Goal: Navigation & Orientation: Find specific page/section

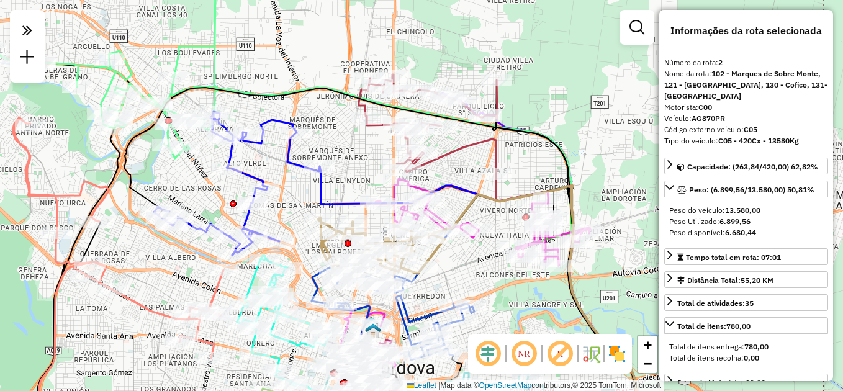
select select "**********"
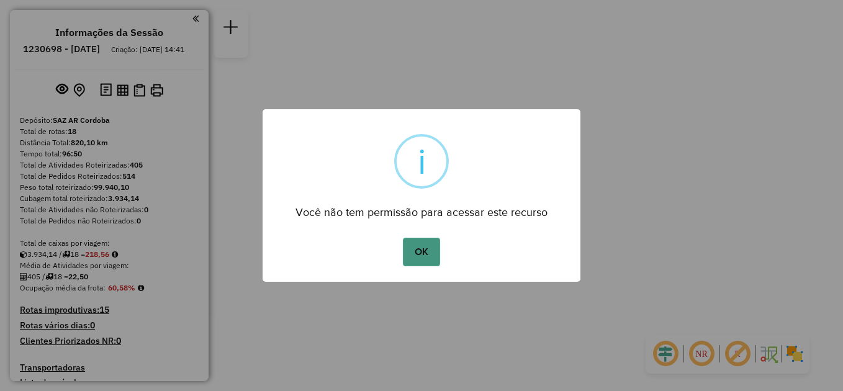
click at [428, 243] on button "OK" at bounding box center [421, 252] width 37 height 29
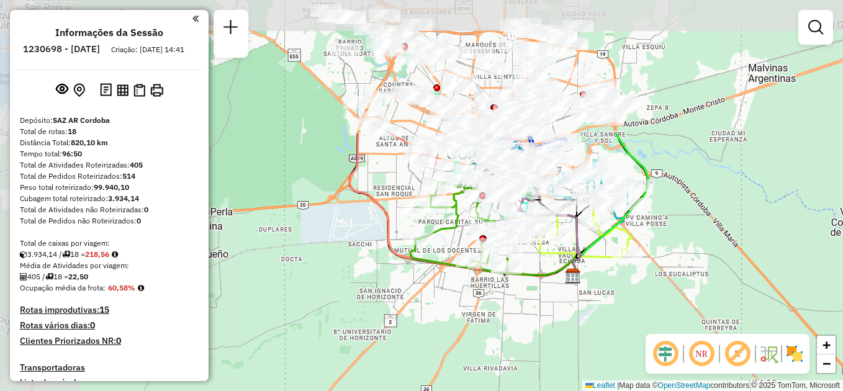
drag, startPoint x: 414, startPoint y: 161, endPoint x: 527, endPoint y: 334, distance: 206.0
click at [527, 334] on div "Janela de atendimento Grade de atendimento Capacidade Transportadoras Veículos …" at bounding box center [421, 195] width 843 height 391
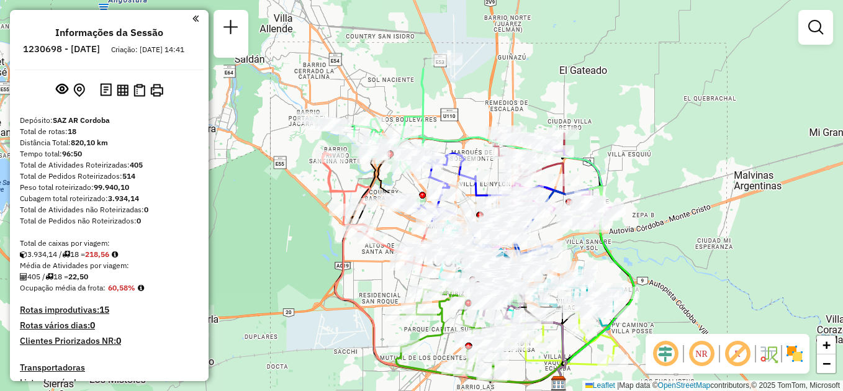
drag, startPoint x: 253, startPoint y: 95, endPoint x: 217, endPoint y: 177, distance: 89.8
click at [217, 177] on div "Janela de atendimento Grade de atendimento Capacidade Transportadoras Veículos …" at bounding box center [421, 195] width 843 height 391
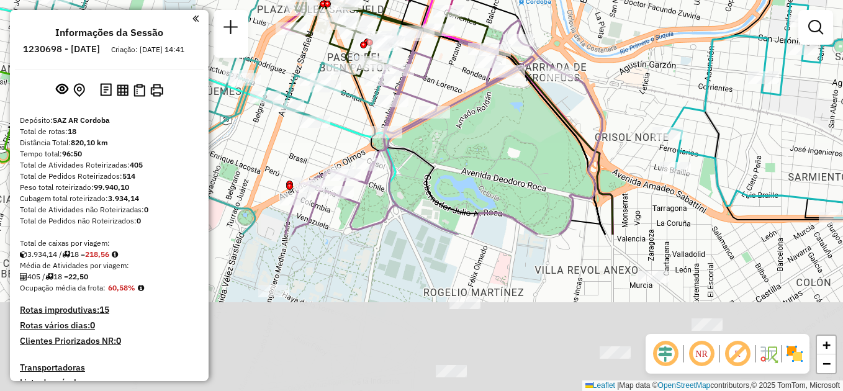
drag, startPoint x: 597, startPoint y: 307, endPoint x: 626, endPoint y: 111, distance: 197.8
click at [626, 111] on div "Janela de atendimento Grade de atendimento Capacidade Transportadoras Veículos …" at bounding box center [421, 195] width 843 height 391
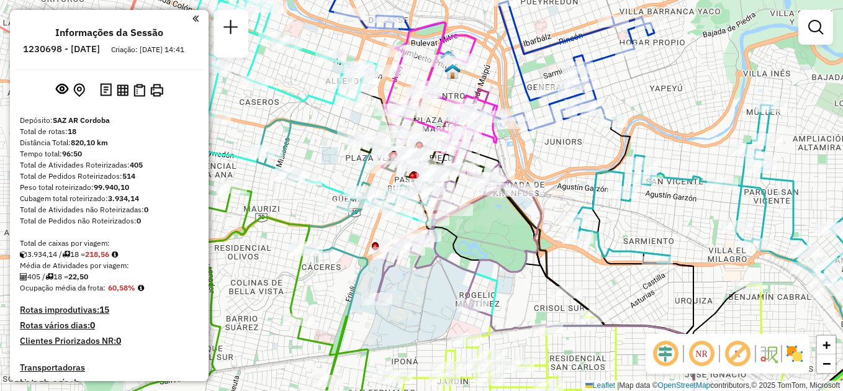
drag, startPoint x: 361, startPoint y: 265, endPoint x: 417, endPoint y: 283, distance: 58.1
click at [417, 283] on div "Janela de atendimento Grade de atendimento Capacidade Transportadoras Veículos …" at bounding box center [421, 195] width 843 height 391
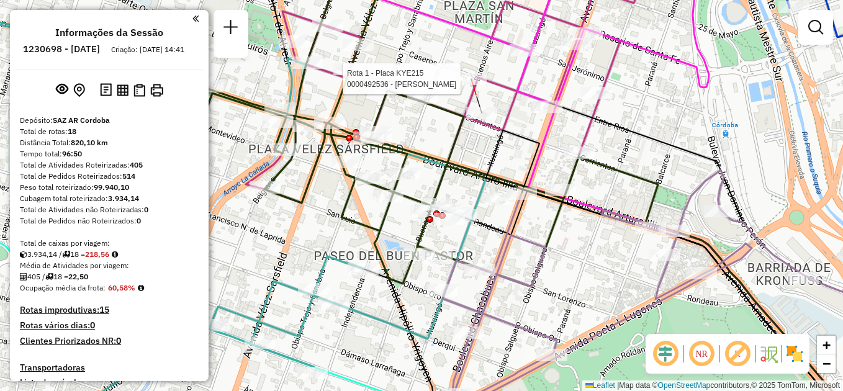
select select "**********"
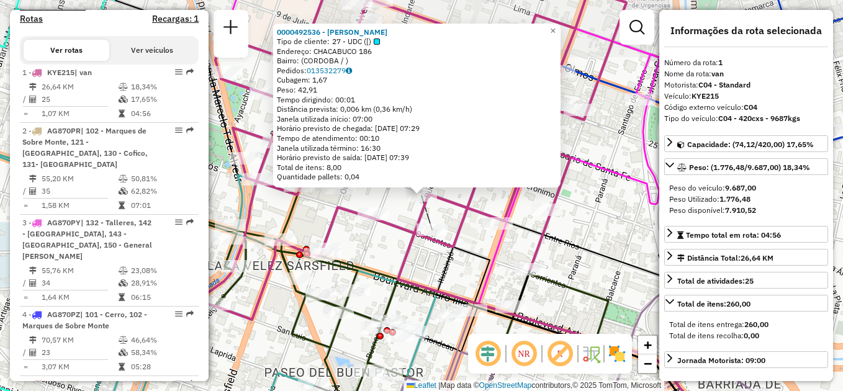
scroll to position [442, 0]
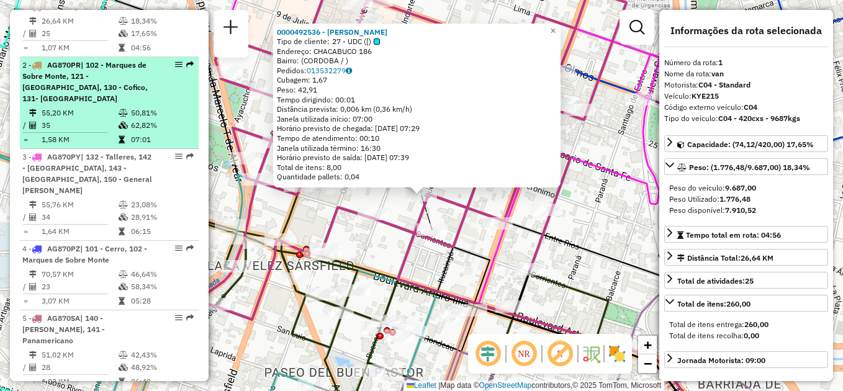
click at [88, 122] on td "35" at bounding box center [79, 125] width 77 height 12
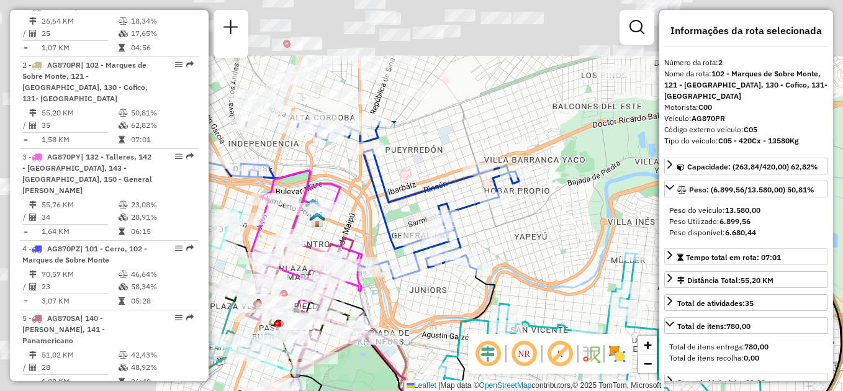
drag, startPoint x: 460, startPoint y: 99, endPoint x: 717, endPoint y: 264, distance: 304.7
click at [721, 262] on hb-router-mapa "Informações da Sessão 1230698 - [DATE] Criação: [DATE] 14:41 Depósito: SAZ AR C…" at bounding box center [421, 195] width 843 height 391
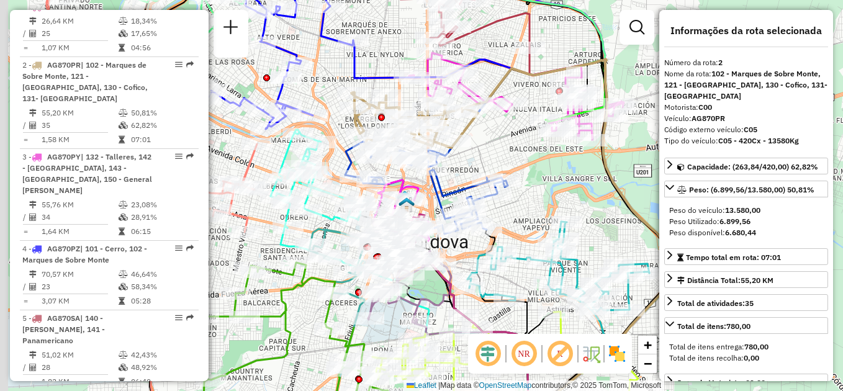
drag, startPoint x: 428, startPoint y: 130, endPoint x: 538, endPoint y: 261, distance: 170.6
click at [478, 152] on icon at bounding box center [414, 122] width 127 height 59
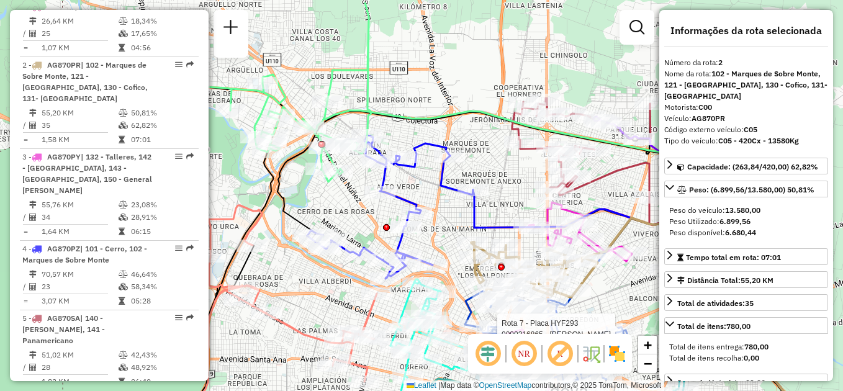
drag, startPoint x: 257, startPoint y: 156, endPoint x: 287, endPoint y: 198, distance: 51.5
click at [287, 198] on icon at bounding box center [533, 291] width 511 height 361
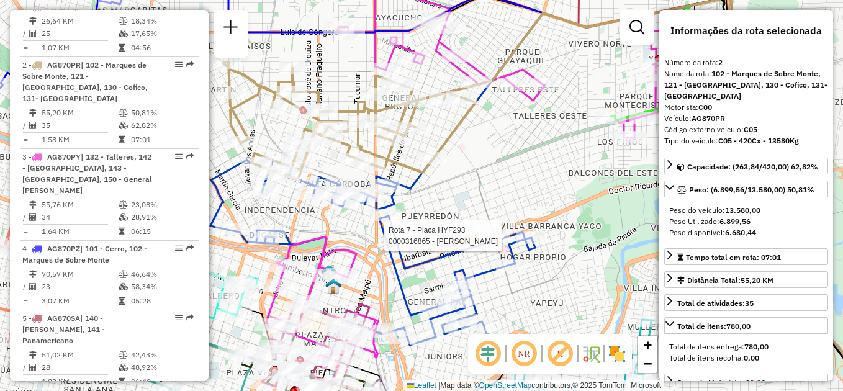
drag, startPoint x: 372, startPoint y: 81, endPoint x: 335, endPoint y: 71, distance: 37.8
click at [335, 71] on div "Rota 7 - Placa HYF293 0000316865 - Sahakian [PERSON_NAME] de atendimento Grade …" at bounding box center [421, 195] width 843 height 391
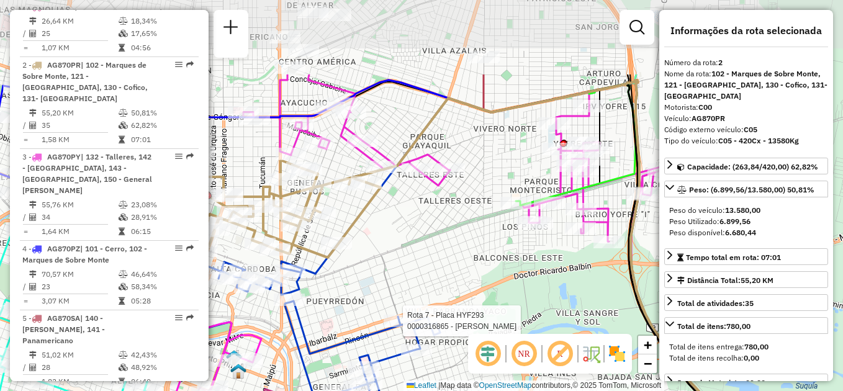
drag, startPoint x: 440, startPoint y: 114, endPoint x: 449, endPoint y: 227, distance: 114.0
click at [449, 227] on div "Rota 7 - Placa HYF293 0000316865 - Sahakian [PERSON_NAME] de atendimento Grade …" at bounding box center [421, 195] width 843 height 391
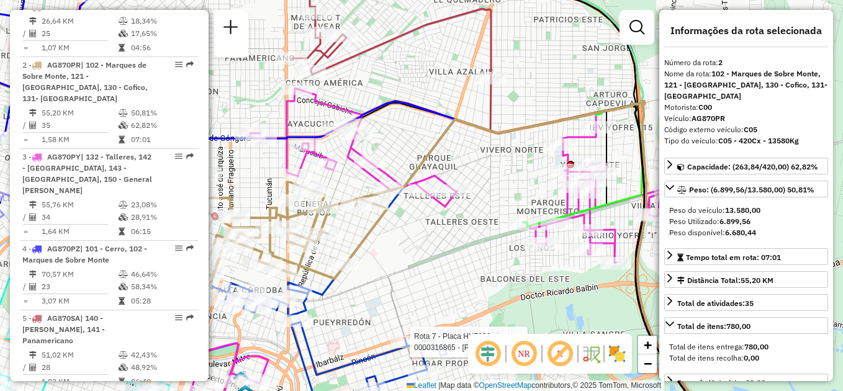
drag, startPoint x: 494, startPoint y: 166, endPoint x: 494, endPoint y: 173, distance: 6.8
click at [496, 176] on div "Rota 7 - Placa HYF293 0000316865 - Sahakian [PERSON_NAME] de atendimento Grade …" at bounding box center [421, 195] width 843 height 391
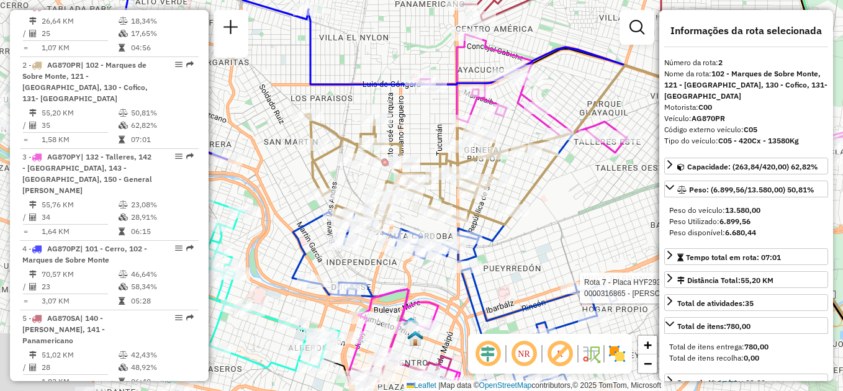
drag, startPoint x: 390, startPoint y: 230, endPoint x: 517, endPoint y: 153, distance: 147.9
click at [517, 153] on div "Rota 7 - Placa HYF293 0000316865 - Sahakian [PERSON_NAME] de atendimento Grade …" at bounding box center [421, 195] width 843 height 391
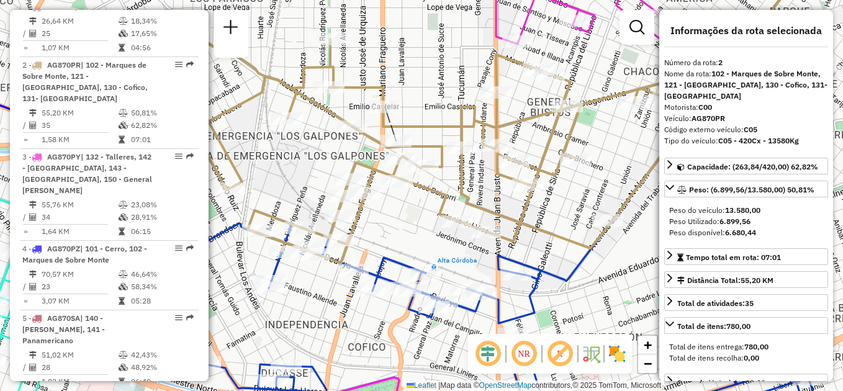
click at [436, 77] on div "Janela de atendimento Grade de atendimento Capacidade Transportadoras Veículos …" at bounding box center [421, 195] width 843 height 391
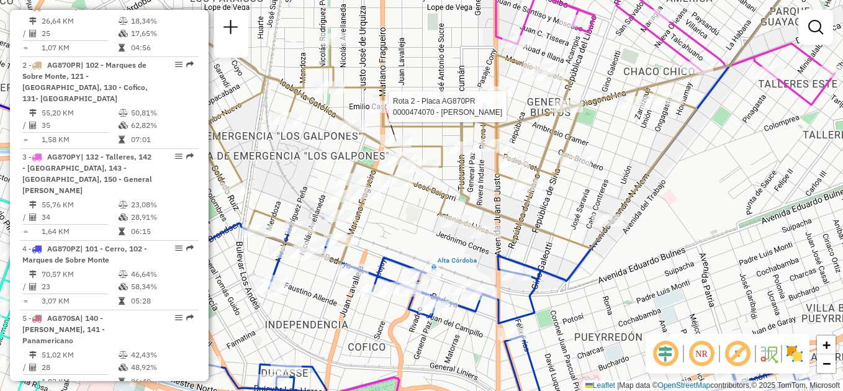
select select "**********"
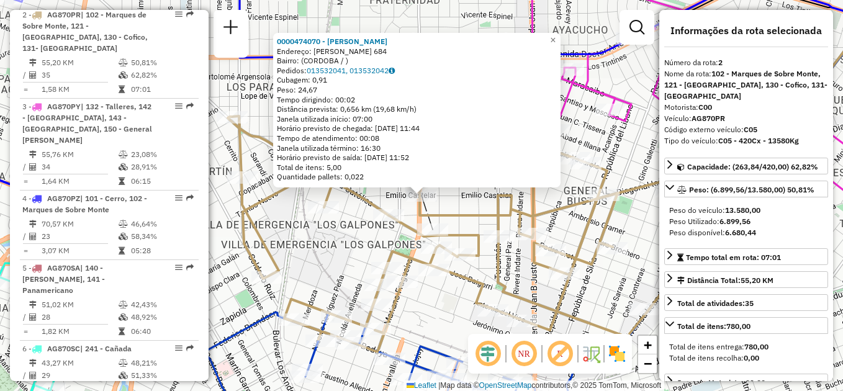
scroll to position [500, 0]
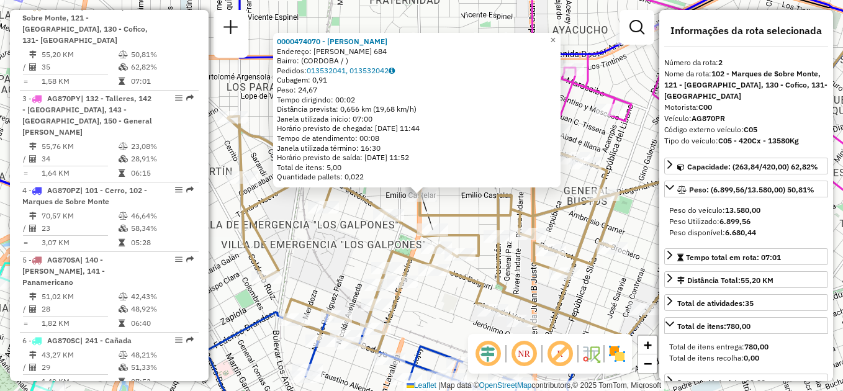
click at [314, 242] on div "Rota 2 - Placa AG870PR 0000474070 - Lilian Olmos 0000474070 - [PERSON_NAME] End…" at bounding box center [421, 195] width 843 height 391
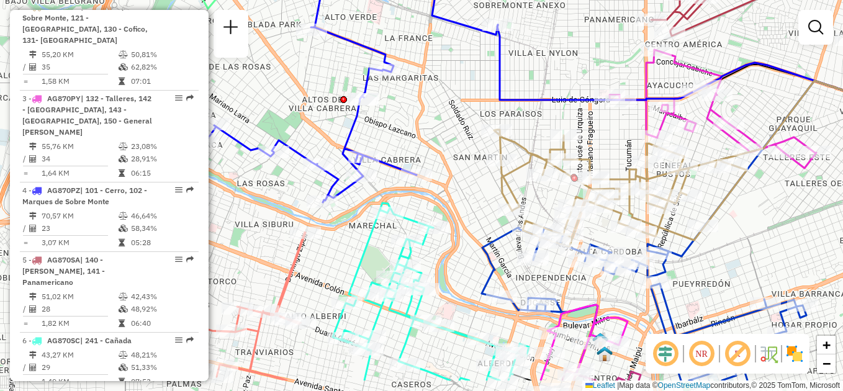
drag, startPoint x: 345, startPoint y: 219, endPoint x: 536, endPoint y: 179, distance: 195.9
click at [536, 179] on div "Rota 2 - Placa AG870PR 0000061502 - Paniale [PERSON_NAME] de atendimento Grade …" at bounding box center [421, 195] width 843 height 391
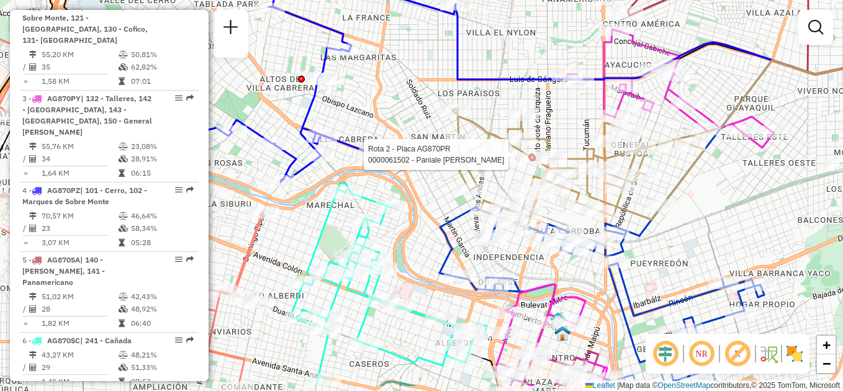
drag, startPoint x: 458, startPoint y: 185, endPoint x: 424, endPoint y: 191, distance: 34.7
click at [424, 191] on div "Rota 2 - Placa AG870PR 0000061502 - Paniale [PERSON_NAME] de atendimento Grade …" at bounding box center [421, 195] width 843 height 391
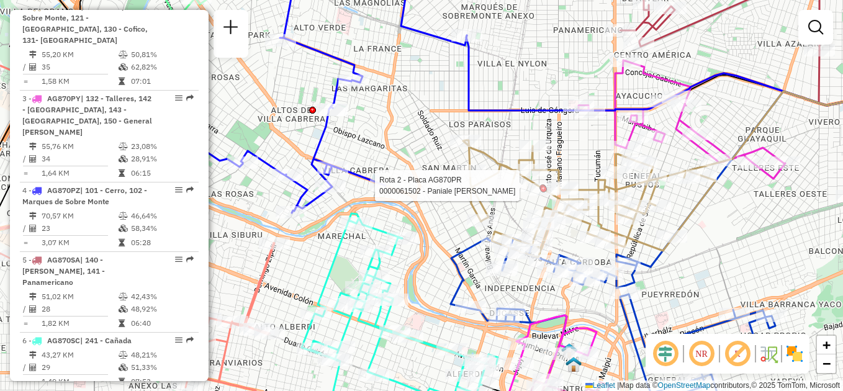
drag, startPoint x: 405, startPoint y: 169, endPoint x: 471, endPoint y: 261, distance: 113.5
click at [471, 261] on div "Rota 2 - Placa AG870PR 0000061502 - Paniale [PERSON_NAME] de atendimento Grade …" at bounding box center [421, 195] width 843 height 391
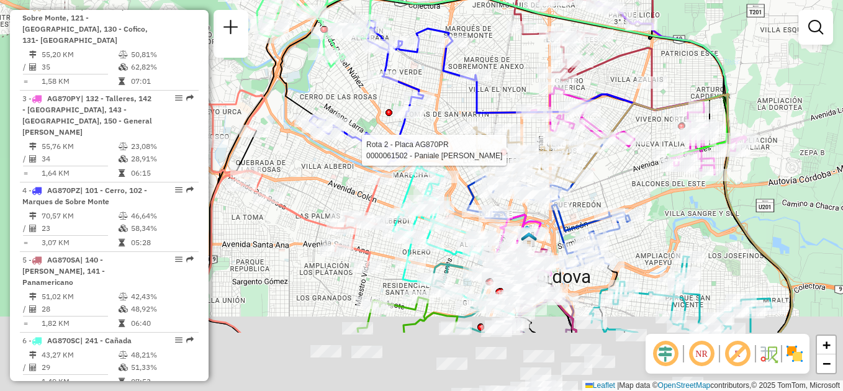
drag, startPoint x: 471, startPoint y: 185, endPoint x: 451, endPoint y: 79, distance: 108.1
click at [451, 79] on div "Rota 2 - Placa AG870PR 0000061502 - Paniale [PERSON_NAME] de atendimento Grade …" at bounding box center [421, 195] width 843 height 391
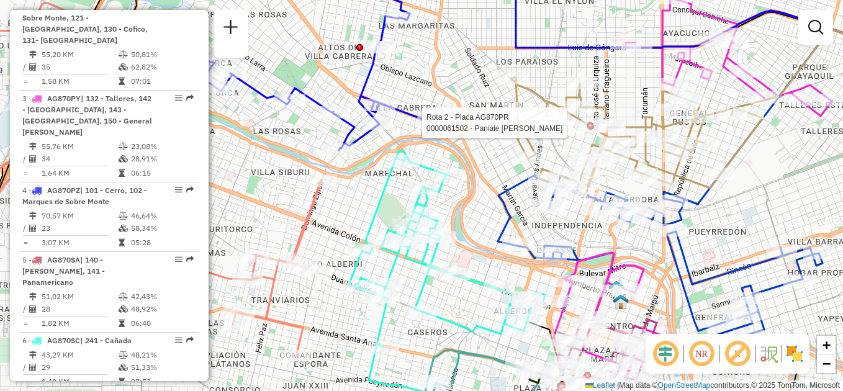
click at [471, 197] on div "Rota 2 - Placa AG870PR 0000061502 - Paniale [PERSON_NAME] de atendimento Grade …" at bounding box center [421, 195] width 843 height 391
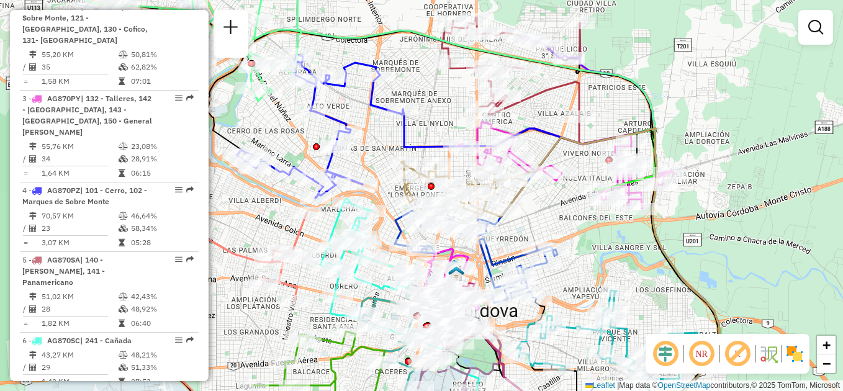
drag, startPoint x: 478, startPoint y: 194, endPoint x: 391, endPoint y: 219, distance: 90.4
click at [395, 219] on icon at bounding box center [476, 256] width 163 height 93
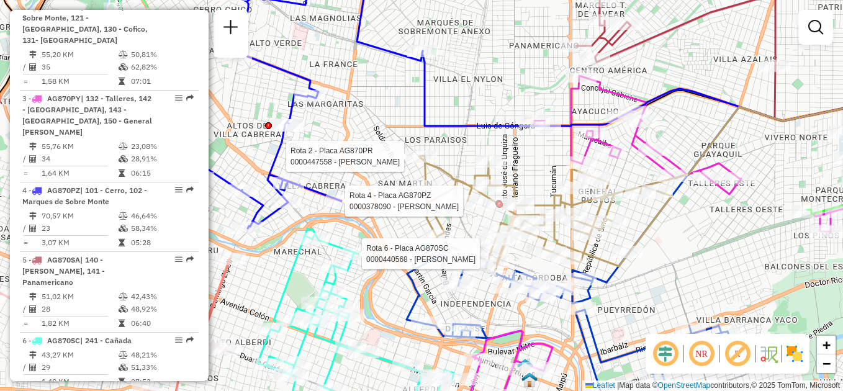
select select "**********"
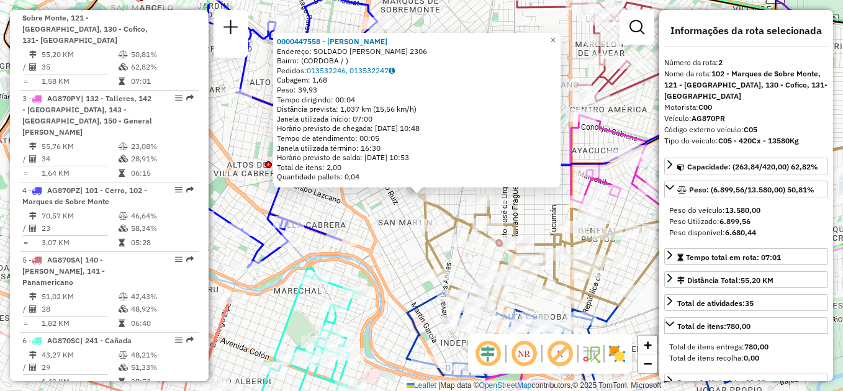
click at [382, 235] on div "Rota 2 - Placa AG870PR 0000447558 - Siudak [PERSON_NAME] 0000447558 - Siudak [P…" at bounding box center [421, 195] width 843 height 391
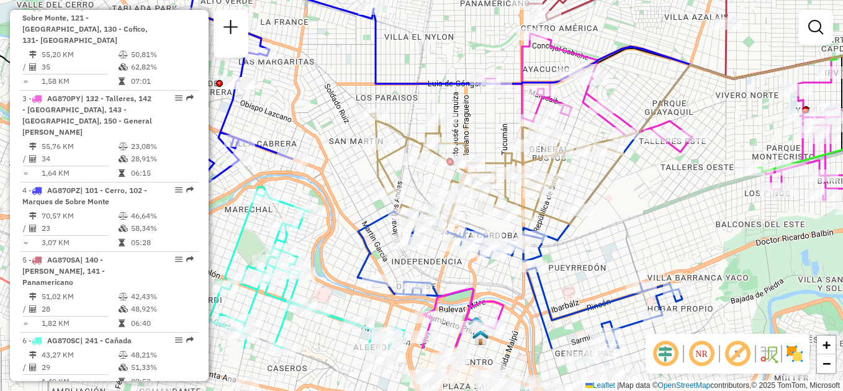
drag, startPoint x: 396, startPoint y: 224, endPoint x: 353, endPoint y: 146, distance: 89.2
click at [353, 146] on div "Janela de atendimento Grade de atendimento Capacidade Transportadoras Veículos …" at bounding box center [421, 195] width 843 height 391
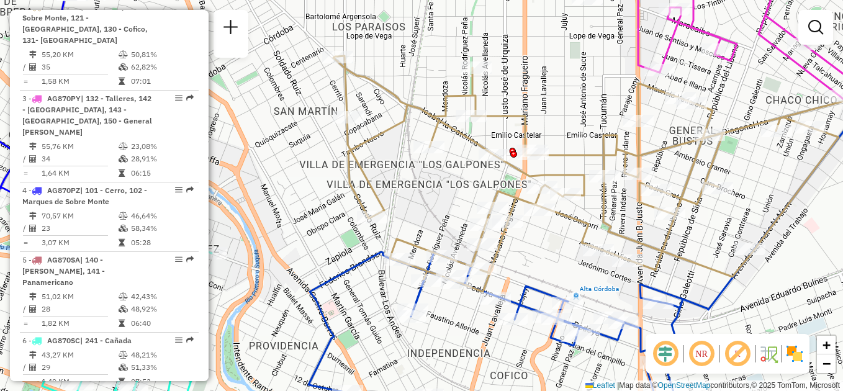
drag, startPoint x: 476, startPoint y: 182, endPoint x: 417, endPoint y: 213, distance: 66.1
click at [417, 213] on div "Janela de atendimento Grade de atendimento Capacidade Transportadoras Veículos …" at bounding box center [421, 195] width 843 height 391
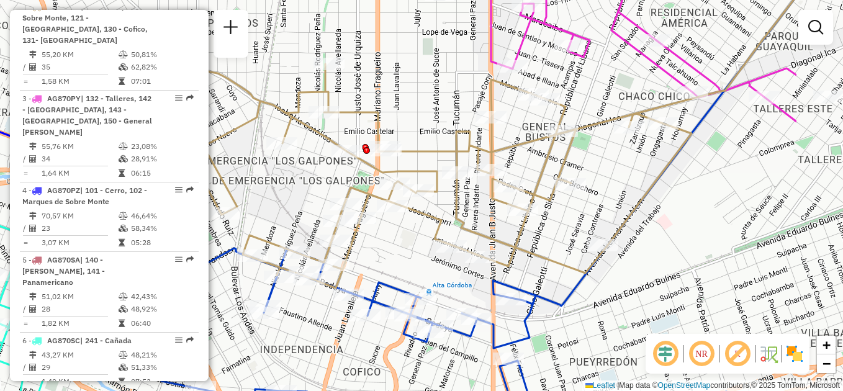
drag, startPoint x: 433, startPoint y: 200, endPoint x: 302, endPoint y: 183, distance: 132.2
click at [302, 183] on div "Janela de atendimento Grade de atendimento Capacidade Transportadoras Veículos …" at bounding box center [421, 195] width 843 height 391
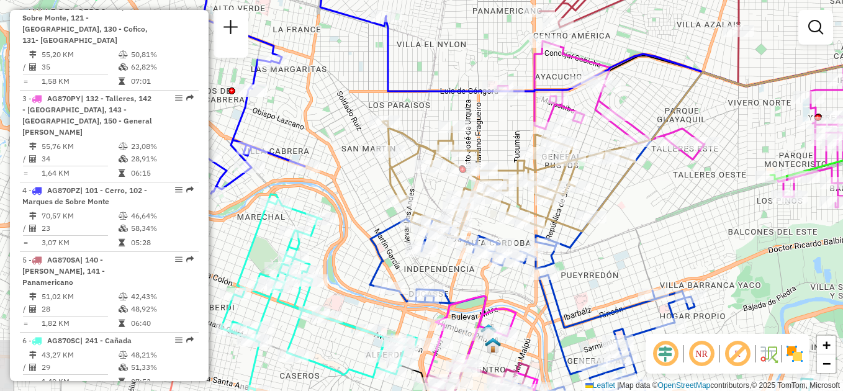
drag, startPoint x: 304, startPoint y: 91, endPoint x: 440, endPoint y: 91, distance: 136.6
click at [440, 91] on icon at bounding box center [700, 225] width 628 height 418
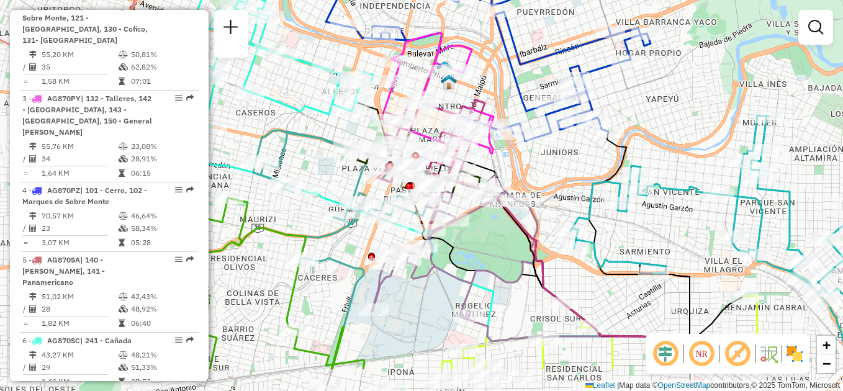
drag, startPoint x: 564, startPoint y: 87, endPoint x: 548, endPoint y: 26, distance: 62.8
click at [548, 26] on div "Rota 2 - Placa AG870PR 0000473092 - [PERSON_NAME] 2 - Placa AG870PR 0000368153 …" at bounding box center [421, 195] width 843 height 391
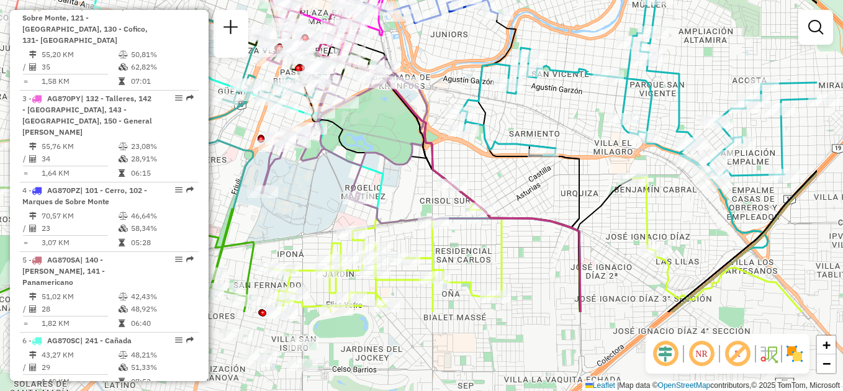
drag, startPoint x: 681, startPoint y: 179, endPoint x: 571, endPoint y: 61, distance: 161.7
click at [571, 61] on div "Rota 2 - Placa AG870PR 0000473092 - [PERSON_NAME] 2 - Placa AG870PR 0000368153 …" at bounding box center [421, 195] width 843 height 391
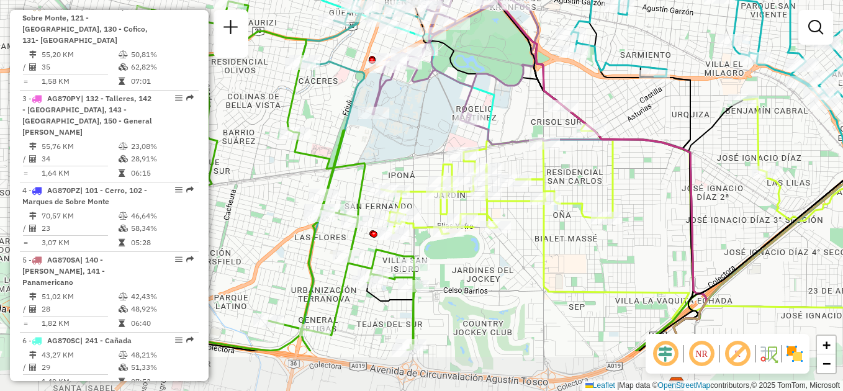
drag, startPoint x: 516, startPoint y: 254, endPoint x: 627, endPoint y: 175, distance: 136.3
click at [627, 175] on div "Rota 2 - Placa AG870PR 0000473092 - [PERSON_NAME] 2 - Placa AG870PR 0000368153 …" at bounding box center [421, 195] width 843 height 391
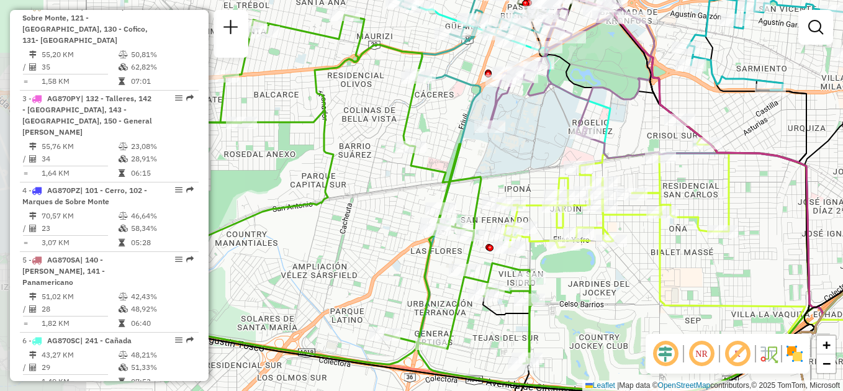
drag, startPoint x: 507, startPoint y: 255, endPoint x: 624, endPoint y: 267, distance: 117.4
click at [624, 267] on div "Rota 2 - Placa AG870PR 0000473092 - [PERSON_NAME] 2 - Placa AG870PR 0000368153 …" at bounding box center [421, 195] width 843 height 391
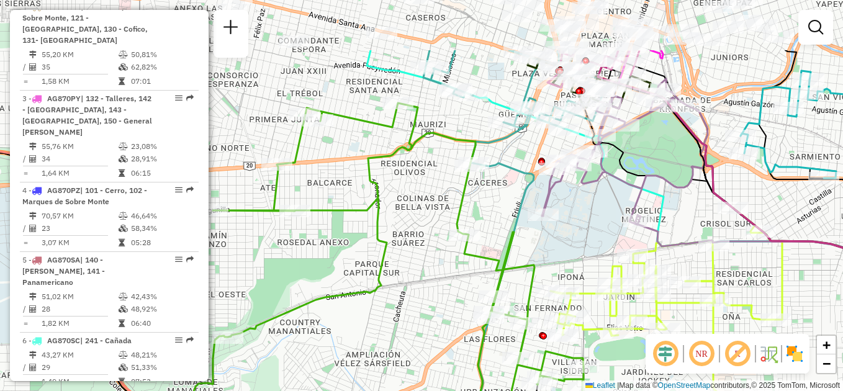
drag, startPoint x: 394, startPoint y: 225, endPoint x: 448, endPoint y: 319, distance: 108.7
click at [449, 319] on div "Rota 2 - Placa AG870PR 0000473092 - [PERSON_NAME] 2 - Placa AG870PR 0000368153 …" at bounding box center [421, 195] width 843 height 391
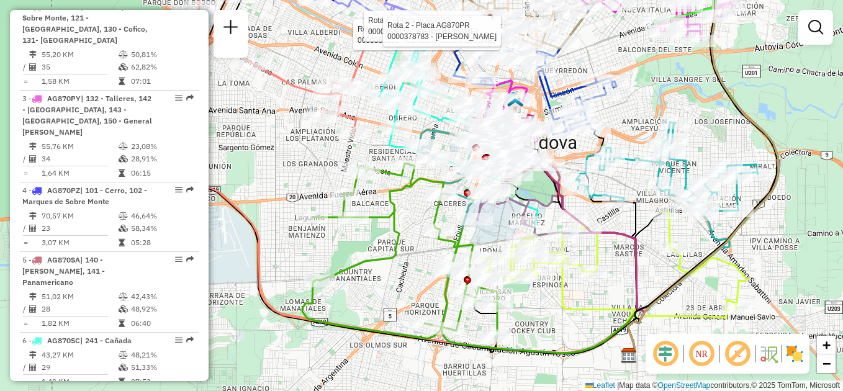
drag, startPoint x: 411, startPoint y: 301, endPoint x: 400, endPoint y: 224, distance: 78.4
click at [400, 224] on div "Rota 2 - Placa AG870PR 0000473092 - [PERSON_NAME] 2 - Placa AG870PR 0000368153 …" at bounding box center [421, 195] width 843 height 391
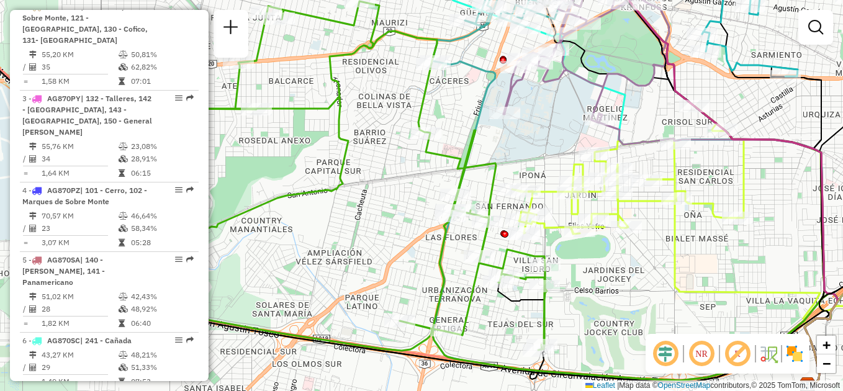
drag, startPoint x: 430, startPoint y: 242, endPoint x: 391, endPoint y: 215, distance: 47.4
click at [391, 215] on div "Rota 2 - Placa AG870PR 0000473092 - [PERSON_NAME] 2 - Placa AG870PR 0000368153 …" at bounding box center [421, 195] width 843 height 391
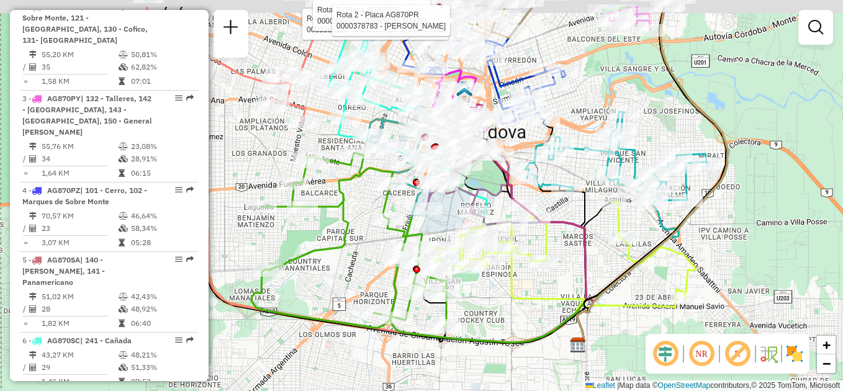
drag, startPoint x: 459, startPoint y: 173, endPoint x: 434, endPoint y: 237, distance: 68.3
click at [434, 237] on div "Rota 2 - Placa AG870PR 0000473092 - [PERSON_NAME] 2 - Placa AG870PR 0000368153 …" at bounding box center [421, 195] width 843 height 391
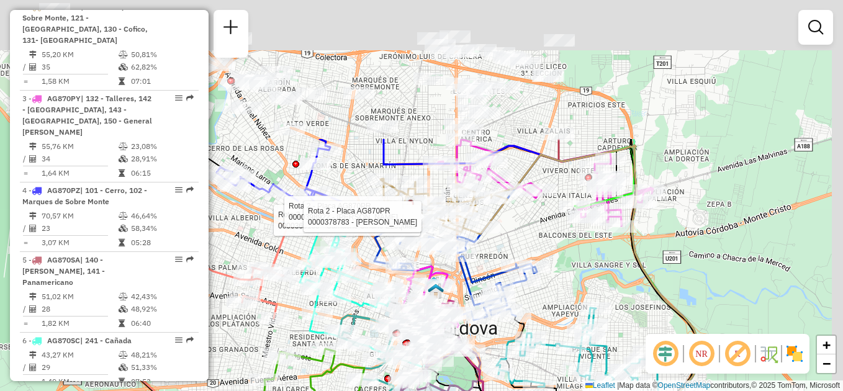
drag, startPoint x: 561, startPoint y: 55, endPoint x: 538, endPoint y: 233, distance: 180.2
click at [538, 233] on div "Rota 2 - Placa AG870PR 0000473092 - [PERSON_NAME] 2 - Placa AG870PR 0000368153 …" at bounding box center [421, 195] width 843 height 391
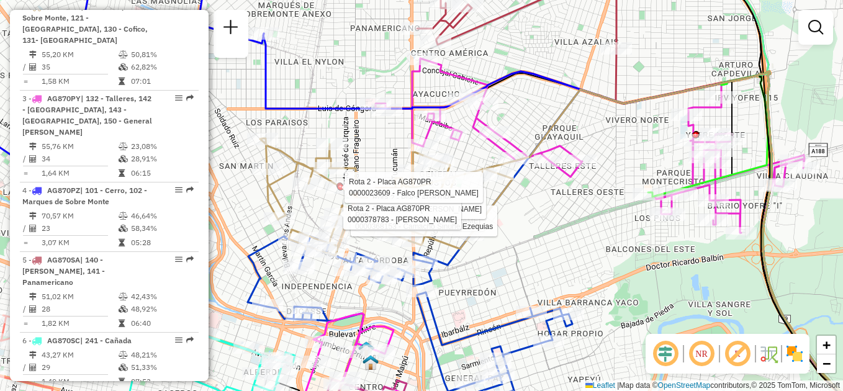
select select "**********"
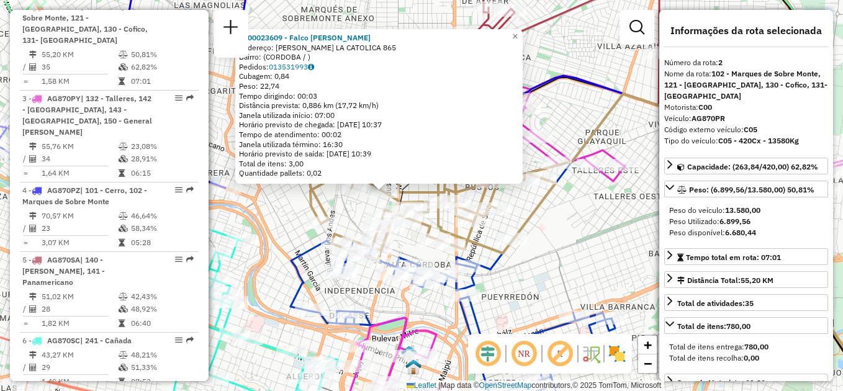
drag, startPoint x: 582, startPoint y: 220, endPoint x: 573, endPoint y: 219, distance: 9.4
click at [573, 219] on div "0000023609 - Falco Mirta De Lourdes Endereço: [PERSON_NAME] LA CATOLICA 865 Bai…" at bounding box center [421, 195] width 843 height 391
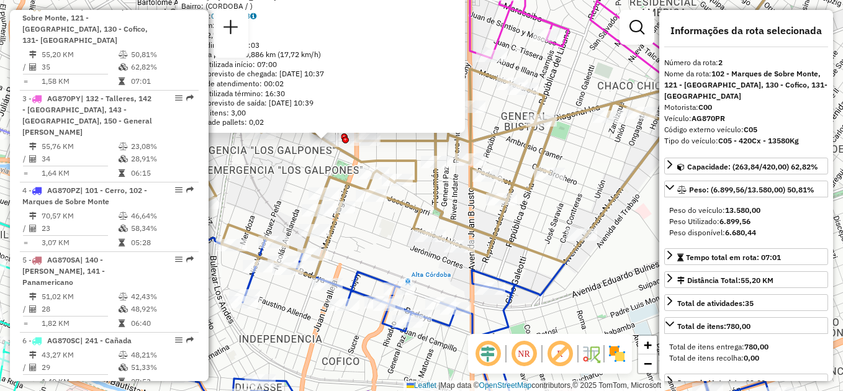
click at [369, 229] on div "0000023609 - Falco Mirta De Lourdes Endereço: [PERSON_NAME] LA CATOLICA 865 Bai…" at bounding box center [421, 195] width 843 height 391
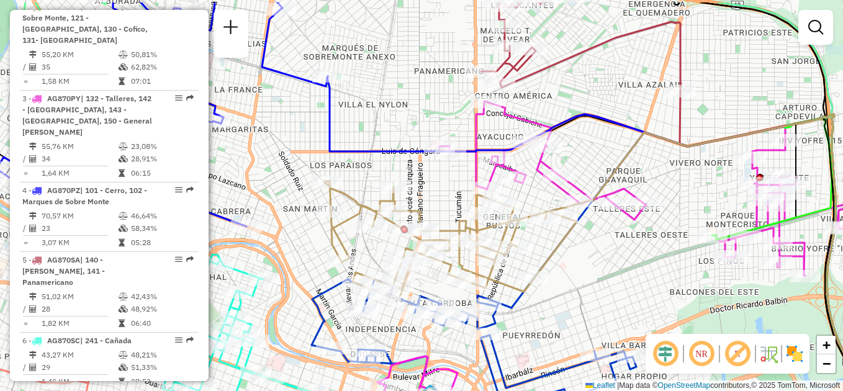
drag, startPoint x: 382, startPoint y: 237, endPoint x: 432, endPoint y: 278, distance: 64.8
click at [432, 278] on div "Janela de atendimento Grade de atendimento Capacidade Transportadoras Veículos …" at bounding box center [421, 195] width 843 height 391
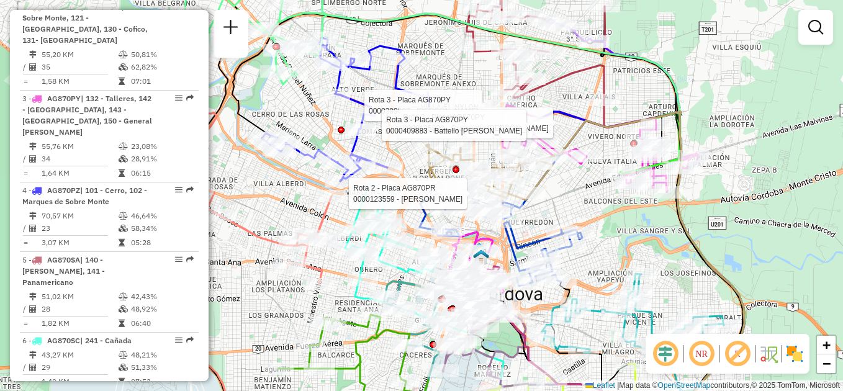
click at [612, 222] on div "Rota 2 - Placa AG870PR 0000123559 - Villegas [PERSON_NAME] 3 - Placa AG870PY 00…" at bounding box center [421, 195] width 843 height 391
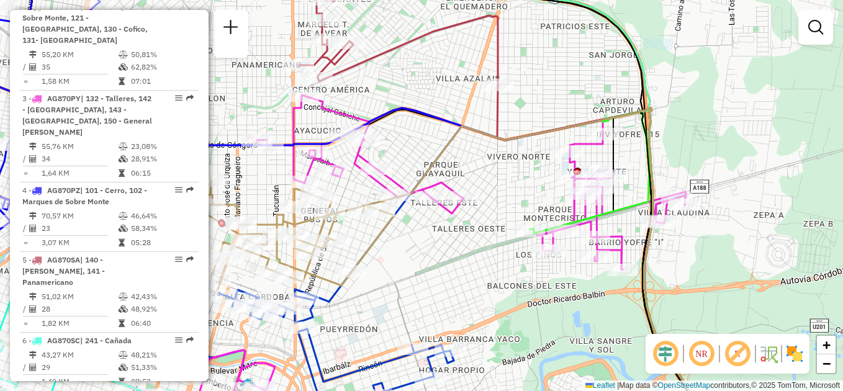
click at [422, 142] on div "Janela de atendimento Grade de atendimento Capacidade Transportadoras Veículos …" at bounding box center [421, 195] width 843 height 391
select select "**********"
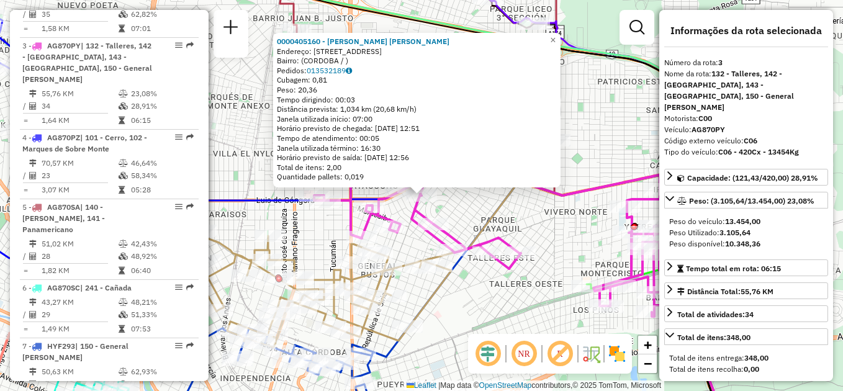
scroll to position [581, 0]
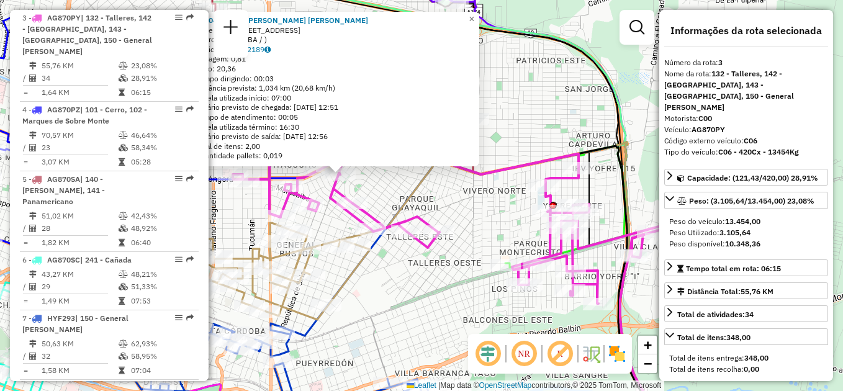
drag, startPoint x: 569, startPoint y: 231, endPoint x: 489, endPoint y: 210, distance: 83.3
click at [489, 210] on div "0000405160 - [PERSON_NAME] [PERSON_NAME]: AVDA NUEVO MUNDO 623 Bairro: ([GEOGRA…" at bounding box center [421, 195] width 843 height 391
click at [487, 210] on div "0000405160 - [PERSON_NAME] [PERSON_NAME]: AVDA NUEVO MUNDO 623 Bairro: ([GEOGRA…" at bounding box center [421, 195] width 843 height 391
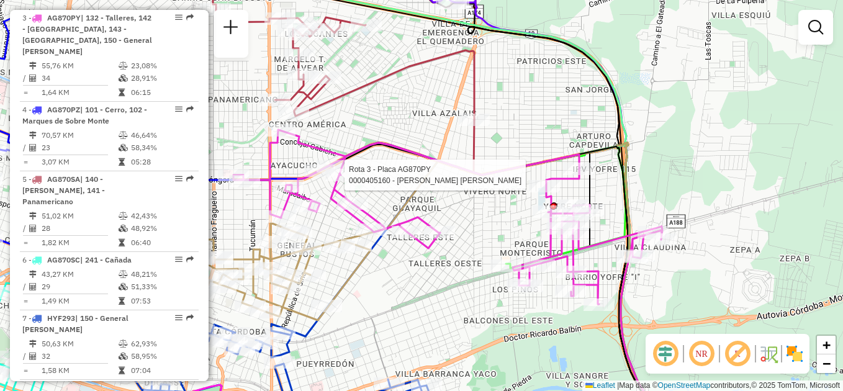
select select "**********"
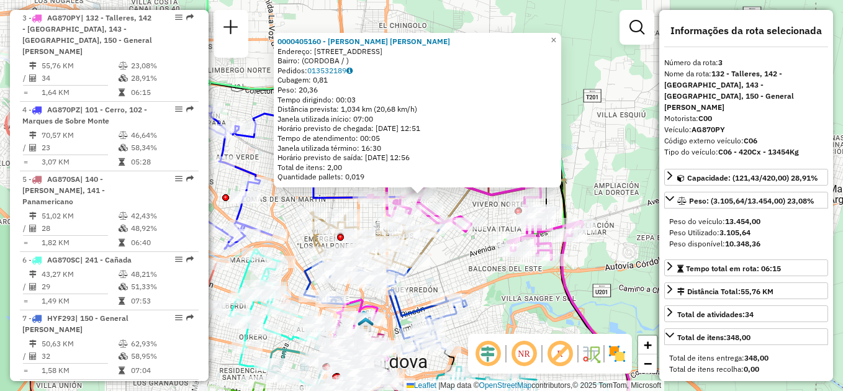
drag, startPoint x: 572, startPoint y: 244, endPoint x: 487, endPoint y: 214, distance: 90.1
click at [487, 214] on div "0000405160 - [PERSON_NAME] [PERSON_NAME]: AVDA NUEVO MUNDO 623 Bairro: ([GEOGRA…" at bounding box center [421, 195] width 843 height 391
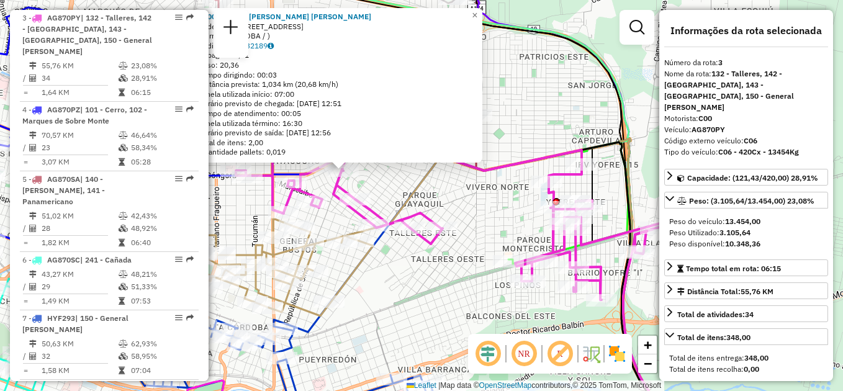
click at [488, 219] on div "0000405160 - [PERSON_NAME] [PERSON_NAME]: AVDA NUEVO MUNDO 623 Bairro: ([GEOGRA…" at bounding box center [421, 195] width 843 height 391
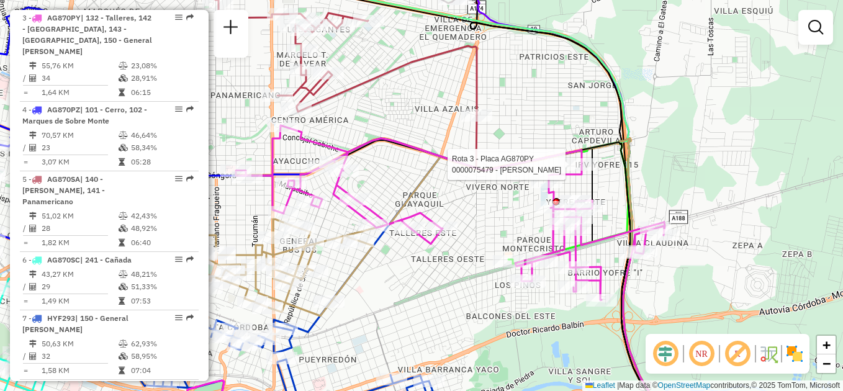
select select "**********"
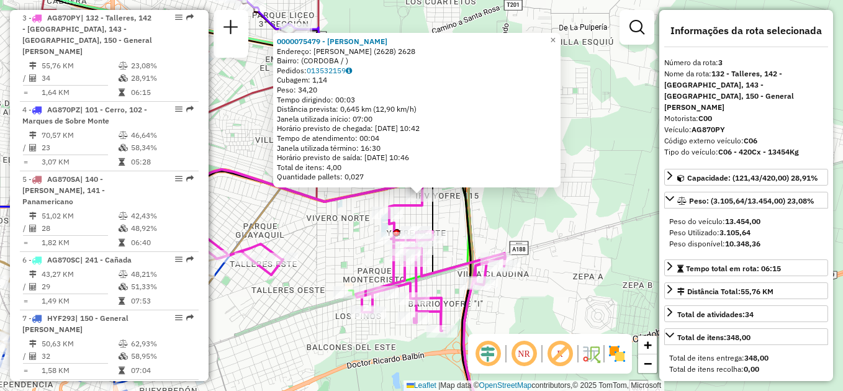
click at [516, 209] on div "0000075479 - [PERSON_NAME]: AGUSTIN ALSINA (2628) 2628 Bairro: ([GEOGRAPHIC_DAT…" at bounding box center [421, 195] width 843 height 391
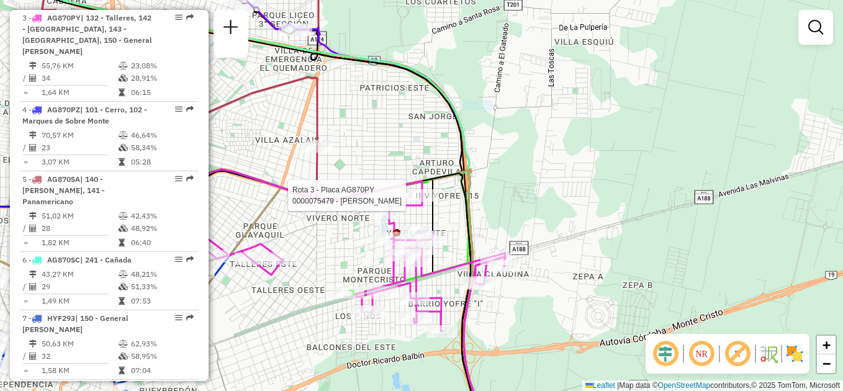
select select "**********"
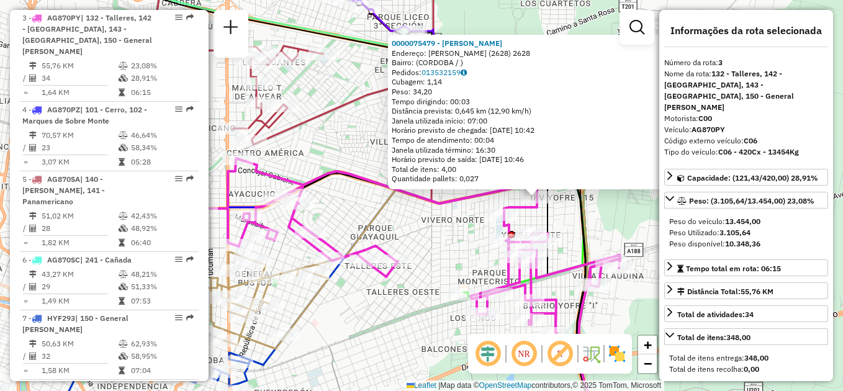
drag, startPoint x: 514, startPoint y: 227, endPoint x: 627, endPoint y: 228, distance: 112.4
click at [627, 228] on div "0000075479 - [PERSON_NAME]: AGUSTIN ALSINA (2628) 2628 Bairro: ([GEOGRAPHIC_DAT…" at bounding box center [421, 195] width 843 height 391
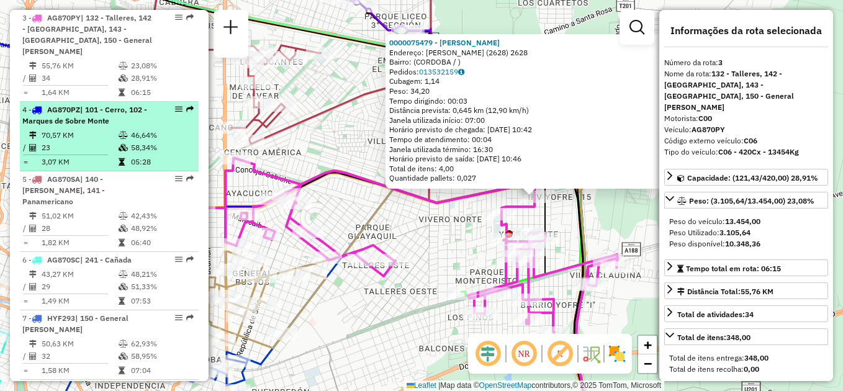
click at [119, 132] on icon at bounding box center [123, 135] width 9 height 7
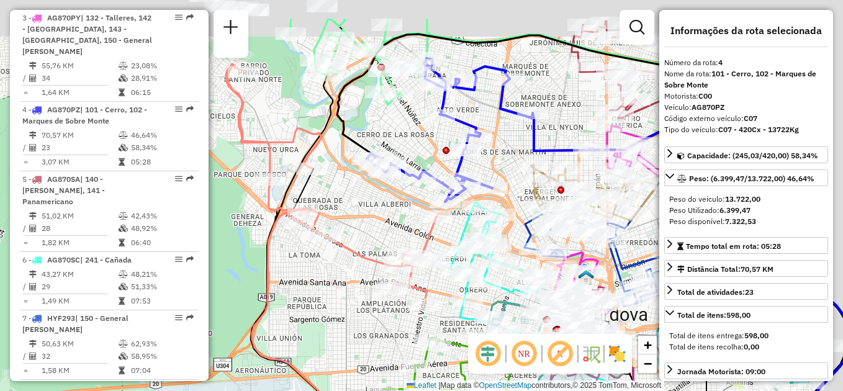
drag, startPoint x: 358, startPoint y: 255, endPoint x: 289, endPoint y: 307, distance: 86.1
click at [292, 307] on div "Janela de atendimento Grade de atendimento Capacidade Transportadoras Veículos …" at bounding box center [421, 195] width 843 height 391
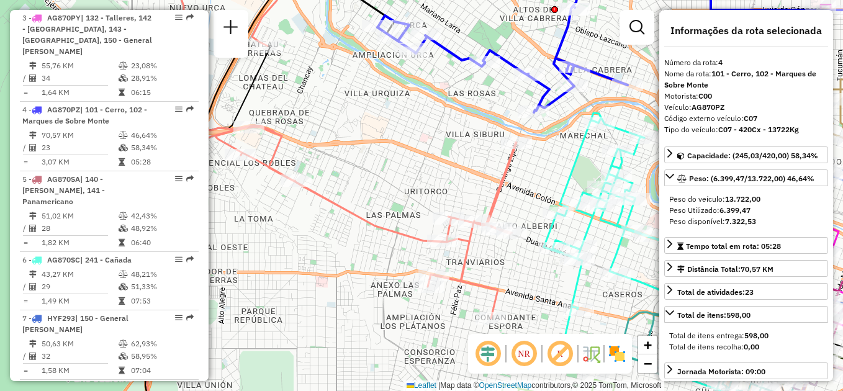
click at [409, 150] on div "Janela de atendimento Grade de atendimento Capacidade Transportadoras Veículos …" at bounding box center [421, 195] width 843 height 391
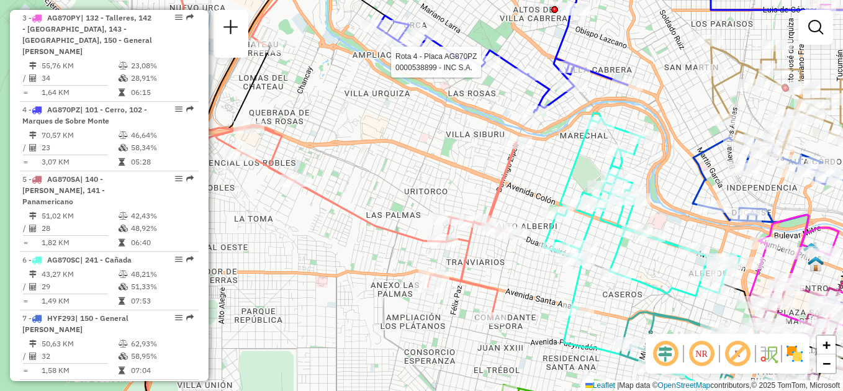
select select "**********"
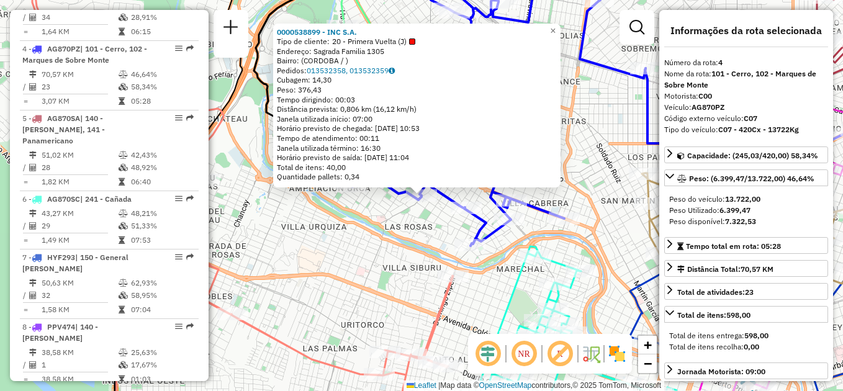
scroll to position [662, 0]
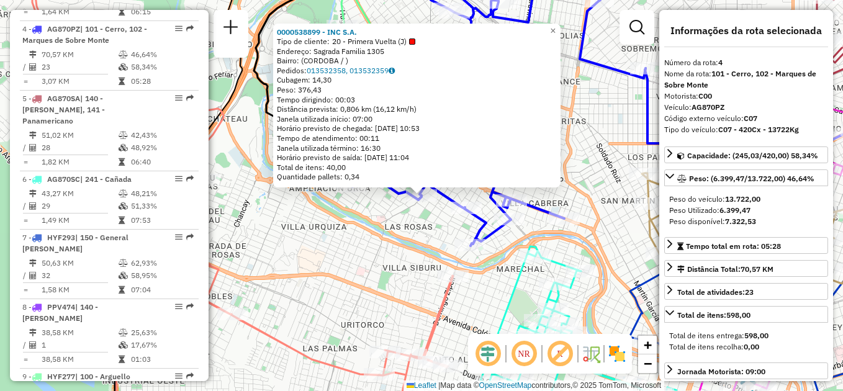
click at [332, 265] on div "Rota 4 - Placa AG870PZ 0000538899 - INC S.A. 0000538899 - INC S.A. Tipo de clie…" at bounding box center [421, 195] width 843 height 391
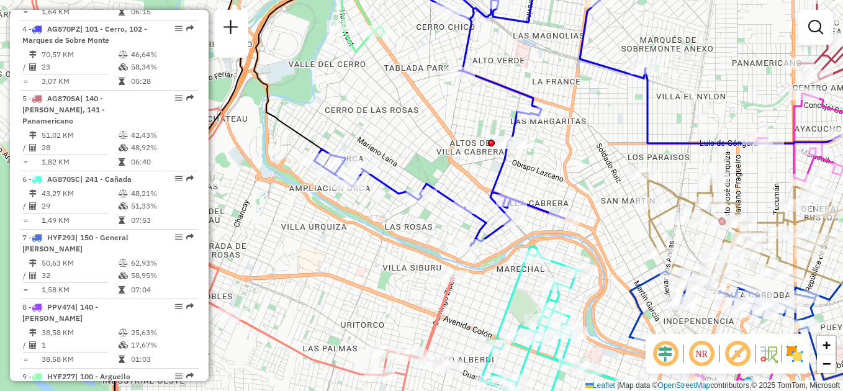
click at [342, 252] on div "Janela de atendimento Grade de atendimento Capacidade Transportadoras Veículos …" at bounding box center [421, 195] width 843 height 391
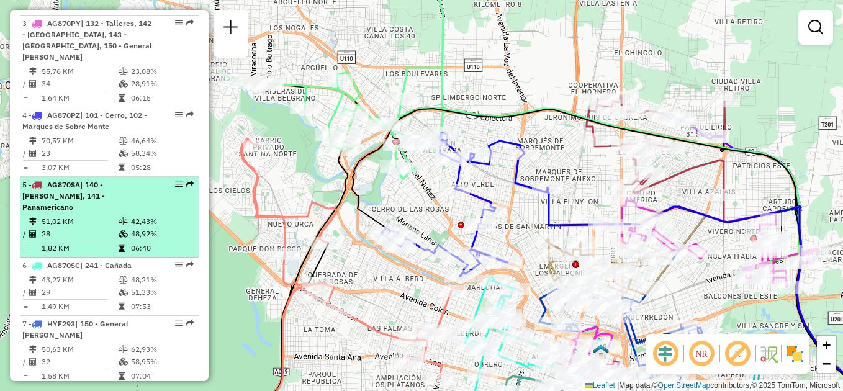
scroll to position [600, 0]
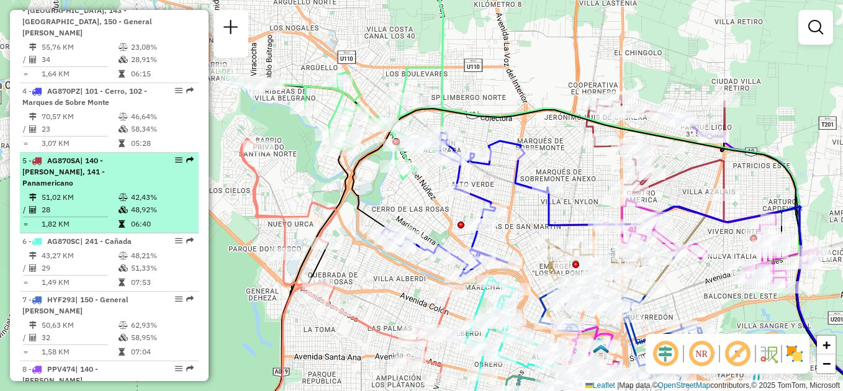
click at [96, 168] on li "5 - AG870SA | 140 - [PERSON_NAME], 141 - Panamericano 51,02 KM 42,43% / 28 48,9…" at bounding box center [109, 193] width 179 height 81
select select "**********"
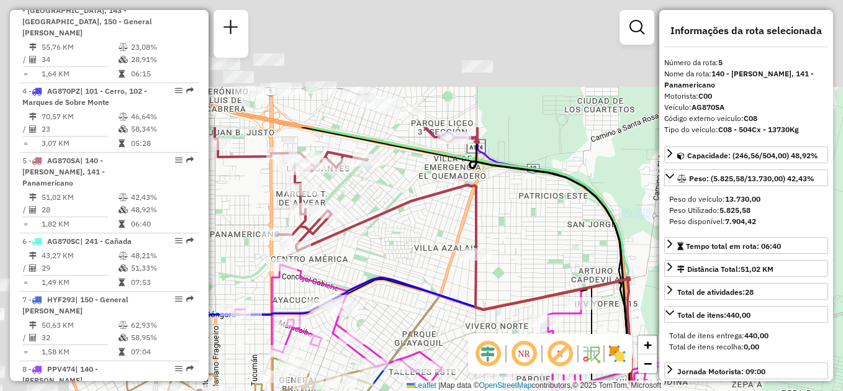
drag, startPoint x: 413, startPoint y: 63, endPoint x: 572, endPoint y: 229, distance: 230.1
click at [572, 229] on div "Janela de atendimento Grade de atendimento Capacidade Transportadoras Veículos …" at bounding box center [421, 195] width 843 height 391
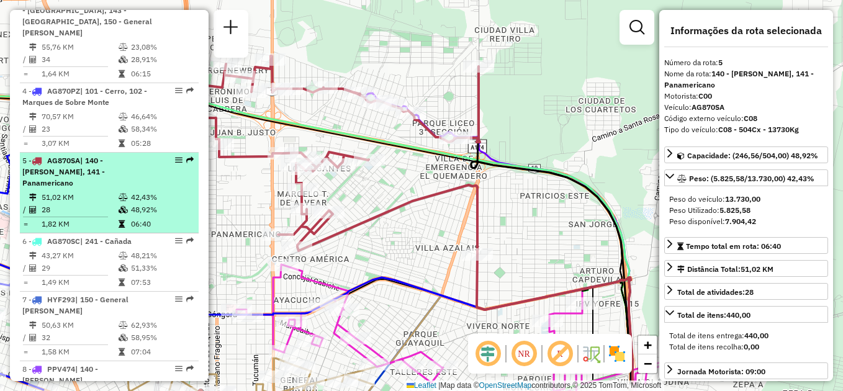
click at [88, 168] on li "5 - AG870SA | 140 - [PERSON_NAME], 141 - Panamericano 51,02 KM 42,43% / 28 48,9…" at bounding box center [109, 193] width 179 height 81
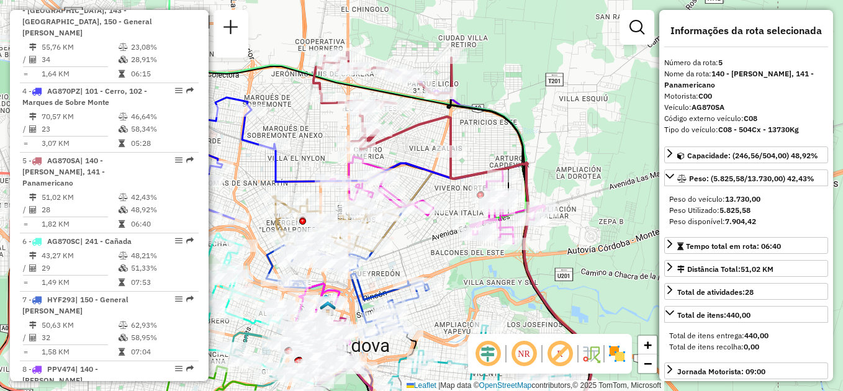
drag, startPoint x: 417, startPoint y: 132, endPoint x: 450, endPoint y: 179, distance: 56.7
click at [450, 179] on div "Janela de atendimento Grade de atendimento Capacidade Transportadoras Veículos …" at bounding box center [421, 195] width 843 height 391
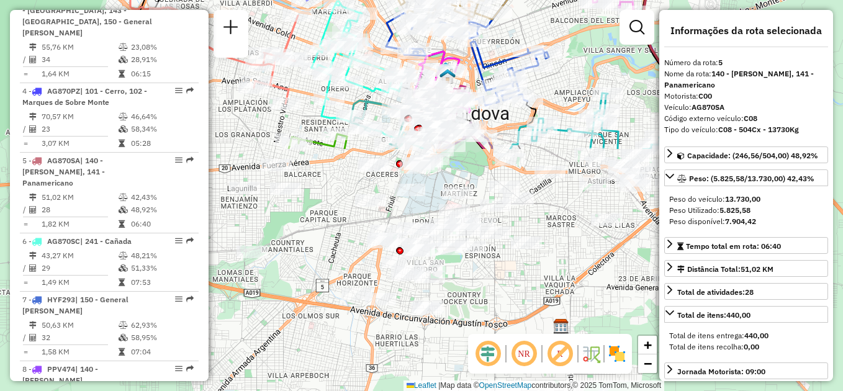
drag, startPoint x: 376, startPoint y: 297, endPoint x: 494, endPoint y: 52, distance: 272.5
click at [494, 52] on div "Janela de atendimento Grade de atendimento Capacidade Transportadoras Veículos …" at bounding box center [421, 195] width 843 height 391
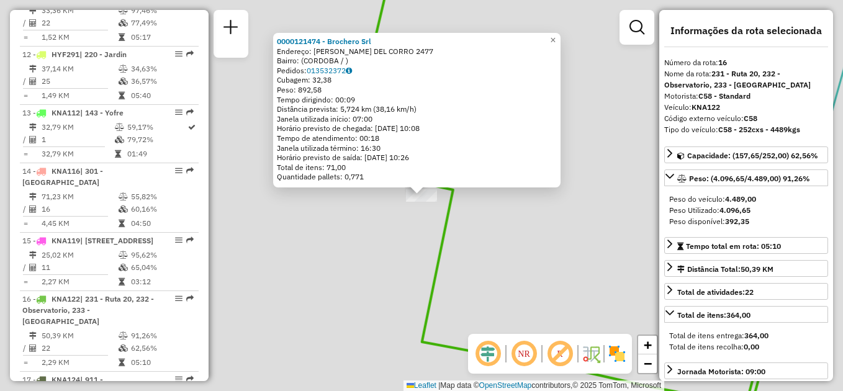
scroll to position [1277, 0]
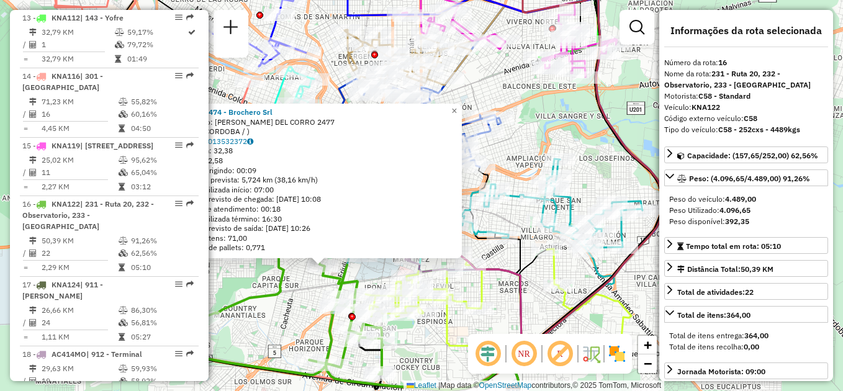
click at [301, 294] on div "0000121474 - Brochero Srl Endereço: [PERSON_NAME] DEL CORRO 2477 Bairro: (CORDO…" at bounding box center [421, 195] width 843 height 391
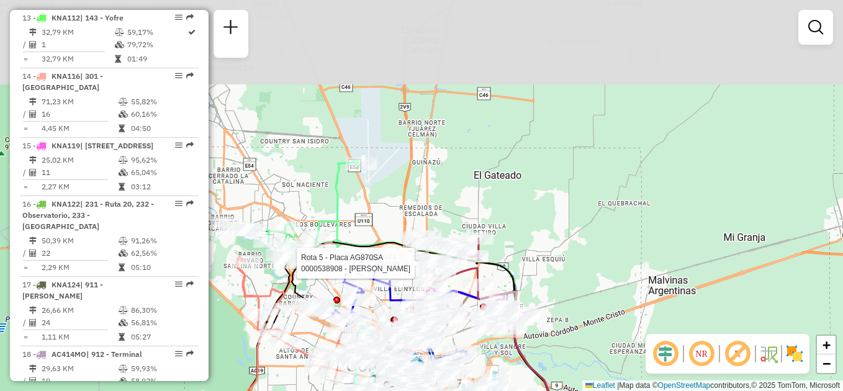
drag, startPoint x: 360, startPoint y: 123, endPoint x: 419, endPoint y: 272, distance: 160.3
click at [419, 269] on div at bounding box center [432, 263] width 31 height 12
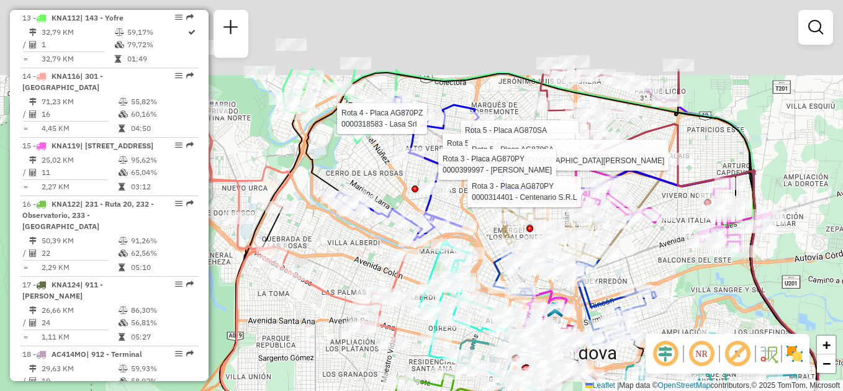
drag, startPoint x: 292, startPoint y: 87, endPoint x: 304, endPoint y: 235, distance: 148.3
click at [304, 235] on div "Rota 5 - Placa AG870SA 0000459339 - [PERSON_NAME] 5 - Placa AG870SA 0000320318 …" at bounding box center [421, 195] width 843 height 391
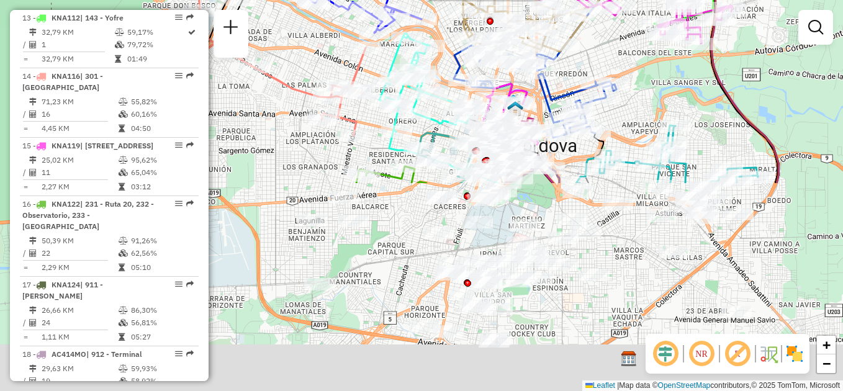
drag, startPoint x: 531, startPoint y: 217, endPoint x: 484, endPoint y: -65, distance: 285.7
click at [484, 0] on html "Aguarde... Pop-up bloqueado! Seu navegador bloqueou automáticamente a abertura …" at bounding box center [421, 195] width 843 height 391
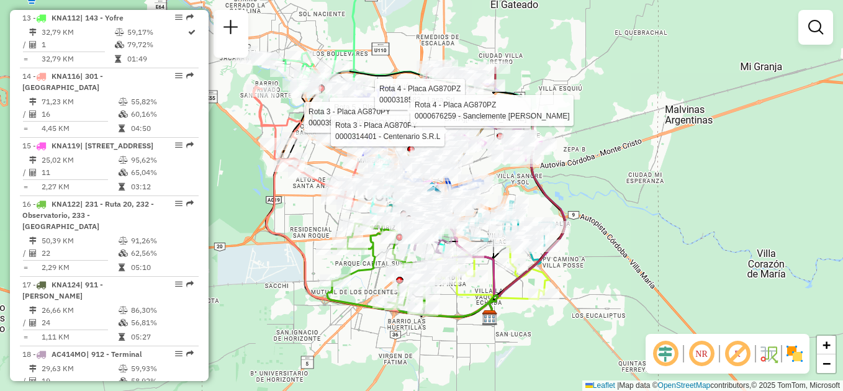
drag, startPoint x: 574, startPoint y: 153, endPoint x: 553, endPoint y: 217, distance: 66.8
click at [553, 217] on div "Rota 5 - Placa AG870SA 0000543340 - Britos [PERSON_NAME] 3 - Placa AG870PY 0000…" at bounding box center [421, 195] width 843 height 391
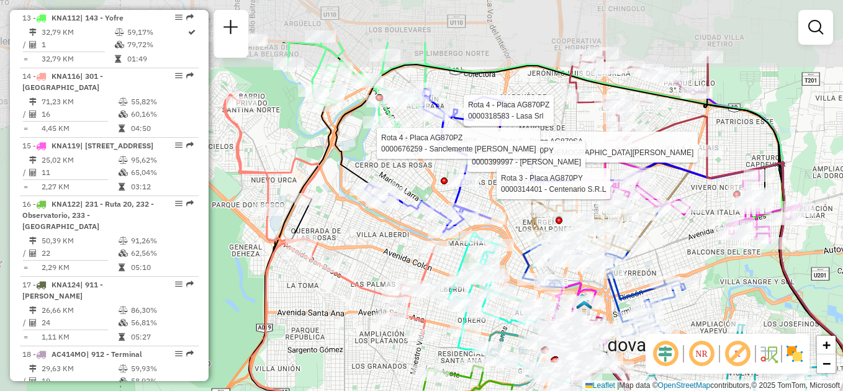
drag, startPoint x: 272, startPoint y: 235, endPoint x: 323, endPoint y: 317, distance: 96.0
click at [323, 317] on div "Rota 5 - Placa AG870SA 0000543340 - Britos [PERSON_NAME] 3 - Placa AG870PY 0000…" at bounding box center [421, 195] width 843 height 391
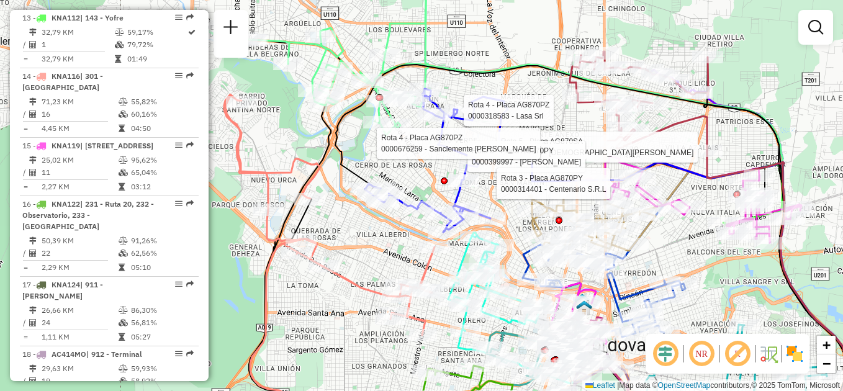
click at [402, 172] on div "Rota 5 - Placa AG870SA 0000543340 - Britos [PERSON_NAME] 3 - Placa AG870PY 0000…" at bounding box center [421, 195] width 843 height 391
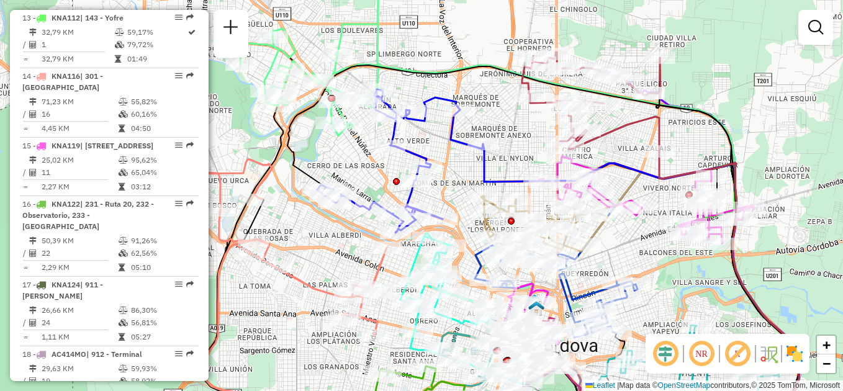
drag, startPoint x: 423, startPoint y: 176, endPoint x: 376, endPoint y: 177, distance: 47.8
click at [376, 177] on div "Janela de atendimento Grade de atendimento Capacidade Transportadoras Veículos …" at bounding box center [421, 195] width 843 height 391
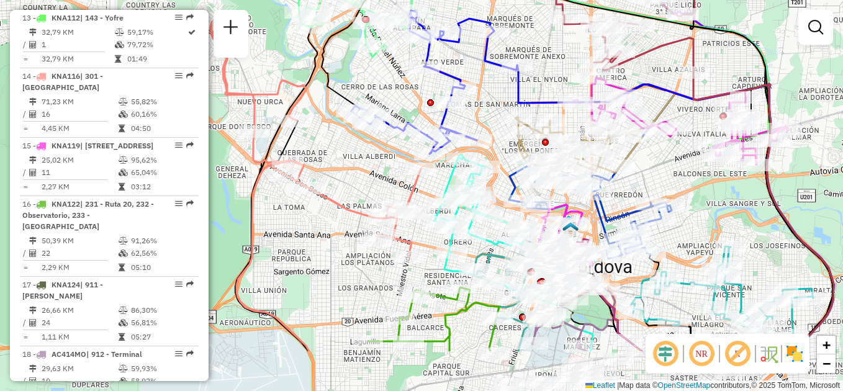
drag, startPoint x: 305, startPoint y: 282, endPoint x: 339, endPoint y: 203, distance: 85.9
click at [339, 203] on icon at bounding box center [315, 136] width 210 height 241
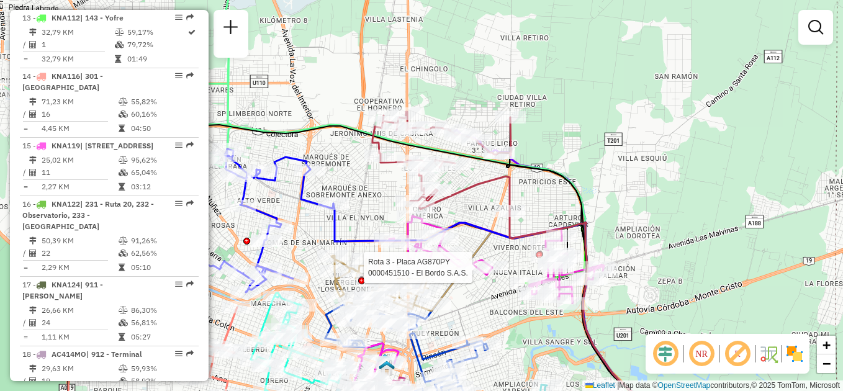
click at [378, 189] on div "Rota 3 - Placa AG870PY 0000451510 - El Bordo S.A.S. Janela de atendimento Grade…" at bounding box center [421, 195] width 843 height 391
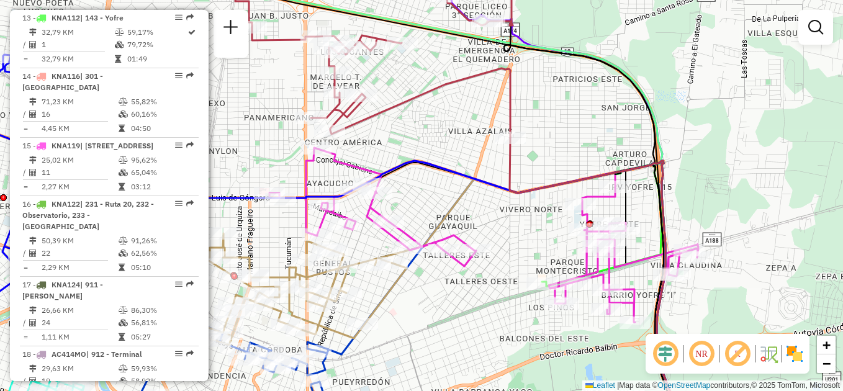
drag, startPoint x: 484, startPoint y: 318, endPoint x: 471, endPoint y: 284, distance: 35.8
click at [481, 317] on div "Janela de atendimento Grade de atendimento Capacidade Transportadoras Veículos …" at bounding box center [421, 195] width 843 height 391
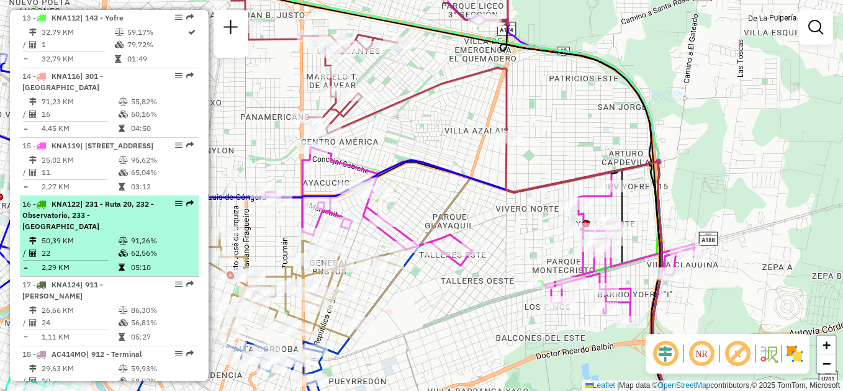
click at [119, 235] on td at bounding box center [124, 241] width 12 height 12
select select "**********"
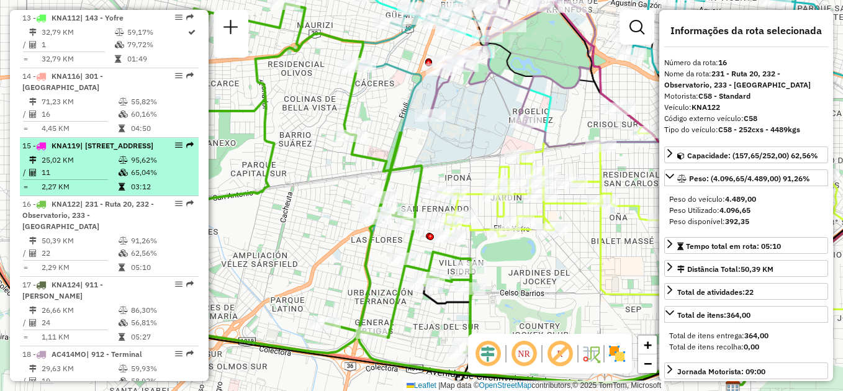
click at [101, 154] on td "25,02 KM" at bounding box center [79, 160] width 77 height 12
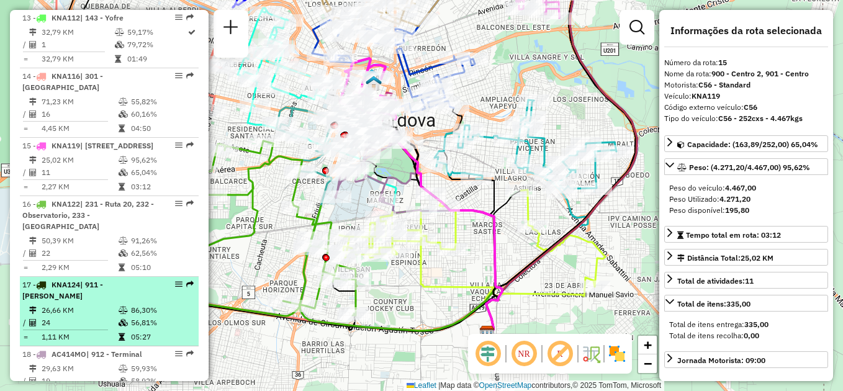
click at [93, 304] on td "26,66 KM" at bounding box center [79, 310] width 77 height 12
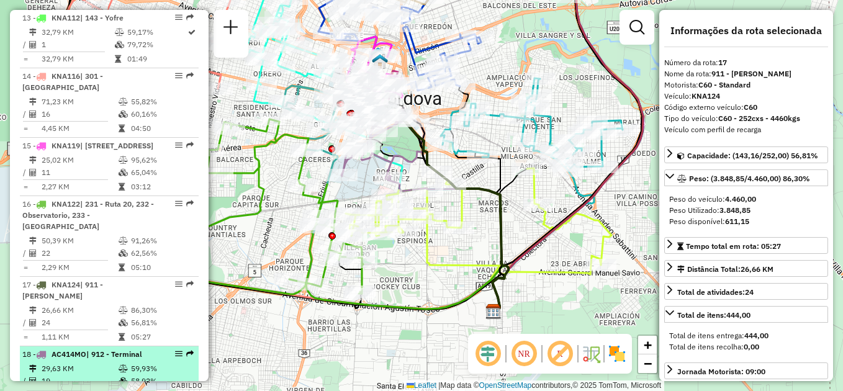
click at [99, 375] on td "19" at bounding box center [79, 381] width 77 height 12
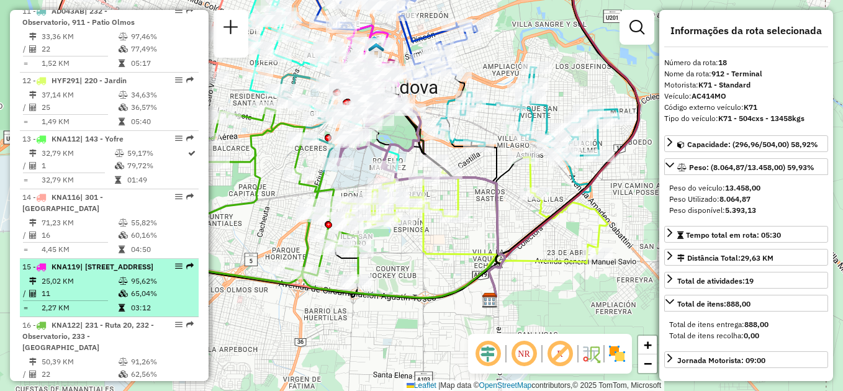
scroll to position [1152, 0]
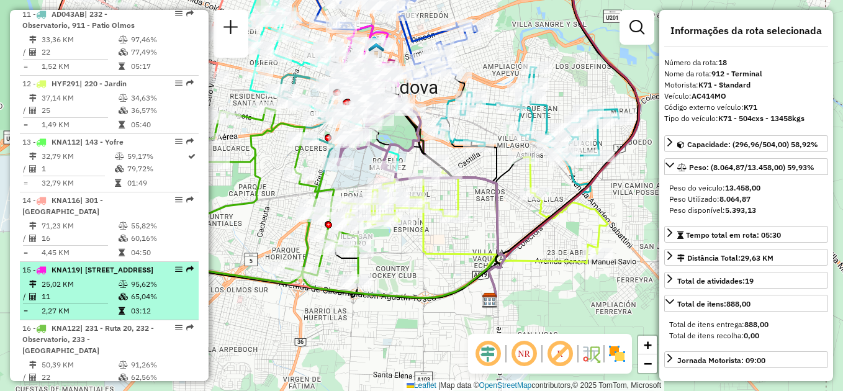
click at [81, 265] on div "15 - KNA119 | 900 - Centro 2, 901 - Centro" at bounding box center [88, 270] width 132 height 11
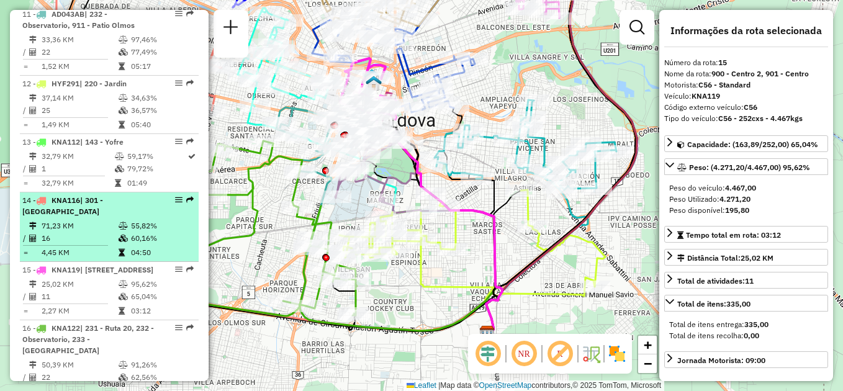
click at [104, 232] on td "16" at bounding box center [79, 238] width 77 height 12
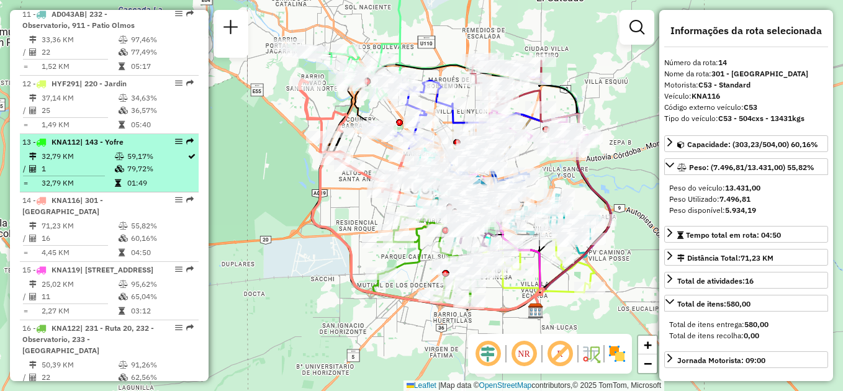
click at [96, 163] on td "1" at bounding box center [77, 169] width 73 height 12
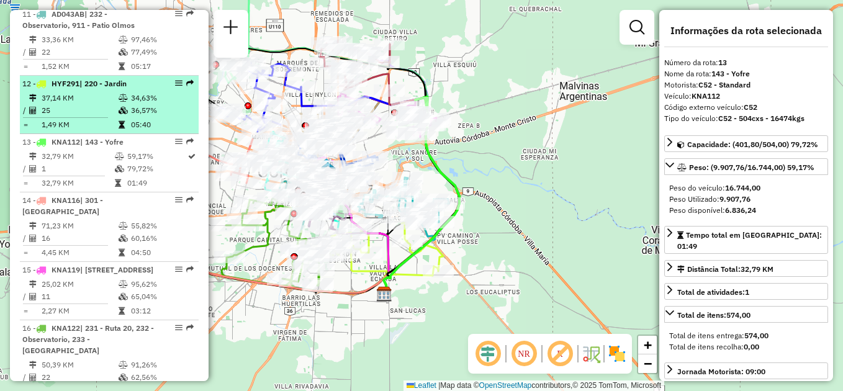
click at [102, 104] on td "25" at bounding box center [79, 110] width 77 height 12
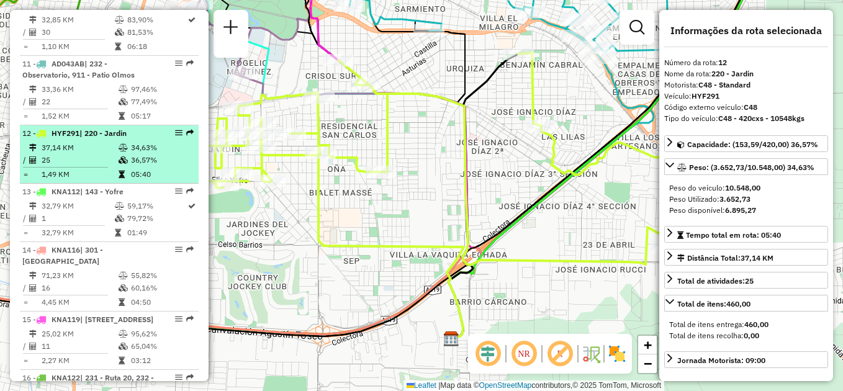
scroll to position [1028, 0]
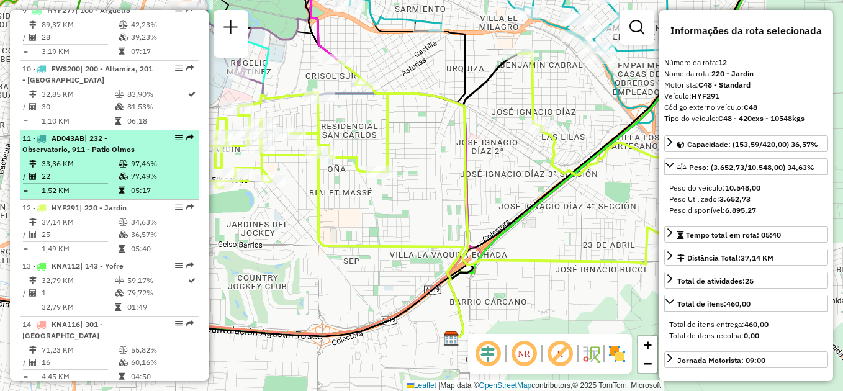
click at [100, 130] on li "11 - AD043AB | 232 - Observatorio, 911 - [GEOGRAPHIC_DATA] 33,36 KM 97,46% / 22…" at bounding box center [109, 165] width 179 height 70
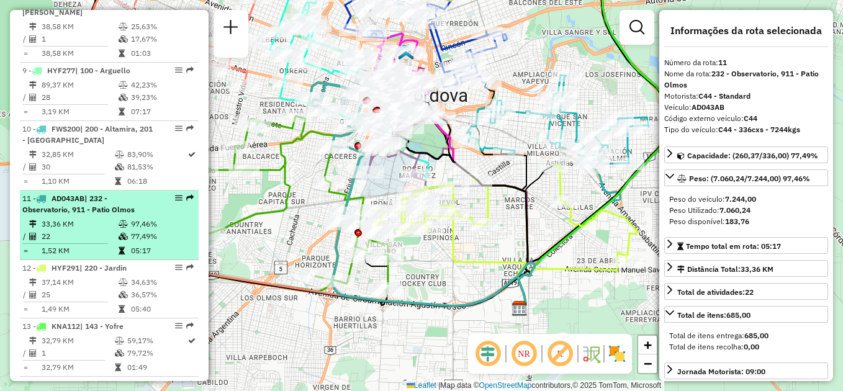
scroll to position [904, 0]
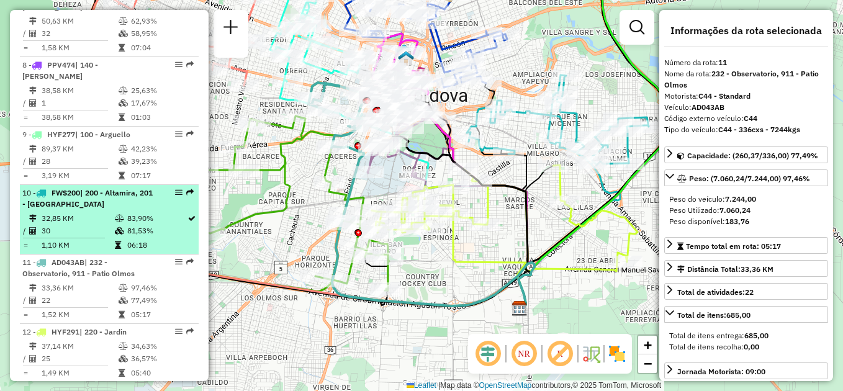
click at [109, 188] on div "10 - FWS200 | 200 - Altamira, 201 - [GEOGRAPHIC_DATA]" at bounding box center [88, 199] width 132 height 22
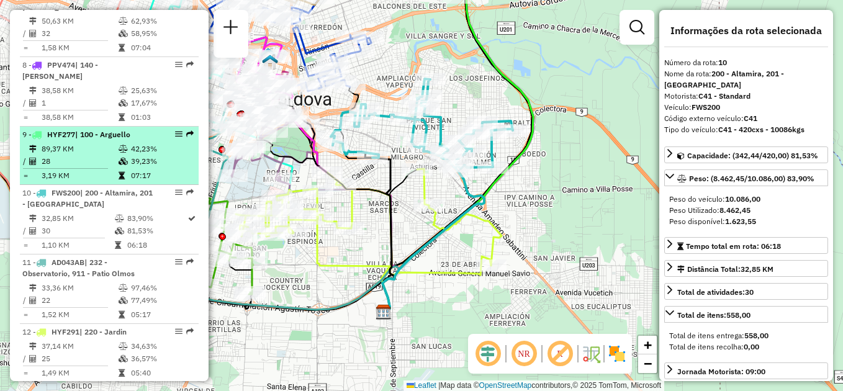
click at [120, 130] on span "| 100 - Arguello" at bounding box center [102, 134] width 55 height 9
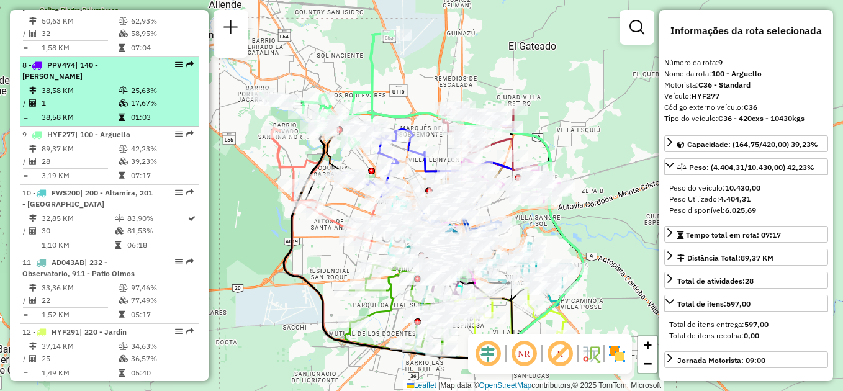
click at [109, 84] on td "38,58 KM" at bounding box center [79, 90] width 77 height 12
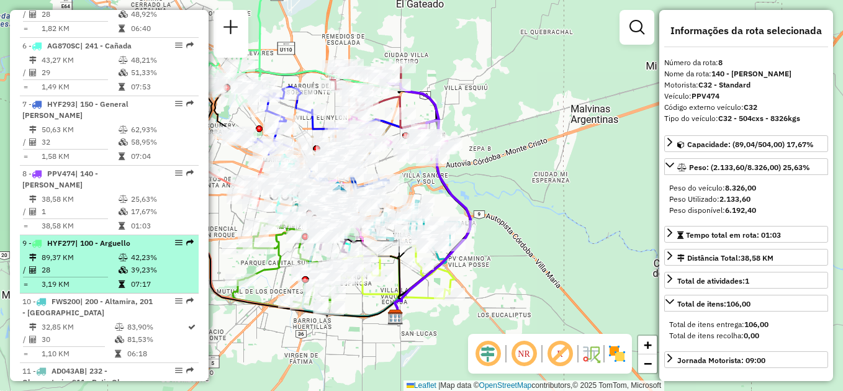
scroll to position [780, 0]
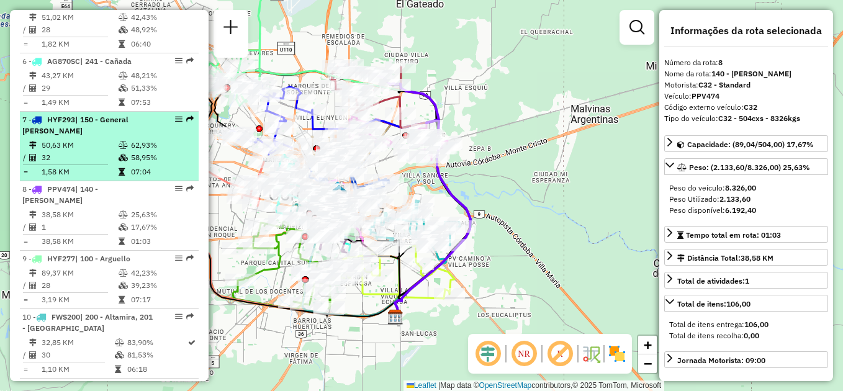
click at [95, 139] on td "50,63 KM" at bounding box center [79, 145] width 77 height 12
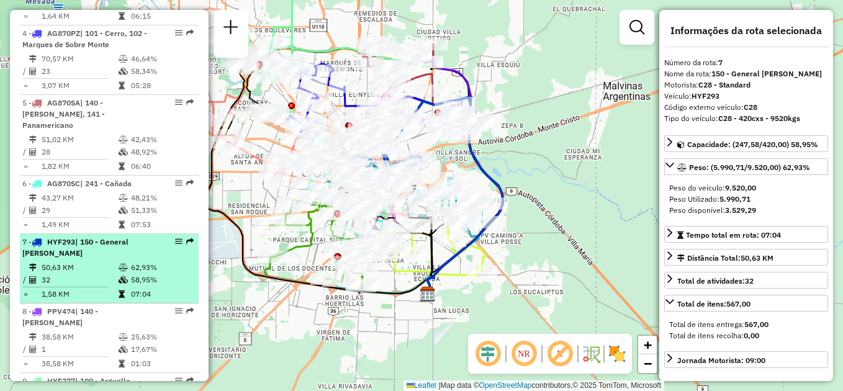
scroll to position [656, 0]
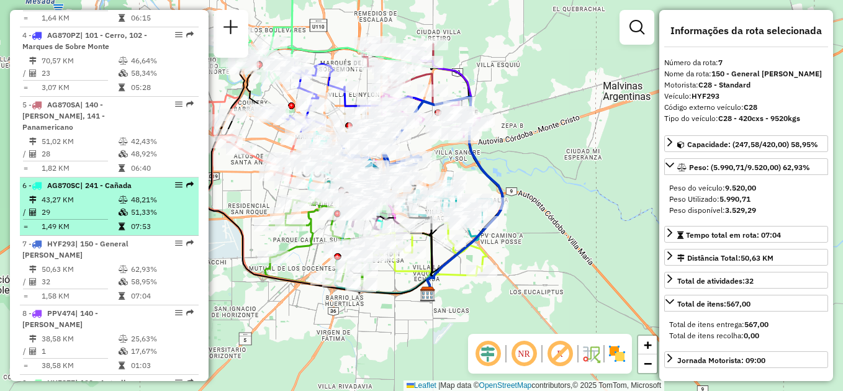
click at [91, 194] on td "43,27 KM" at bounding box center [79, 200] width 77 height 12
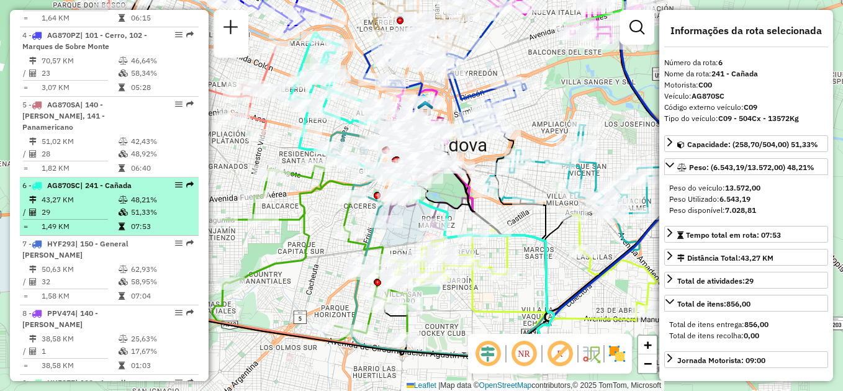
click at [94, 206] on td "29" at bounding box center [79, 212] width 77 height 12
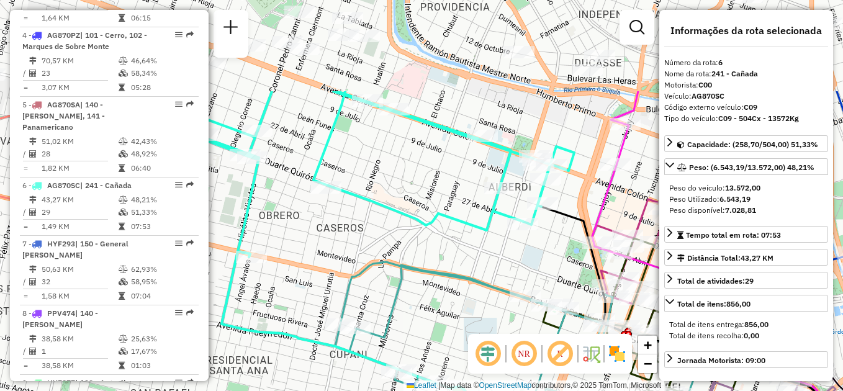
drag, startPoint x: 343, startPoint y: 125, endPoint x: 336, endPoint y: 255, distance: 130.6
click at [336, 255] on div "Janela de atendimento Grade de atendimento Capacidade Transportadoras Veículos …" at bounding box center [421, 195] width 843 height 391
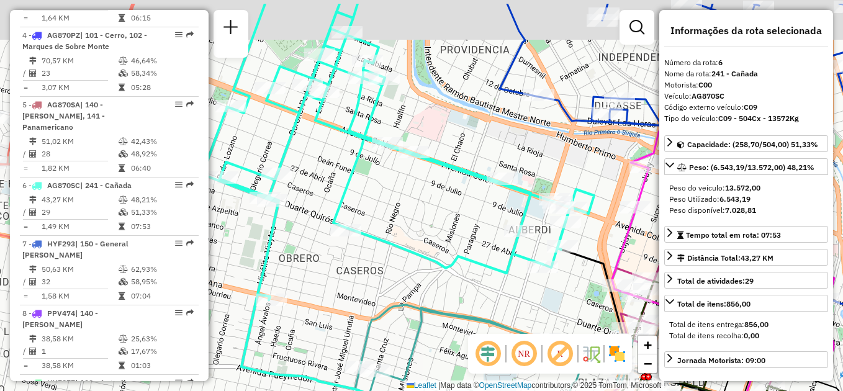
drag, startPoint x: 355, startPoint y: 242, endPoint x: 382, endPoint y: 296, distance: 60.5
click at [382, 296] on div "Janela de atendimento Grade de atendimento Capacidade Transportadoras Veículos …" at bounding box center [421, 195] width 843 height 391
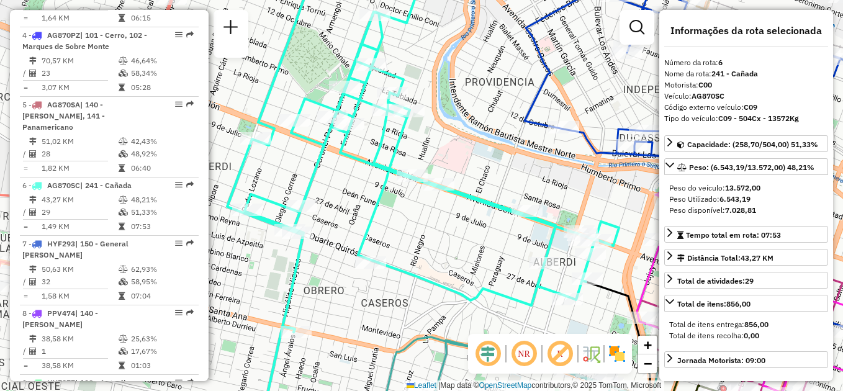
drag, startPoint x: 412, startPoint y: 235, endPoint x: 428, endPoint y: 256, distance: 26.6
click at [428, 256] on div "Janela de atendimento Grade de atendimento Capacidade Transportadoras Veículos …" at bounding box center [421, 195] width 843 height 391
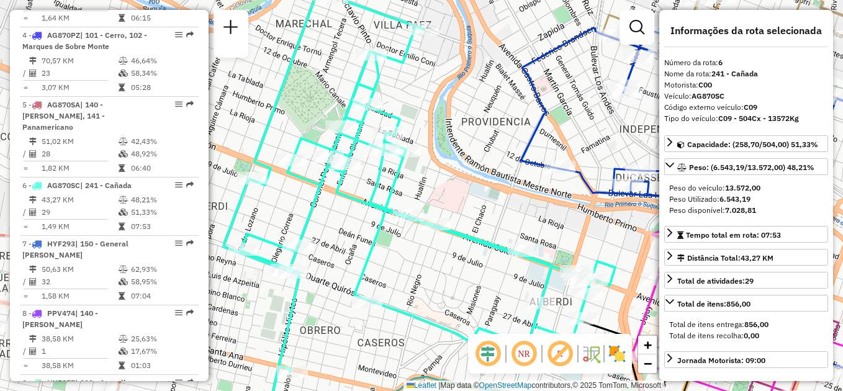
drag, startPoint x: 425, startPoint y: 236, endPoint x: 421, endPoint y: 276, distance: 39.9
click at [421, 276] on div "Janela de atendimento Grade de atendimento Capacidade Transportadoras Veículos …" at bounding box center [421, 195] width 843 height 391
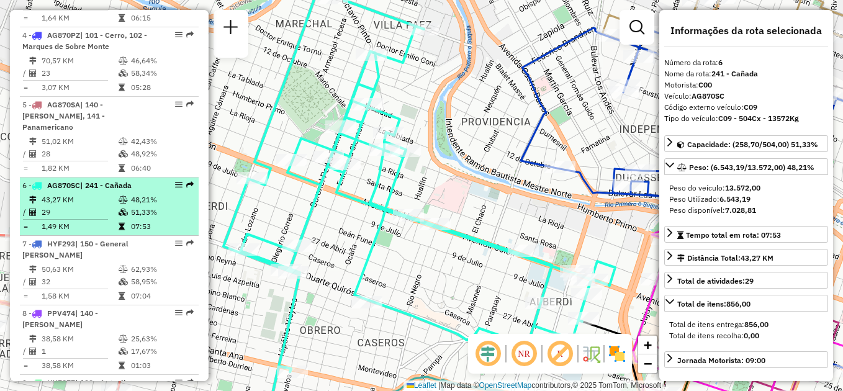
click at [95, 194] on td "43,27 KM" at bounding box center [79, 200] width 77 height 12
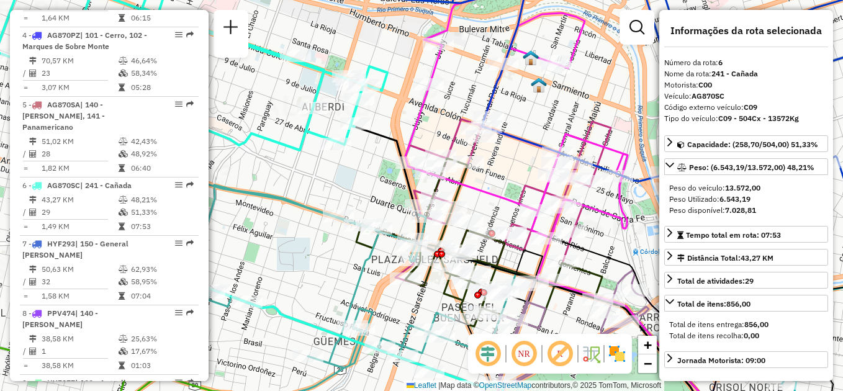
click at [337, 178] on div "Janela de atendimento Grade de atendimento Capacidade Transportadoras Veículos …" at bounding box center [421, 195] width 843 height 391
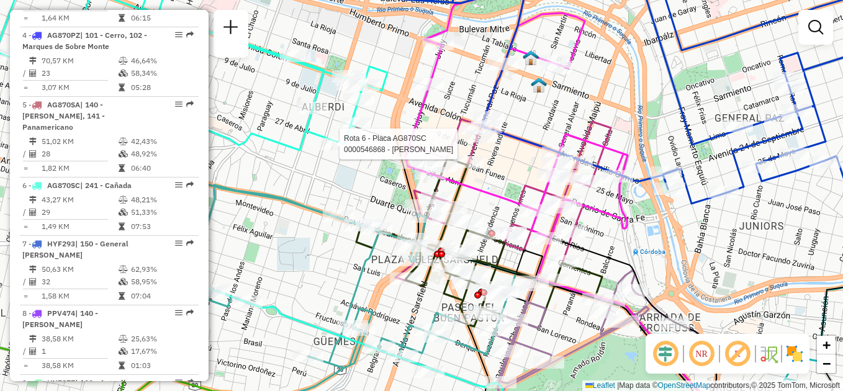
select select "**********"
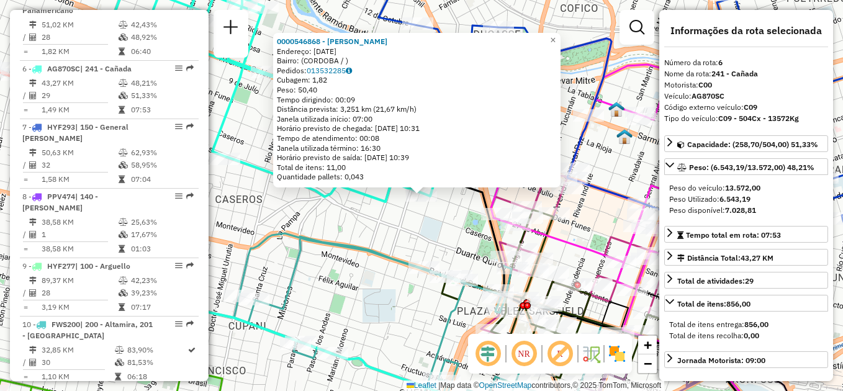
scroll to position [801, 0]
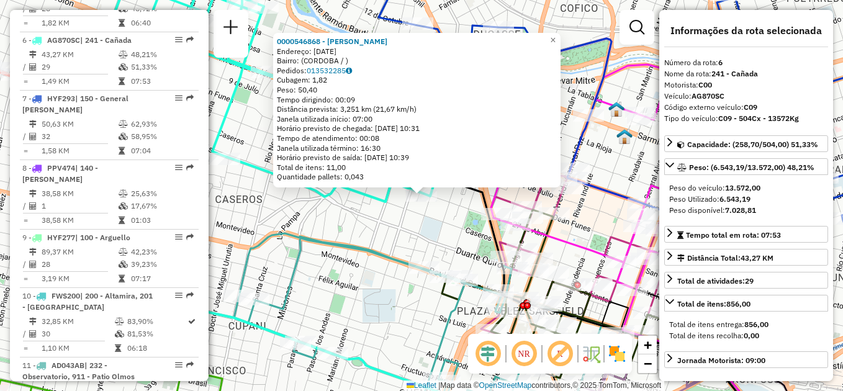
click at [279, 191] on div "0000546868 - [PERSON_NAME]: [DATE] Bairro: ([GEOGRAPHIC_DATA] / ) Pedidos: 0135…" at bounding box center [421, 195] width 843 height 391
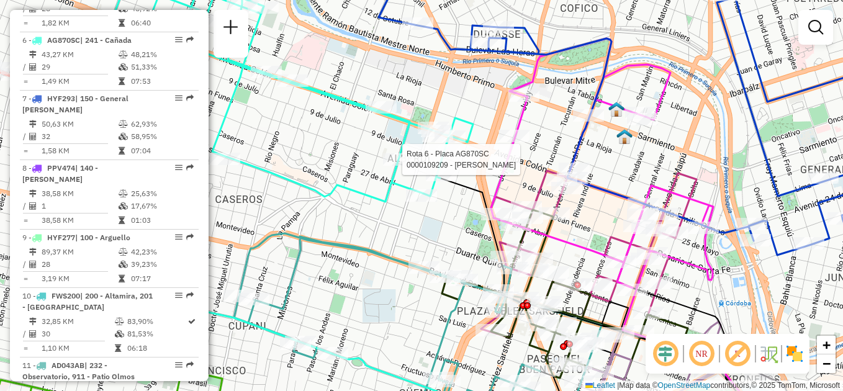
select select "**********"
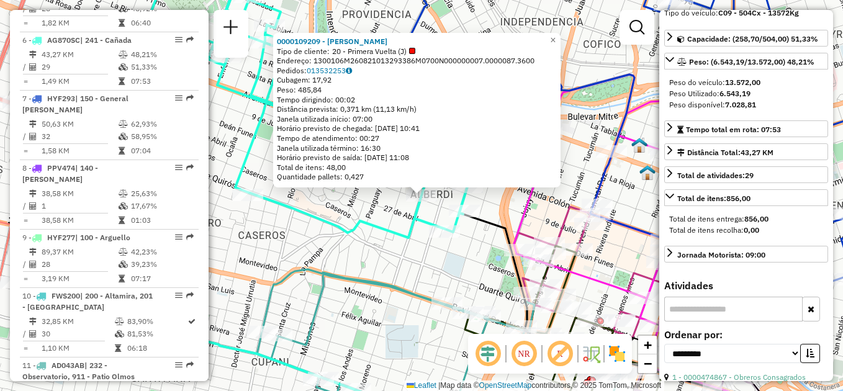
scroll to position [124, 0]
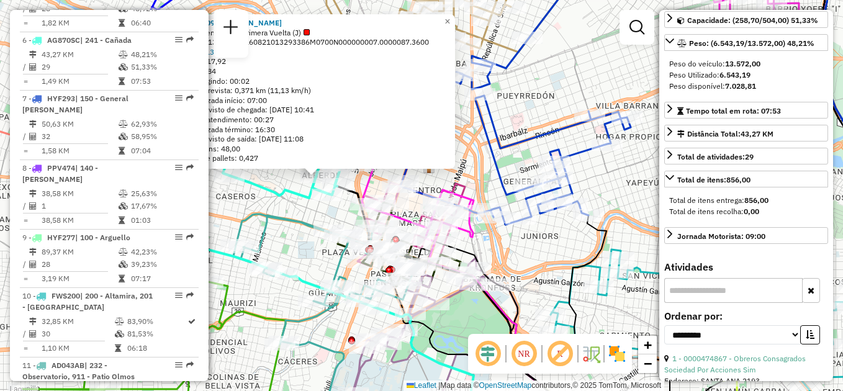
drag, startPoint x: 492, startPoint y: 232, endPoint x: 513, endPoint y: 249, distance: 26.9
click at [513, 249] on div "0000109209 - BLANCH [PERSON_NAME] Tipo de cliente: 20 - Primera Vuelta (J) Ende…" at bounding box center [421, 195] width 843 height 391
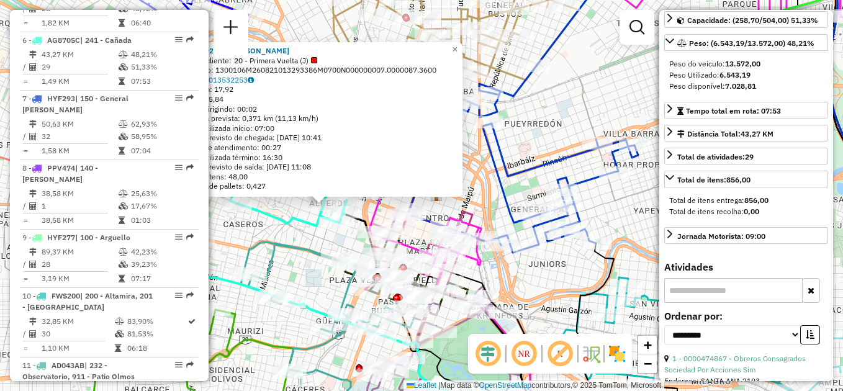
drag, startPoint x: 291, startPoint y: 214, endPoint x: 299, endPoint y: 242, distance: 28.9
click at [299, 242] on icon at bounding box center [333, 307] width 184 height 130
click at [285, 232] on div "0000109209 - BLANCH [PERSON_NAME] Tipo de cliente: 20 - Primera Vuelta (J) Ende…" at bounding box center [421, 195] width 843 height 391
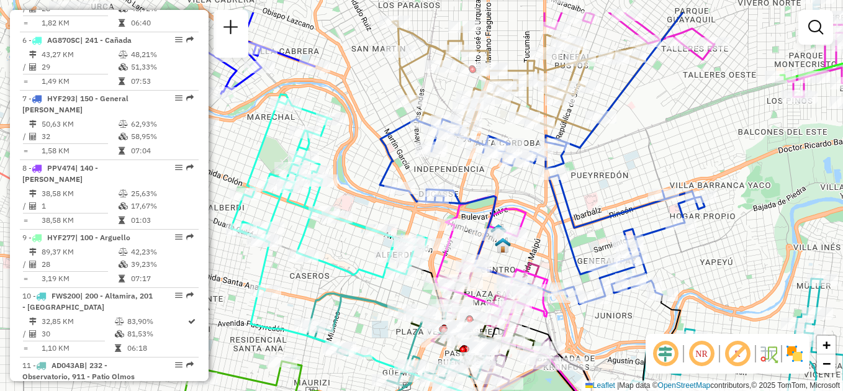
drag, startPoint x: 278, startPoint y: 195, endPoint x: 345, endPoint y: 247, distance: 84.1
click at [345, 247] on div "Janela de atendimento Grade de atendimento Capacidade Transportadoras Veículos …" at bounding box center [421, 195] width 843 height 391
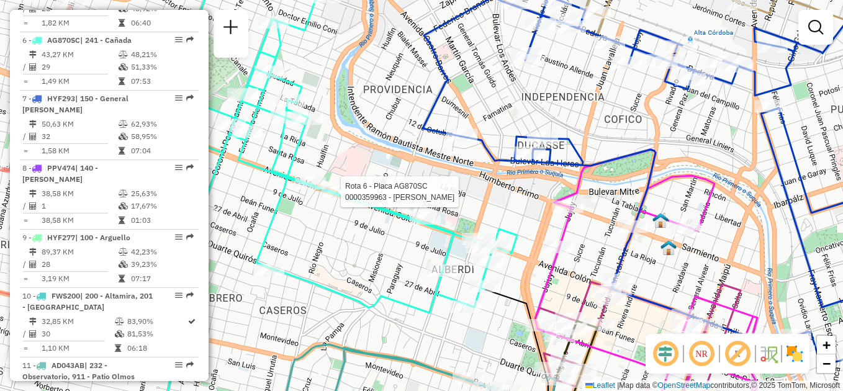
select select "**********"
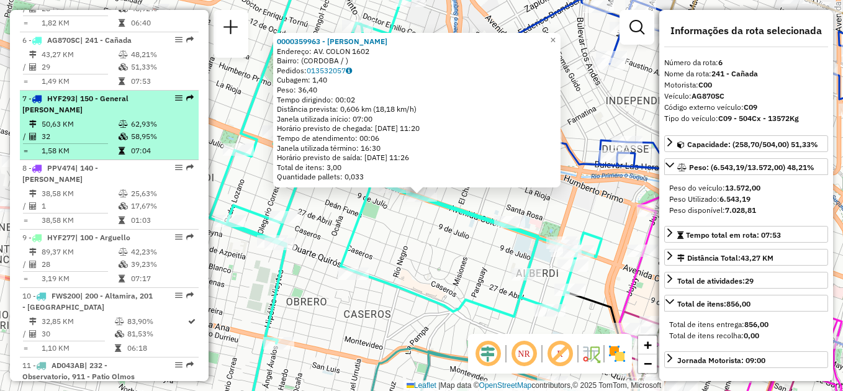
click at [97, 91] on li "7 - HYF293 | 150 - General Paz 50,63 KM 62,93% / 32 58,95% = 1,58 KM 07:04" at bounding box center [109, 126] width 179 height 70
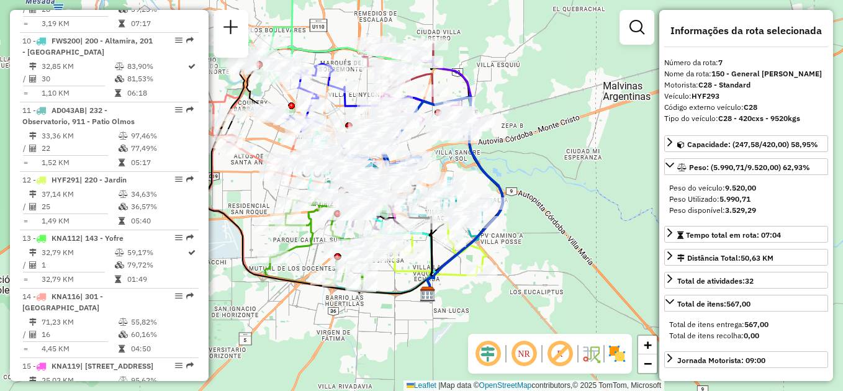
scroll to position [1277, 0]
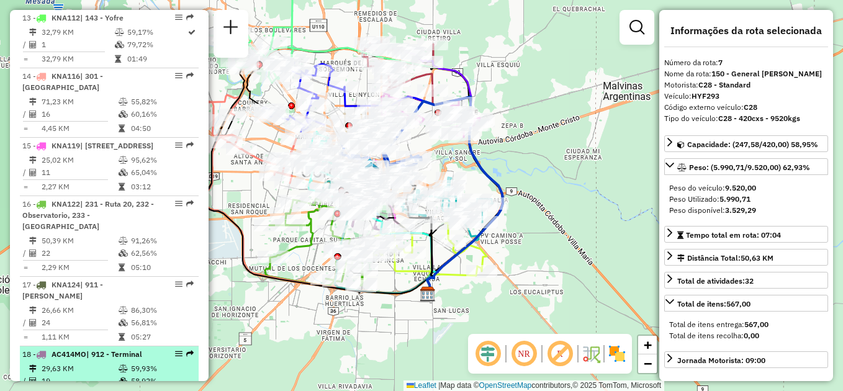
click at [86, 375] on td "19" at bounding box center [79, 381] width 77 height 12
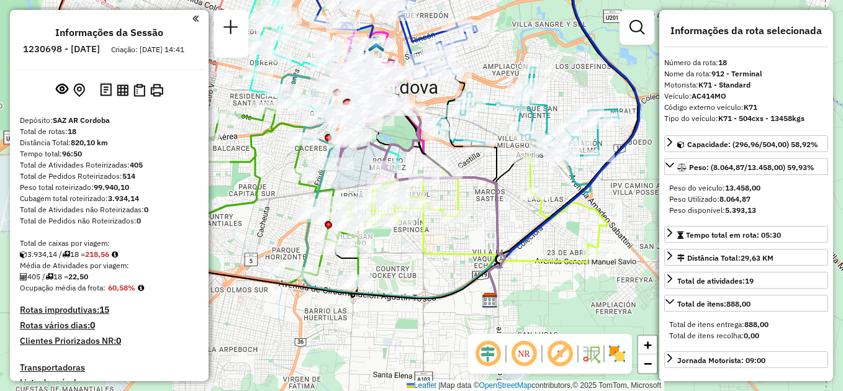
select select "**********"
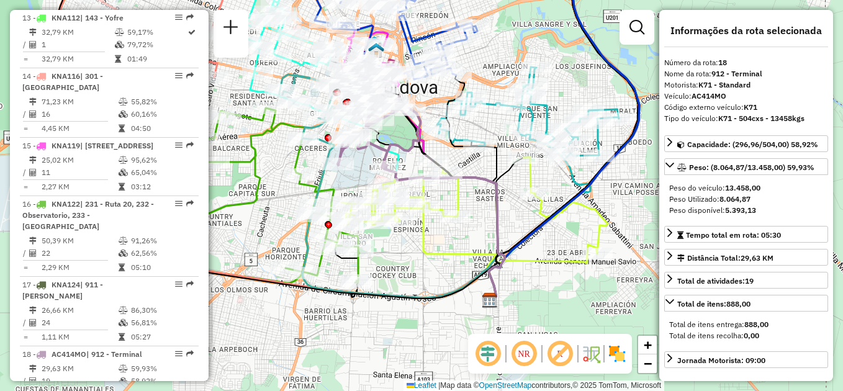
click at [417, 287] on div "Janela de atendimento Grade de atendimento Capacidade Transportadoras Veículos …" at bounding box center [421, 195] width 843 height 391
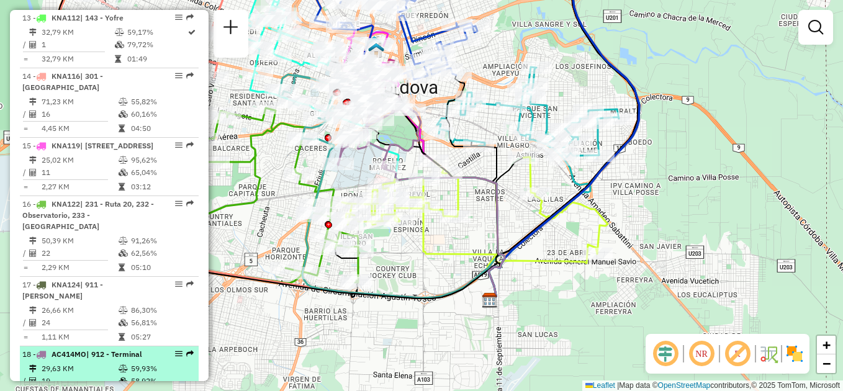
click at [82, 363] on td "29,63 KM" at bounding box center [79, 369] width 77 height 12
select select "**********"
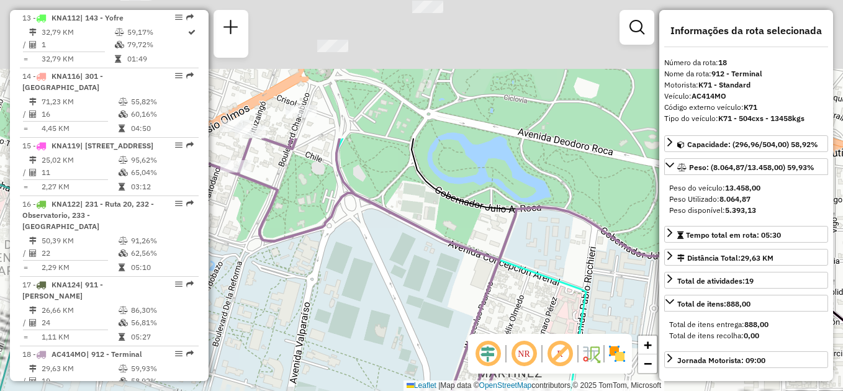
drag, startPoint x: 405, startPoint y: 100, endPoint x: 440, endPoint y: 320, distance: 223.3
click at [440, 320] on div "Janela de atendimento Grade de atendimento Capacidade Transportadoras Veículos …" at bounding box center [421, 195] width 843 height 391
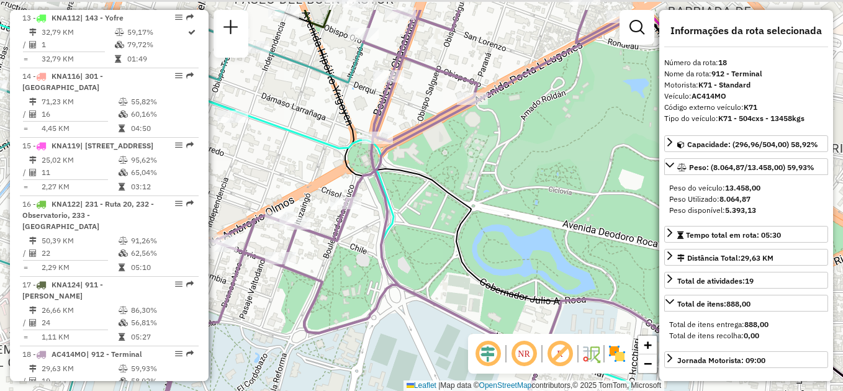
drag, startPoint x: 467, startPoint y: 133, endPoint x: 522, endPoint y: 222, distance: 104.6
click at [522, 222] on div "Janela de atendimento Grade de atendimento Capacidade Transportadoras Veículos …" at bounding box center [421, 195] width 843 height 391
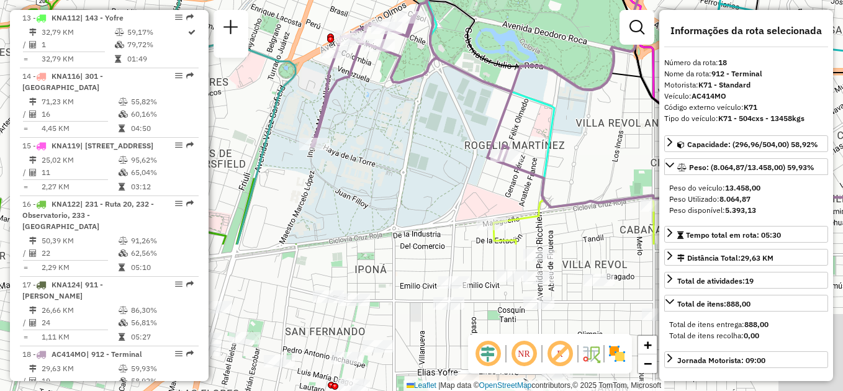
drag, startPoint x: 429, startPoint y: 245, endPoint x: 425, endPoint y: 63, distance: 182.6
click at [425, 63] on icon at bounding box center [478, 18] width 332 height 291
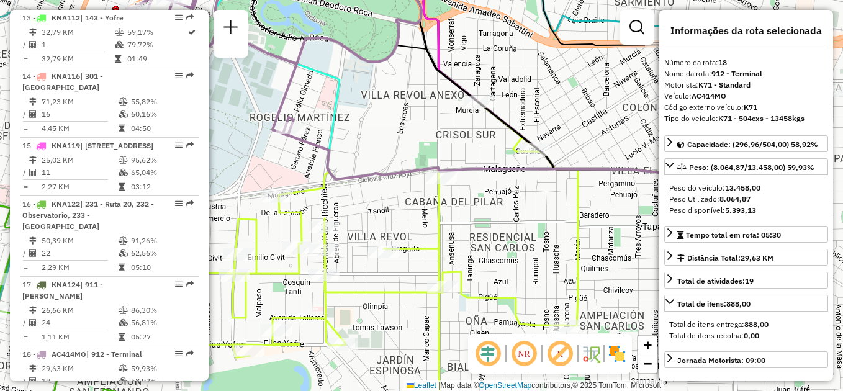
drag, startPoint x: 463, startPoint y: 145, endPoint x: 358, endPoint y: 131, distance: 105.9
click at [358, 131] on div "Janela de atendimento Grade de atendimento Capacidade Transportadoras Veículos …" at bounding box center [421, 195] width 843 height 391
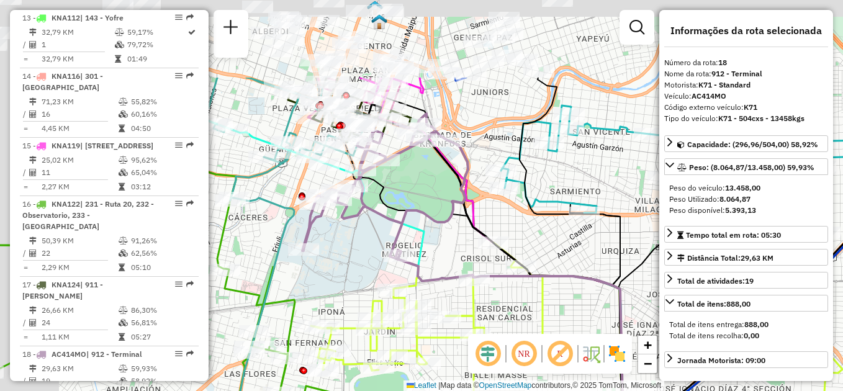
drag, startPoint x: 369, startPoint y: 105, endPoint x: 438, endPoint y: 222, distance: 135.6
click at [438, 222] on icon at bounding box center [385, 187] width 166 height 146
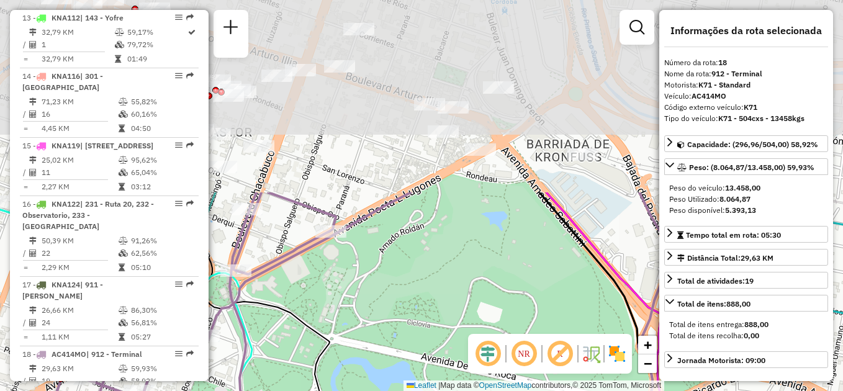
drag, startPoint x: 398, startPoint y: 85, endPoint x: 479, endPoint y: 317, distance: 245.5
click at [479, 317] on div "Janela de atendimento Grade de atendimento Capacidade Transportadoras Veículos …" at bounding box center [421, 195] width 843 height 391
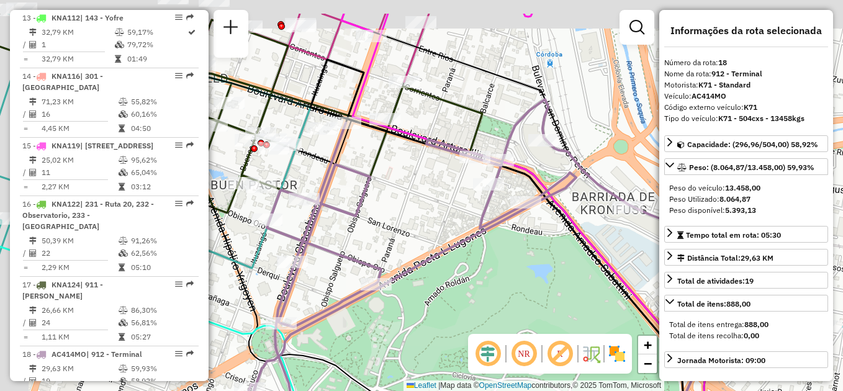
drag, startPoint x: 412, startPoint y: 179, endPoint x: 518, endPoint y: 288, distance: 151.5
click at [518, 288] on div "Janela de atendimento Grade de atendimento Capacidade Transportadoras Veículos …" at bounding box center [421, 195] width 843 height 391
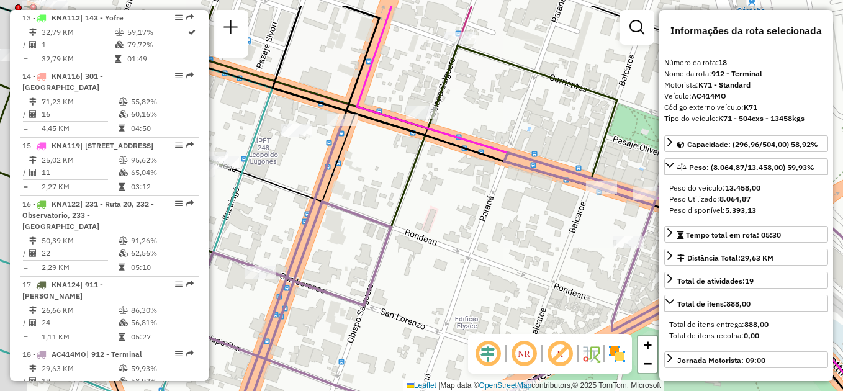
drag, startPoint x: 410, startPoint y: 217, endPoint x: 527, endPoint y: 337, distance: 167.3
click at [527, 337] on hb-router-mapa "Informações da Sessão 1230698 - [DATE] Criação: [DATE] 14:41 Depósito: SAZ AR C…" at bounding box center [421, 195] width 843 height 391
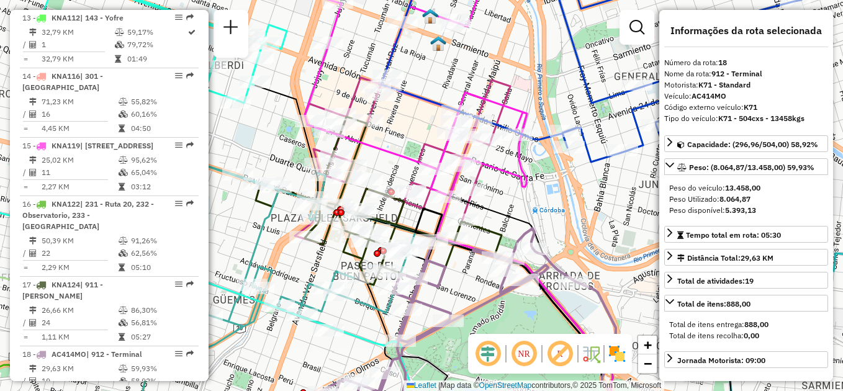
drag, startPoint x: 496, startPoint y: 291, endPoint x: 350, endPoint y: 201, distance: 171.5
click at [350, 201] on div "Janela de atendimento Grade de atendimento Capacidade Transportadoras Veículos …" at bounding box center [421, 195] width 843 height 391
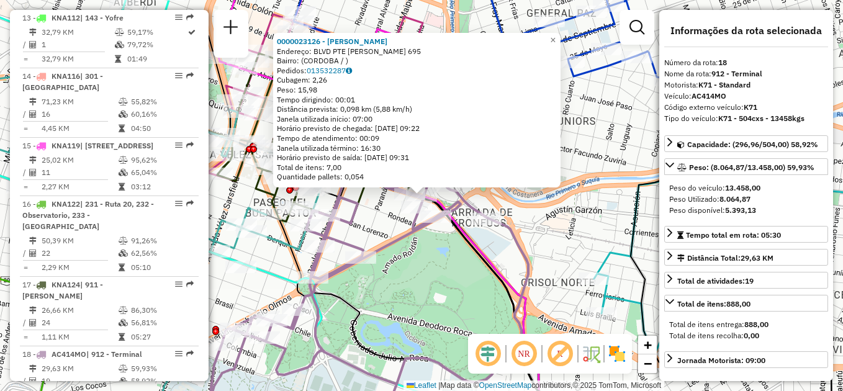
click at [425, 270] on div "0000023126 - Camaño Daniel Endereço: BLVD PTE ARTURO ILLIA 695 Bairro: (CORDOBA…" at bounding box center [421, 195] width 843 height 391
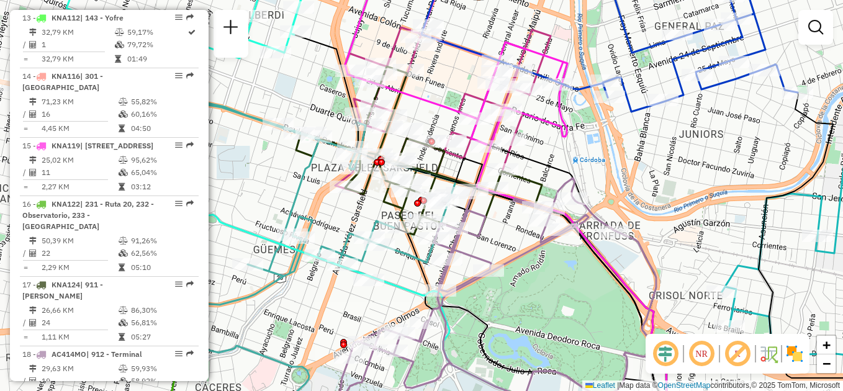
drag, startPoint x: 397, startPoint y: 256, endPoint x: 526, endPoint y: 269, distance: 129.2
click at [526, 269] on div "Janela de atendimento Grade de atendimento Capacidade Transportadoras Veículos …" at bounding box center [421, 195] width 843 height 391
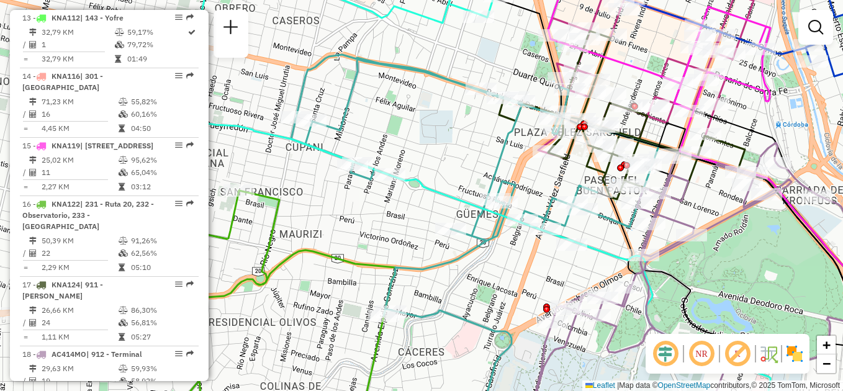
drag, startPoint x: 310, startPoint y: 282, endPoint x: 504, endPoint y: 247, distance: 197.6
click at [512, 247] on div "Janela de atendimento Grade de atendimento Capacidade Transportadoras Veículos …" at bounding box center [421, 195] width 843 height 391
select select "**********"
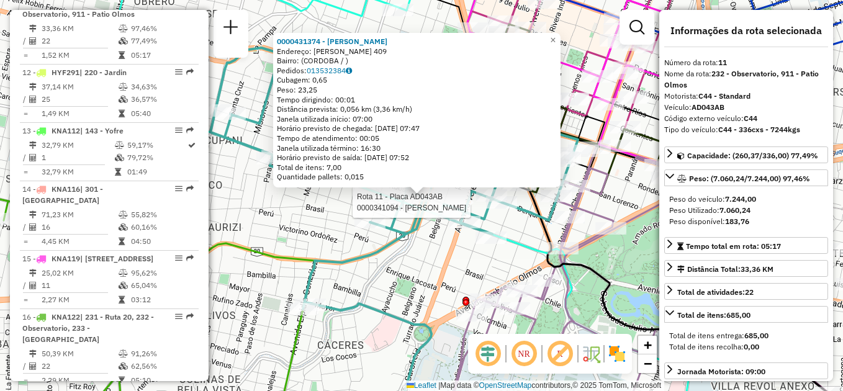
scroll to position [1115, 0]
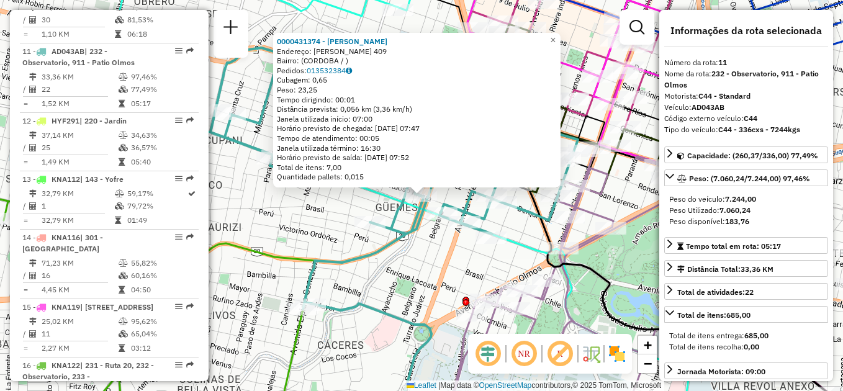
click at [435, 251] on div "0000431374 - Sosa Ramon Gustavo Endereço: FRUCTUOSO RIVERA 409 Bairro: (CORDOBA…" at bounding box center [421, 195] width 843 height 391
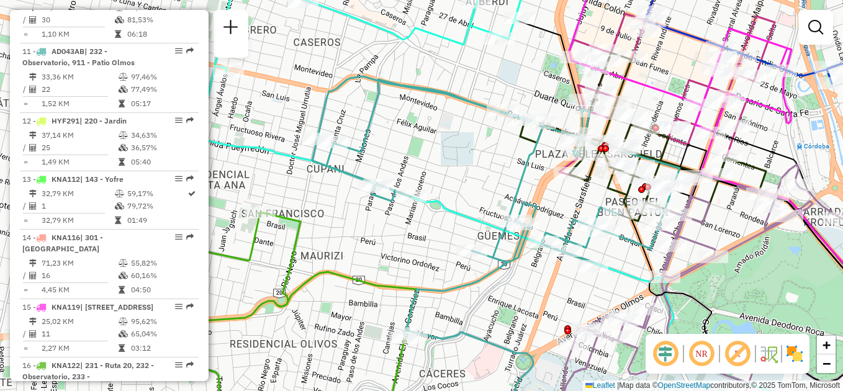
drag, startPoint x: 371, startPoint y: 207, endPoint x: 457, endPoint y: 220, distance: 86.7
click at [457, 220] on div "Janela de atendimento Grade de atendimento Capacidade Transportadoras Veículos …" at bounding box center [421, 195] width 843 height 391
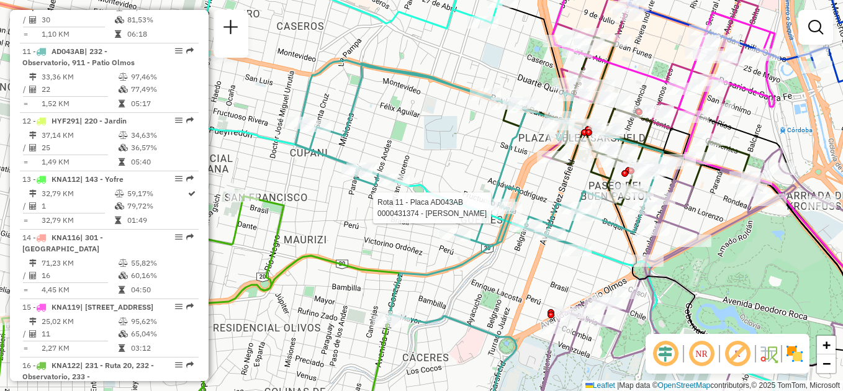
select select "**********"
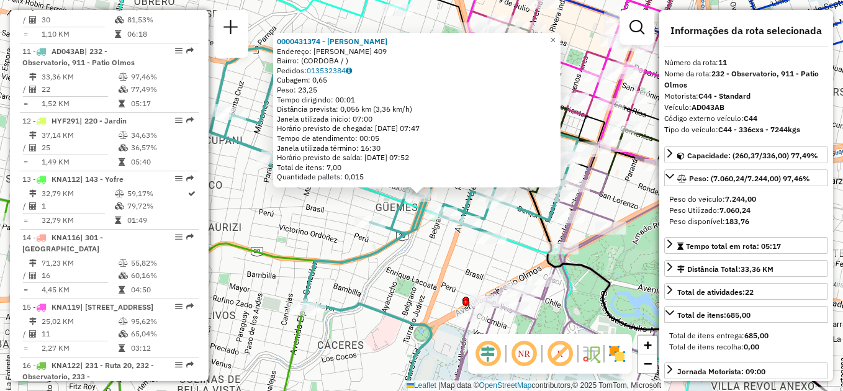
click at [460, 257] on div "0000431374 - Sosa Ramon Gustavo Endereço: FRUCTUOSO RIVERA 409 Bairro: (CORDOBA…" at bounding box center [421, 195] width 843 height 391
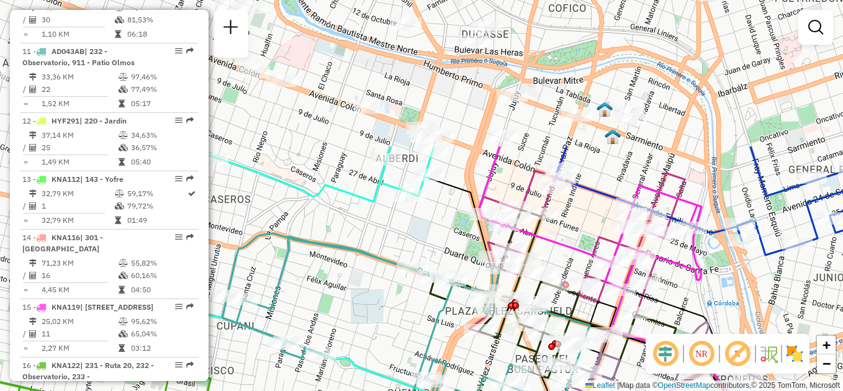
drag, startPoint x: 296, startPoint y: 19, endPoint x: 299, endPoint y: 193, distance: 173.9
click at [294, 214] on div "Janela de atendimento Grade de atendimento Capacidade Transportadoras Veículos …" at bounding box center [421, 195] width 843 height 391
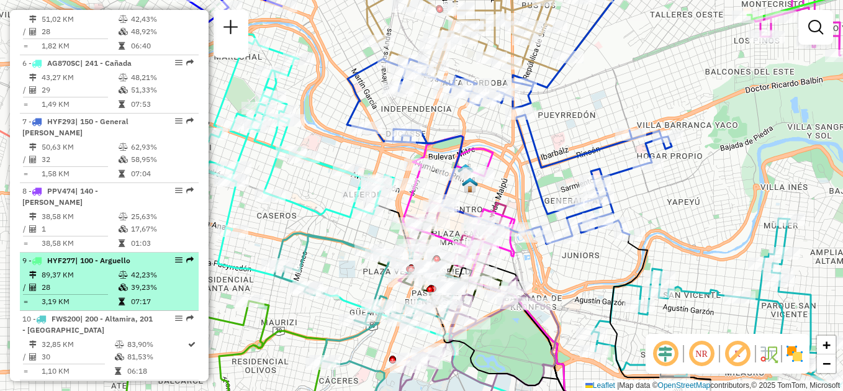
scroll to position [805, 0]
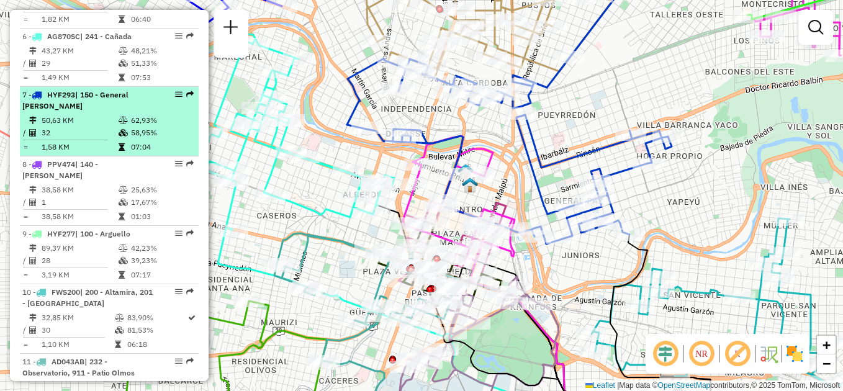
click at [100, 127] on td "32" at bounding box center [79, 133] width 77 height 12
select select "**********"
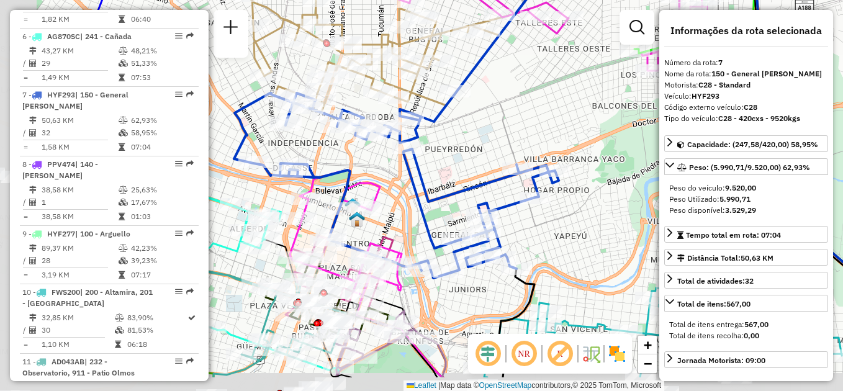
drag, startPoint x: 423, startPoint y: 227, endPoint x: 586, endPoint y: 174, distance: 170.8
click at [586, 174] on div "Janela de atendimento Grade de atendimento Capacidade Transportadoras Veículos …" at bounding box center [421, 195] width 843 height 391
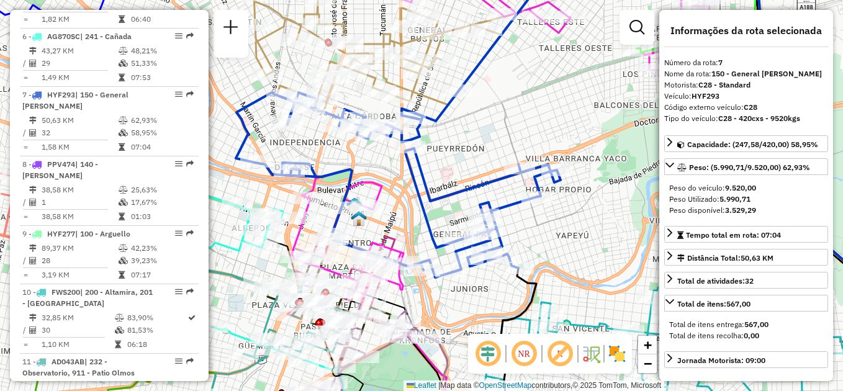
click at [528, 142] on div "Janela de atendimento Grade de atendimento Capacidade Transportadoras Veículos …" at bounding box center [421, 195] width 843 height 391
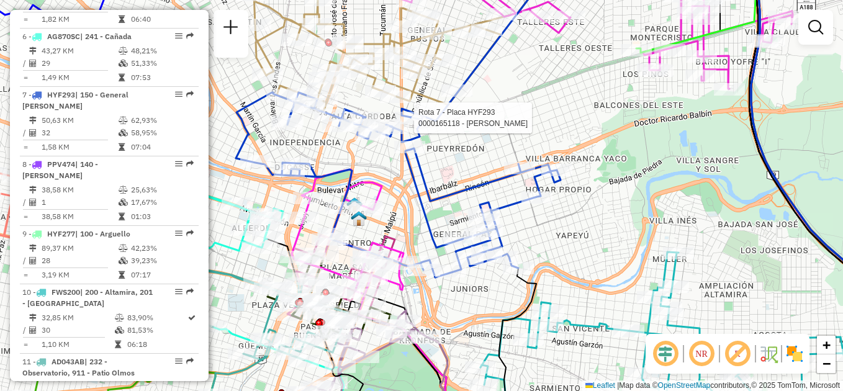
select select "**********"
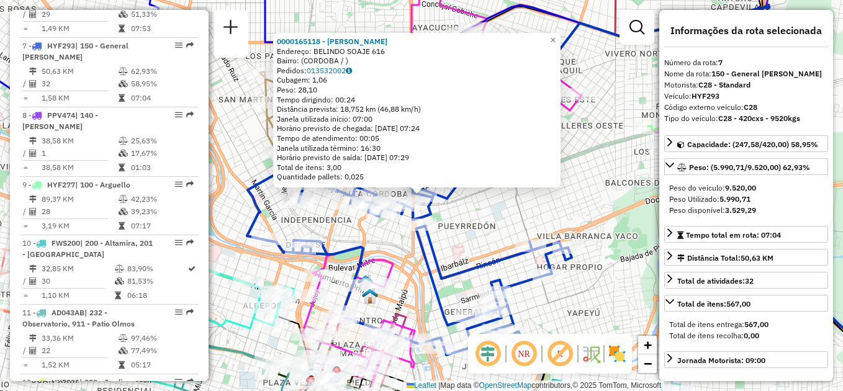
scroll to position [859, 0]
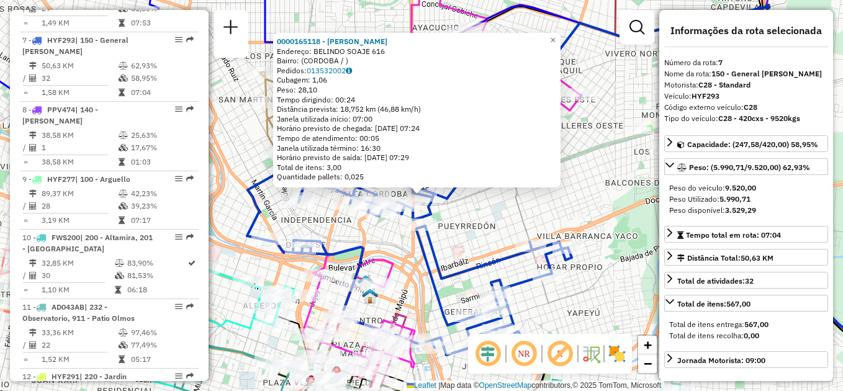
click at [465, 229] on div "0000165118 - Tapia Alberto Juan Endereço: BELINDO SOAJE 616 Bairro: (CORDOBA / …" at bounding box center [421, 195] width 843 height 391
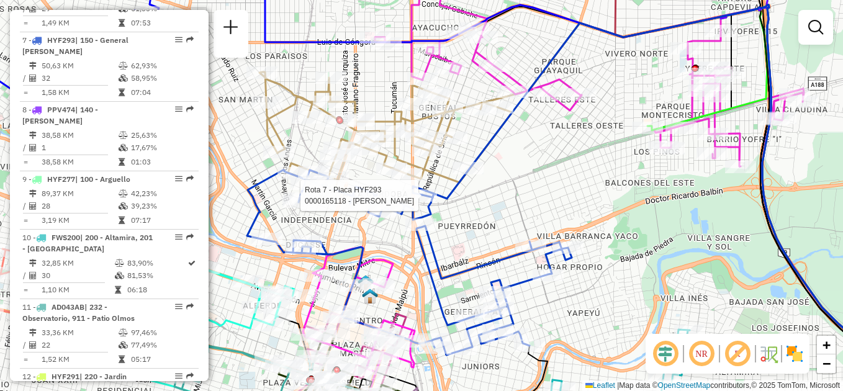
select select "**********"
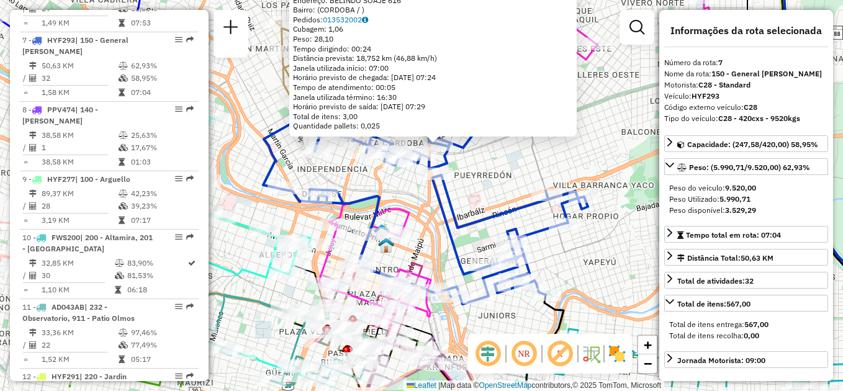
drag, startPoint x: 487, startPoint y: 306, endPoint x: 548, endPoint y: 264, distance: 74.1
click at [548, 264] on div "0000165118 - Tapia Alberto Juan Endereço: BELINDO SOAJE 616 Bairro: (CORDOBA / …" at bounding box center [421, 195] width 843 height 391
click at [505, 180] on div "0000165118 - Tapia Alberto Juan Endereço: BELINDO SOAJE 616 Bairro: (CORDOBA / …" at bounding box center [421, 195] width 843 height 391
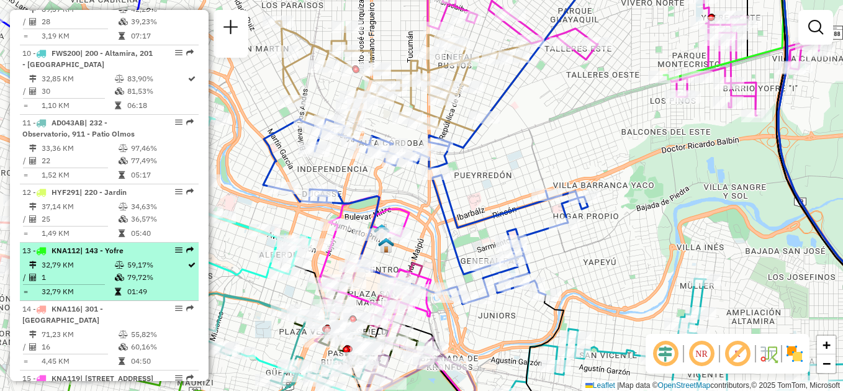
scroll to position [1046, 0]
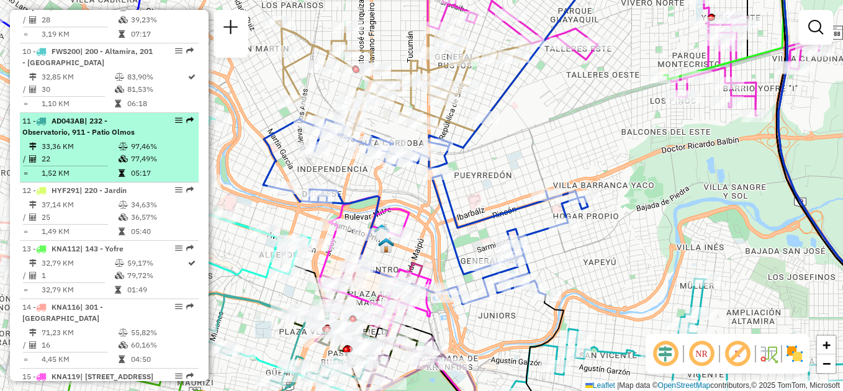
click at [65, 113] on li "11 - AD043AB | 232 - Observatorio, 911 - [GEOGRAPHIC_DATA] 33,36 KM 97,46% / 22…" at bounding box center [109, 148] width 179 height 70
select select "**********"
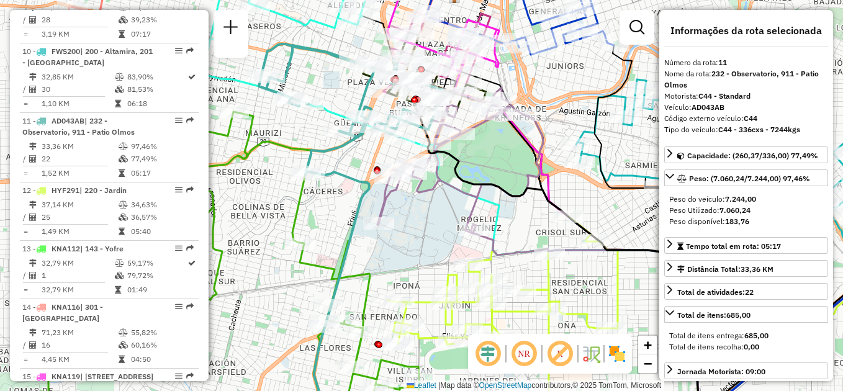
drag, startPoint x: 458, startPoint y: 177, endPoint x: 397, endPoint y: 242, distance: 89.2
click at [397, 242] on div "Janela de atendimento Grade de atendimento Capacidade Transportadoras Veículos …" at bounding box center [421, 195] width 843 height 391
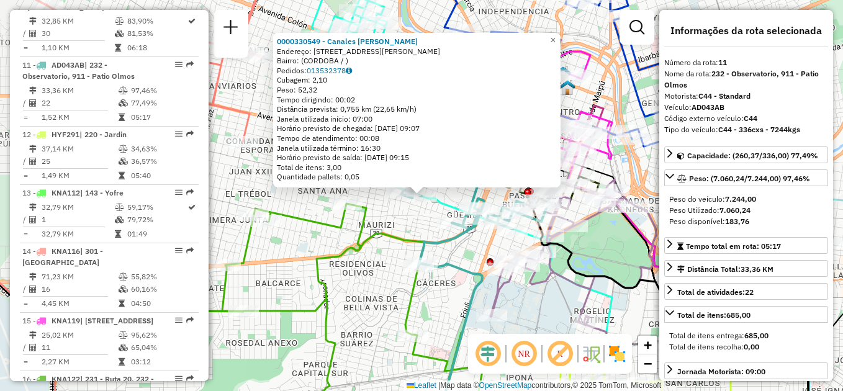
scroll to position [1115, 0]
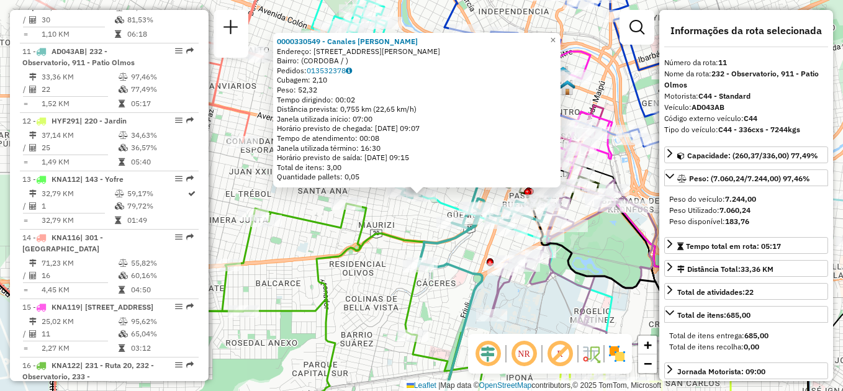
click at [355, 286] on div "0000330549 - Canales Noelia Cristina Del Carmen Endereço: AVDA JUAN PUEYRREDON …" at bounding box center [421, 195] width 843 height 391
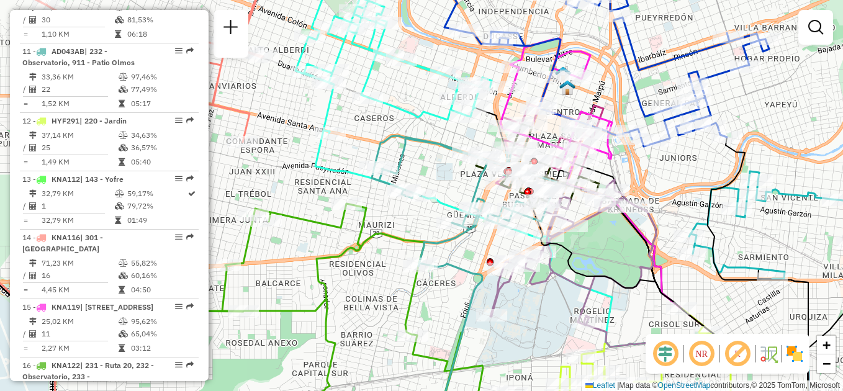
click at [282, 268] on div "Janela de atendimento Grade de atendimento Capacidade Transportadoras Veículos …" at bounding box center [421, 195] width 843 height 391
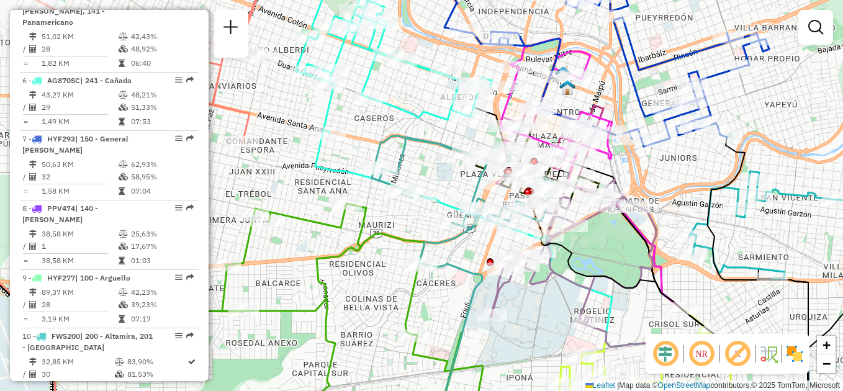
scroll to position [842, 0]
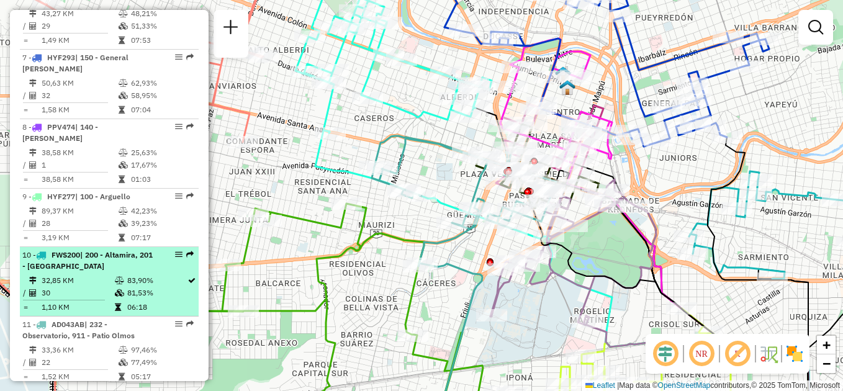
click at [97, 250] on div "10 - FWS200 | 200 - Altamira, 201 - [GEOGRAPHIC_DATA]" at bounding box center [88, 261] width 132 height 22
select select "**********"
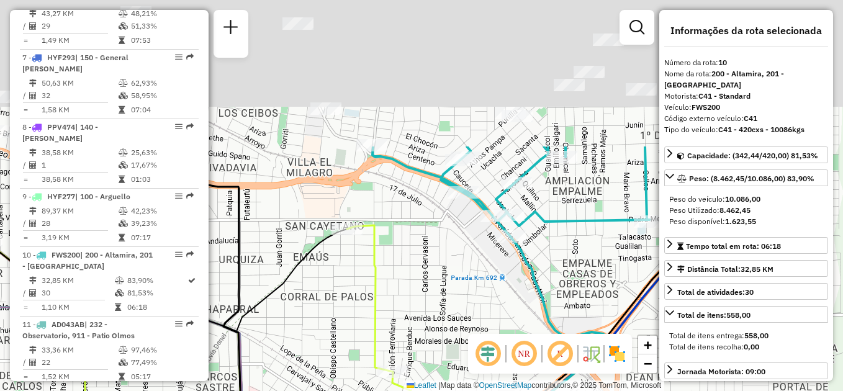
drag, startPoint x: 378, startPoint y: 124, endPoint x: 450, endPoint y: 318, distance: 206.5
click at [450, 321] on div "Janela de atendimento Grade de atendimento Capacidade Transportadoras Veículos …" at bounding box center [421, 195] width 843 height 391
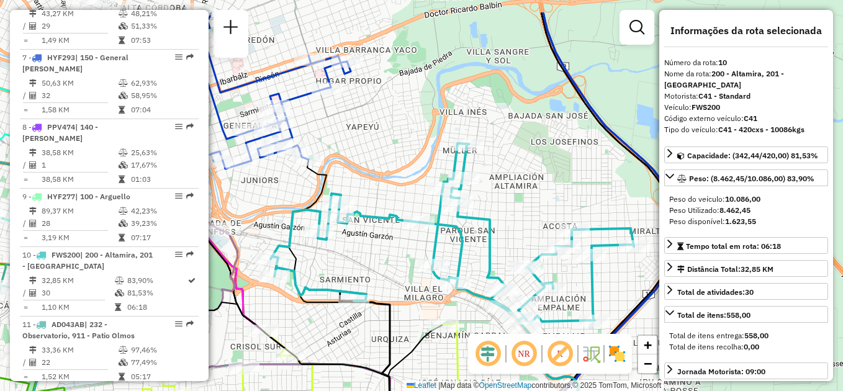
drag, startPoint x: 419, startPoint y: 269, endPoint x: 460, endPoint y: 306, distance: 55.0
click at [460, 306] on div "Janela de atendimento Grade de atendimento Capacidade Transportadoras Veículos …" at bounding box center [421, 195] width 843 height 391
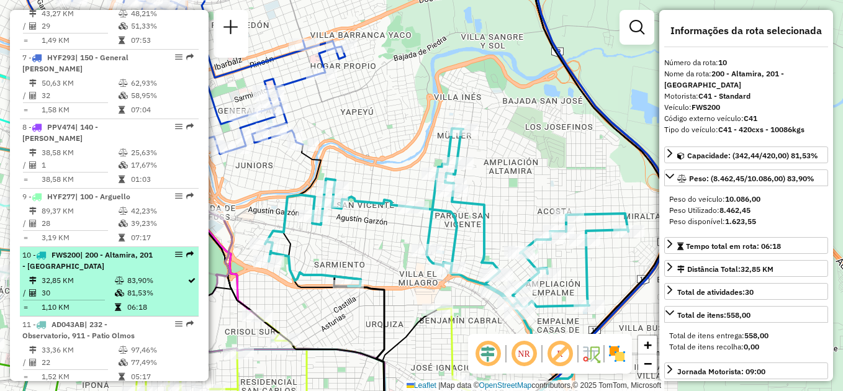
click at [97, 274] on td "32,85 KM" at bounding box center [77, 280] width 73 height 12
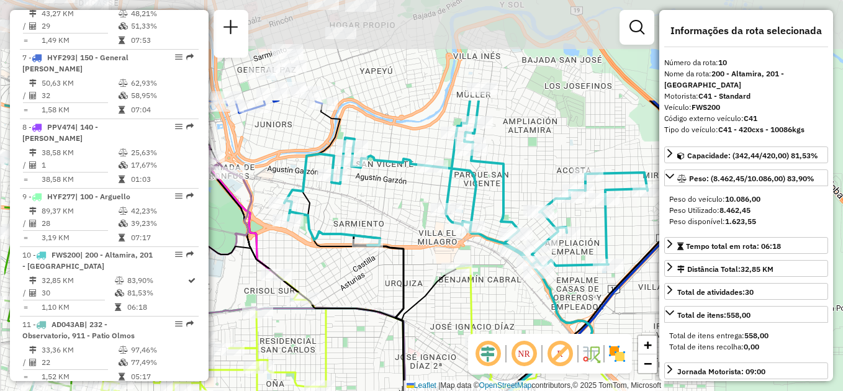
drag, startPoint x: 403, startPoint y: 150, endPoint x: 492, endPoint y: 290, distance: 165.5
click at [492, 290] on div "Janela de atendimento Grade de atendimento Capacidade Transportadoras Veículos …" at bounding box center [421, 195] width 843 height 391
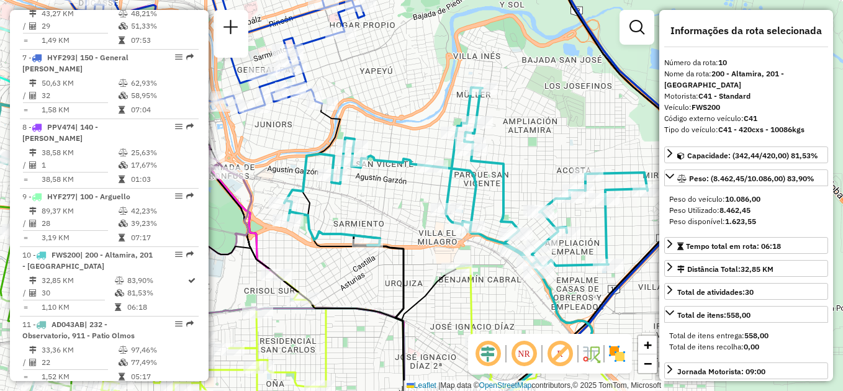
click at [389, 224] on div "Janela de atendimento Grade de atendimento Capacidade Transportadoras Veículos …" at bounding box center [421, 195] width 843 height 391
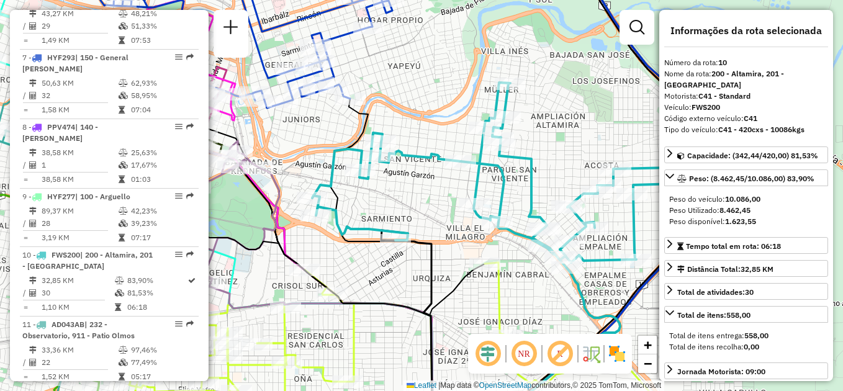
drag, startPoint x: 433, startPoint y: 289, endPoint x: 447, endPoint y: 300, distance: 17.7
click at [447, 300] on icon at bounding box center [457, 345] width 55 height 163
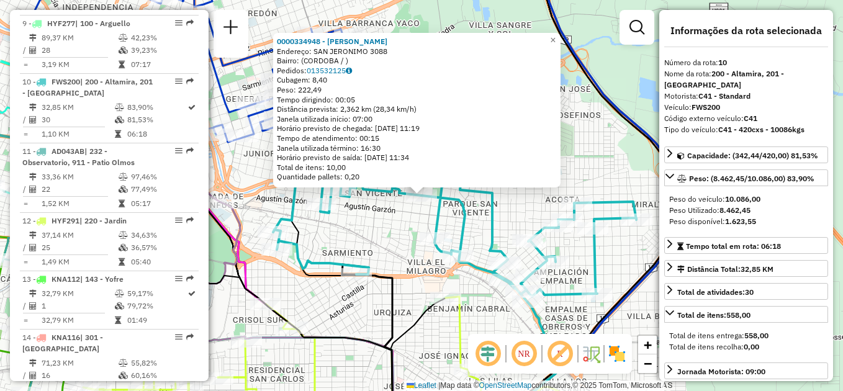
scroll to position [1046, 0]
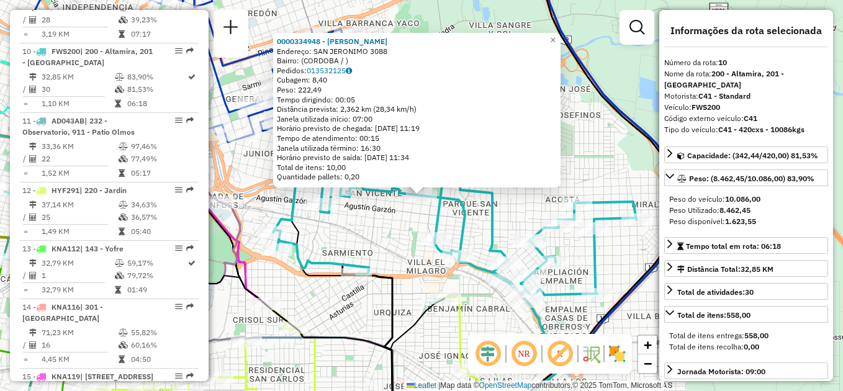
drag, startPoint x: 501, startPoint y: 218, endPoint x: 479, endPoint y: 217, distance: 21.8
click at [501, 217] on div "0000334948 - Peralta Flavia Mabel Endereço: SAN JERONIMO 3088 Bairro: (CORDOBA …" at bounding box center [421, 195] width 843 height 391
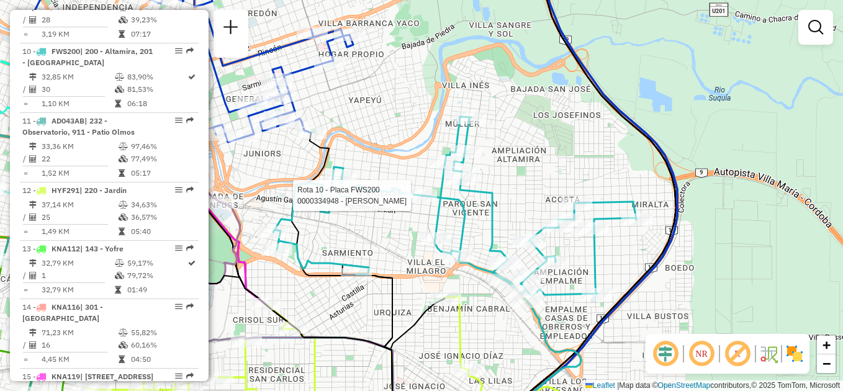
select select "**********"
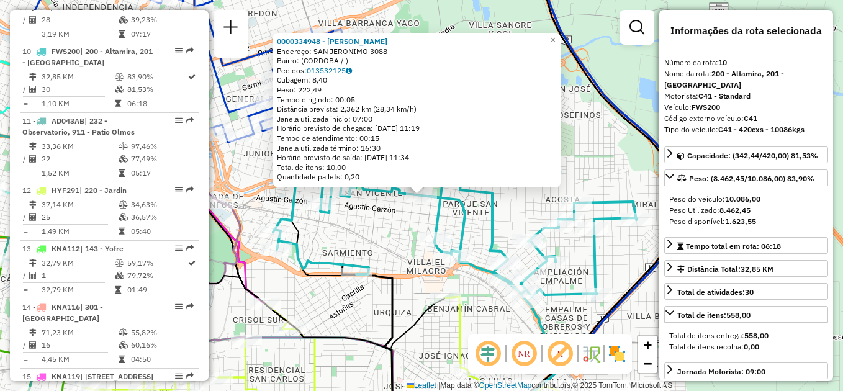
click at [591, 157] on div "Rota 10 - Placa FWS200 0000334948 - Peralta Flavia Mabel 0000334948 - Peralta F…" at bounding box center [421, 195] width 843 height 391
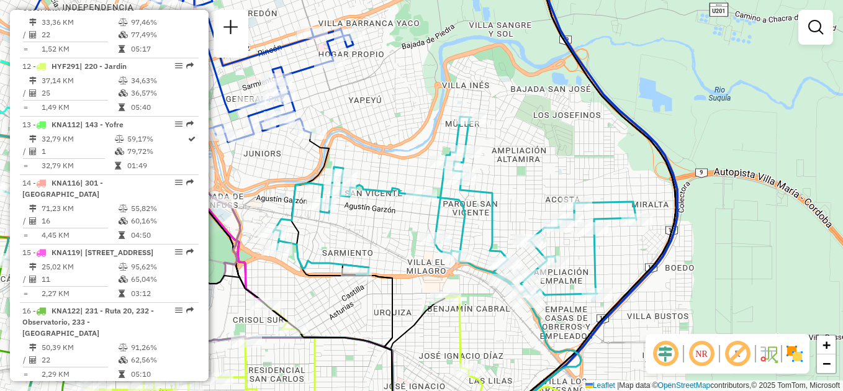
scroll to position [1277, 0]
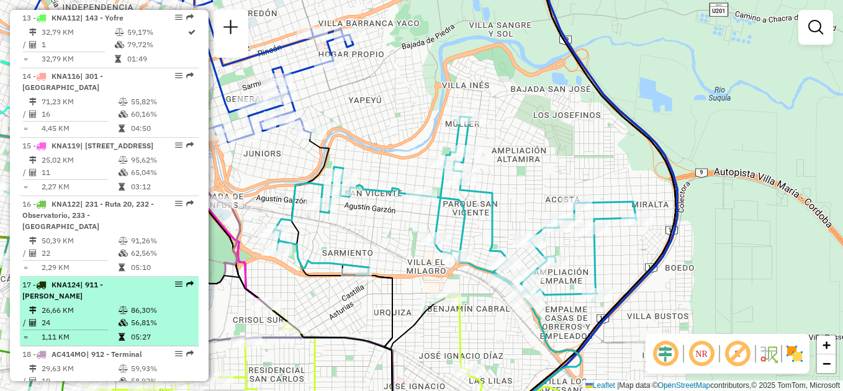
click at [86, 304] on td "26,66 KM" at bounding box center [79, 310] width 77 height 12
select select "**********"
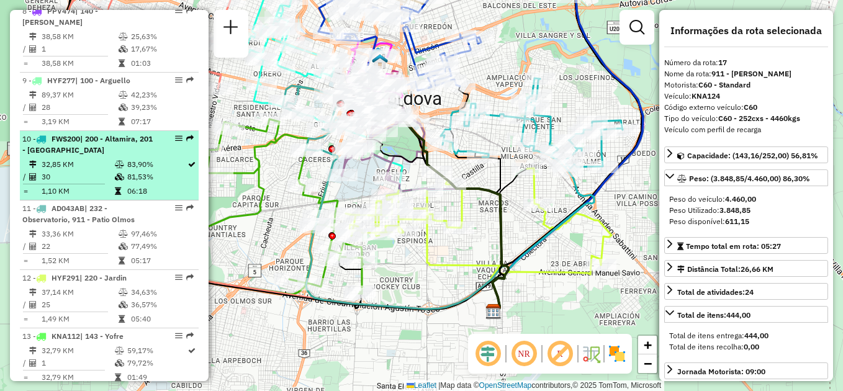
scroll to position [904, 0]
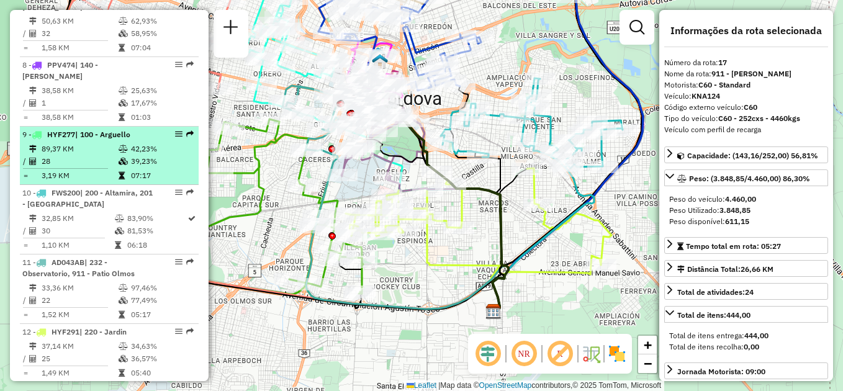
click at [122, 155] on td at bounding box center [124, 161] width 12 height 12
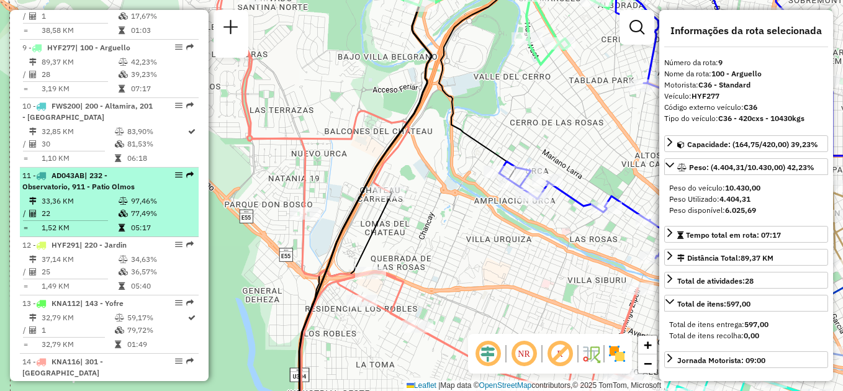
scroll to position [966, 0]
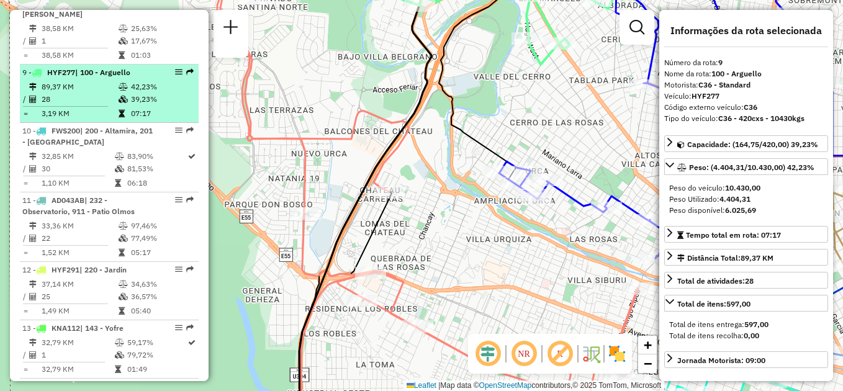
click at [111, 81] on td "89,37 KM" at bounding box center [79, 87] width 77 height 12
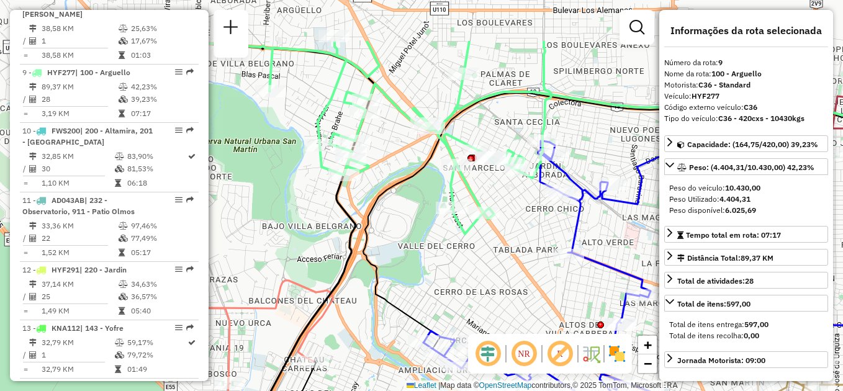
drag, startPoint x: 368, startPoint y: 112, endPoint x: 386, endPoint y: 200, distance: 90.1
click at [386, 200] on icon at bounding box center [651, 230] width 576 height 274
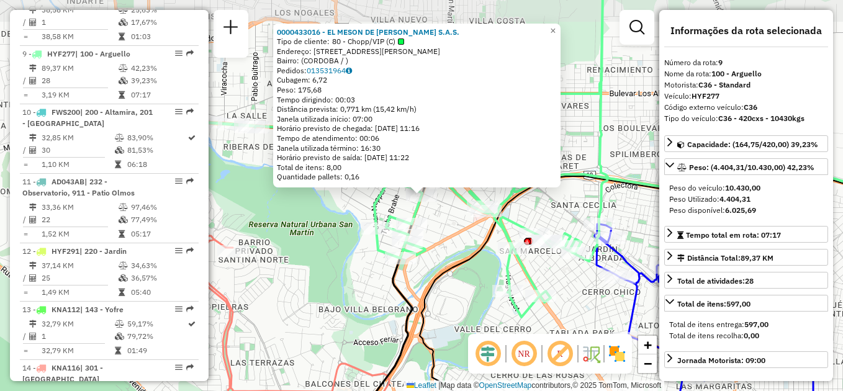
scroll to position [987, 0]
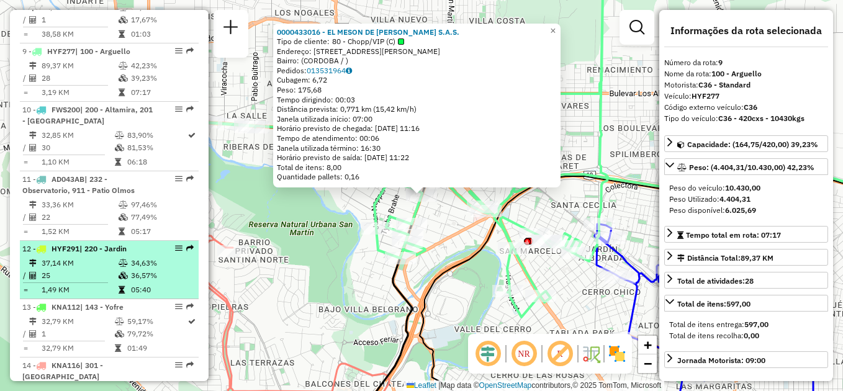
click at [94, 257] on td "37,14 KM" at bounding box center [79, 263] width 77 height 12
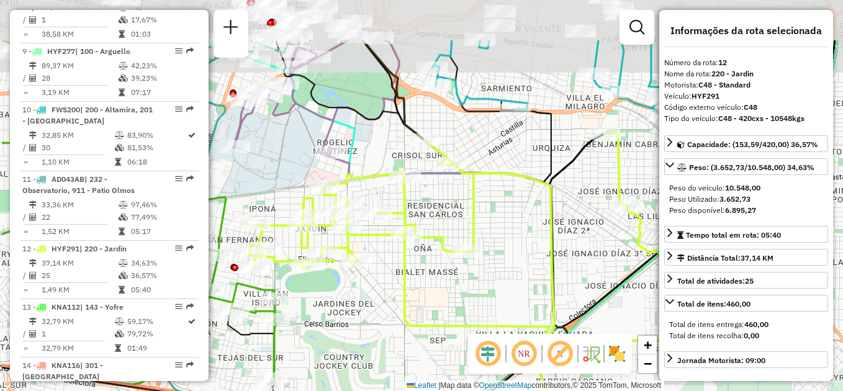
drag, startPoint x: 286, startPoint y: 223, endPoint x: 371, endPoint y: 302, distance: 116.0
click at [371, 302] on div "Janela de atendimento Grade de atendimento Capacidade Transportadoras Veículos …" at bounding box center [421, 195] width 843 height 391
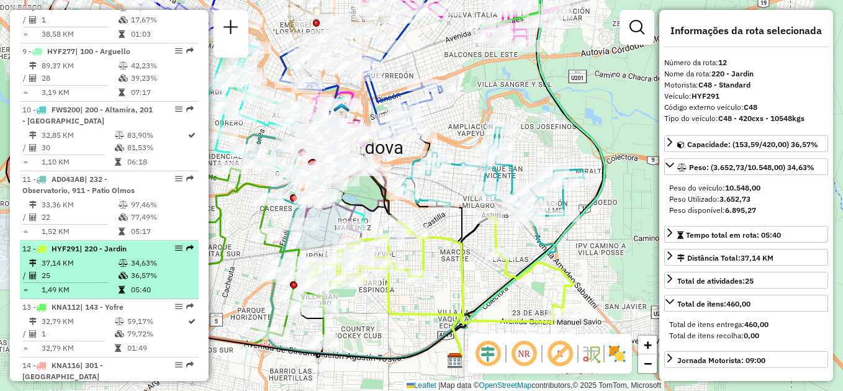
click at [70, 269] on td "25" at bounding box center [79, 275] width 77 height 12
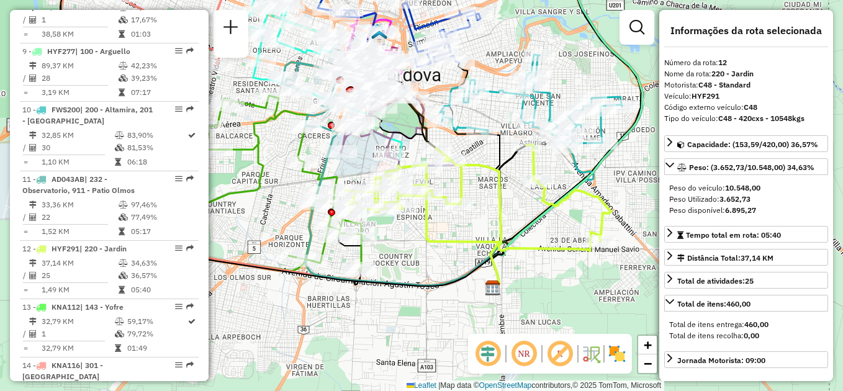
drag, startPoint x: 299, startPoint y: 250, endPoint x: 395, endPoint y: 250, distance: 95.6
click at [395, 250] on div "Janela de atendimento Grade de atendimento Capacidade Transportadoras Veículos …" at bounding box center [421, 195] width 843 height 391
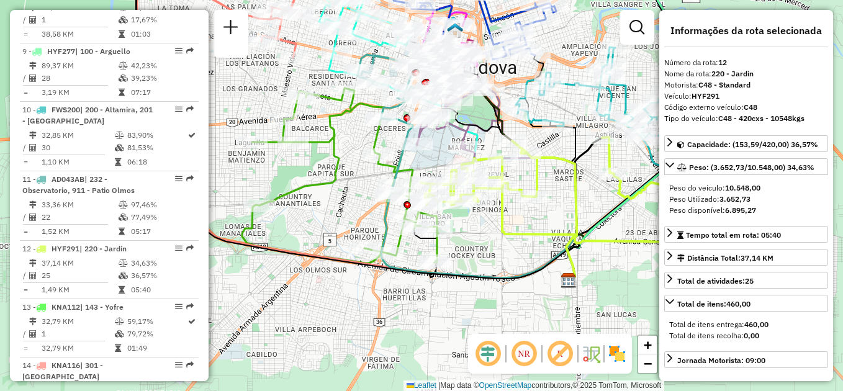
drag, startPoint x: 384, startPoint y: 250, endPoint x: 445, endPoint y: 240, distance: 61.6
click at [445, 240] on div "Janela de atendimento Grade de atendimento Capacidade Transportadoras Veículos …" at bounding box center [421, 195] width 843 height 391
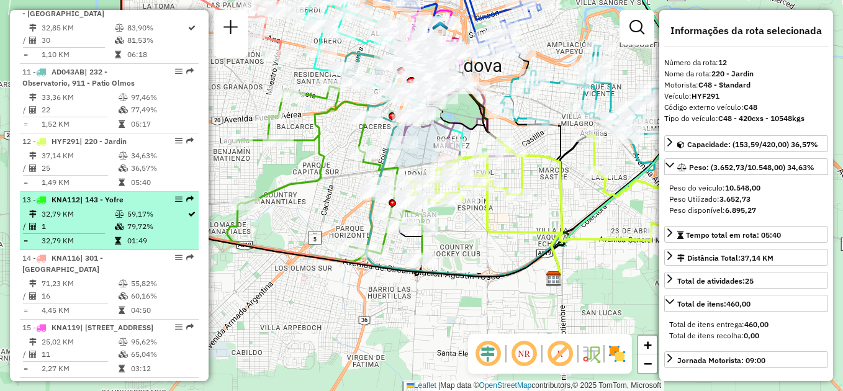
scroll to position [1174, 0]
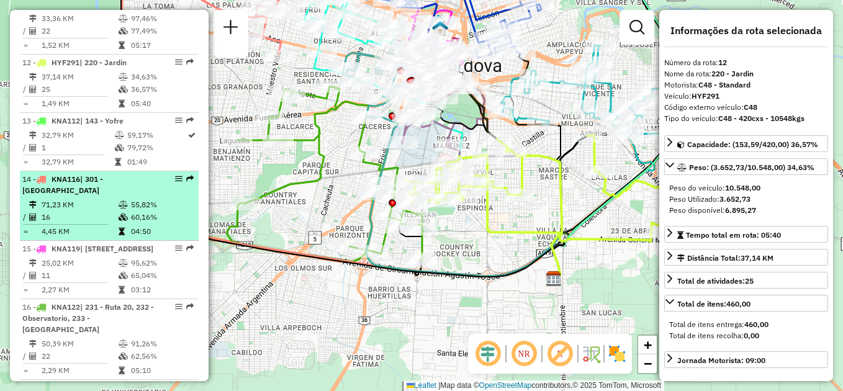
click at [99, 211] on td "16" at bounding box center [79, 217] width 77 height 12
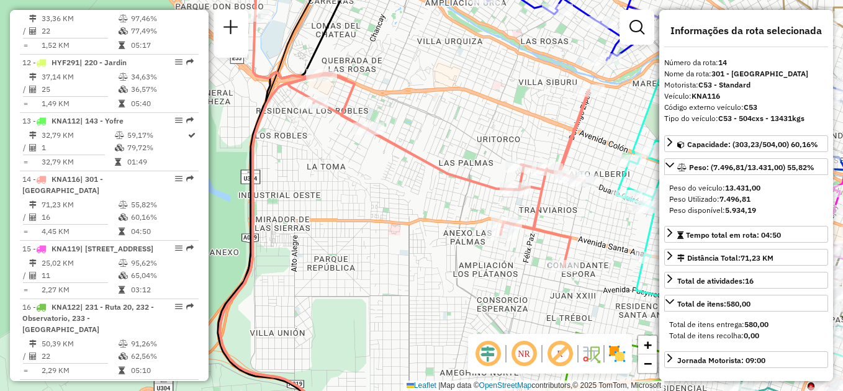
drag, startPoint x: 349, startPoint y: 207, endPoint x: 385, endPoint y: 245, distance: 52.7
click at [404, 248] on div "Janela de atendimento Grade de atendimento Capacidade Transportadoras Veículos …" at bounding box center [421, 195] width 843 height 391
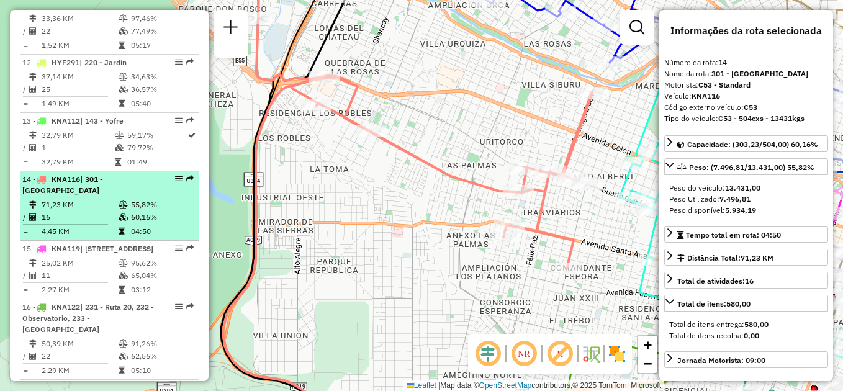
click at [102, 199] on td "71,23 KM" at bounding box center [79, 205] width 77 height 12
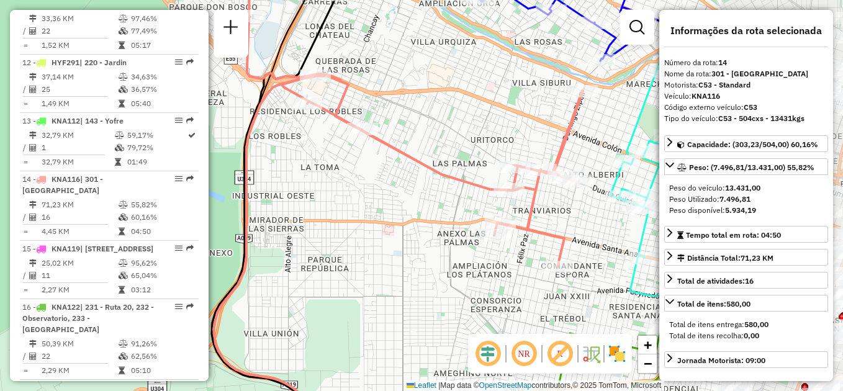
drag, startPoint x: 586, startPoint y: 206, endPoint x: 313, endPoint y: 207, distance: 272.6
click at [315, 207] on div "Janela de atendimento Grade de atendimento Capacidade Transportadoras Veículos …" at bounding box center [421, 195] width 843 height 391
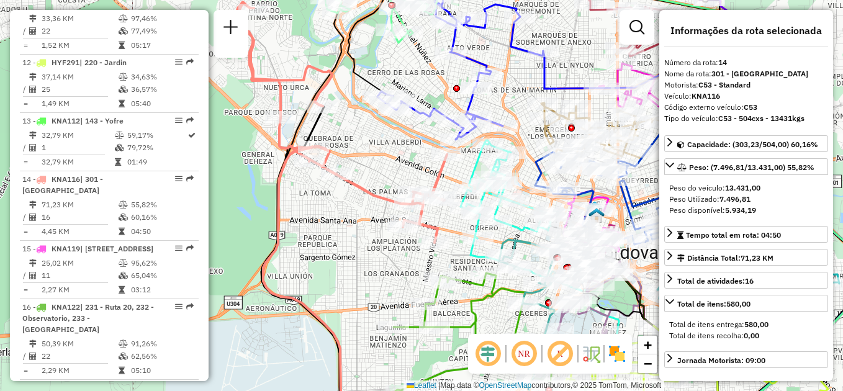
drag, startPoint x: 320, startPoint y: 233, endPoint x: 328, endPoint y: 288, distance: 55.2
click at [328, 288] on div "Janela de atendimento Grade de atendimento Capacidade Transportadoras Veículos …" at bounding box center [421, 195] width 843 height 391
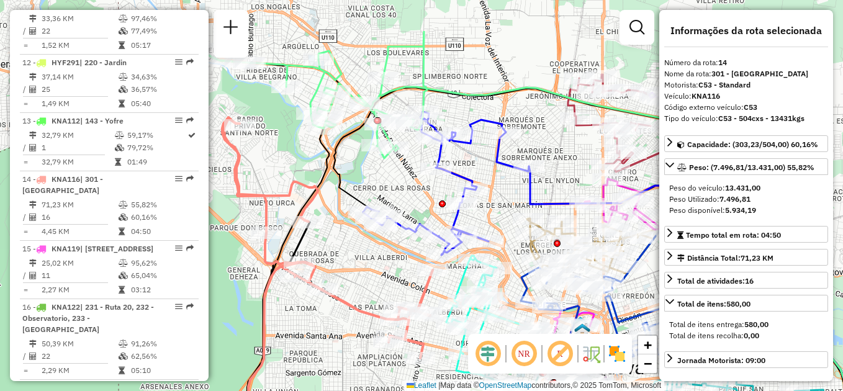
drag, startPoint x: 400, startPoint y: 205, endPoint x: 371, endPoint y: 275, distance: 76.0
click at [371, 275] on div "Janela de atendimento Grade de atendimento Capacidade Transportadoras Veículos …" at bounding box center [421, 195] width 843 height 391
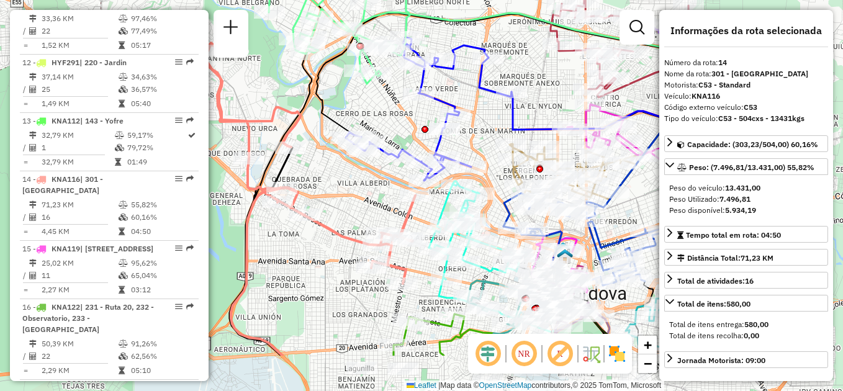
drag, startPoint x: 367, startPoint y: 281, endPoint x: 350, endPoint y: 207, distance: 76.5
click at [350, 207] on div "Janela de atendimento Grade de atendimento Capacidade Transportadoras Veículos …" at bounding box center [421, 195] width 843 height 391
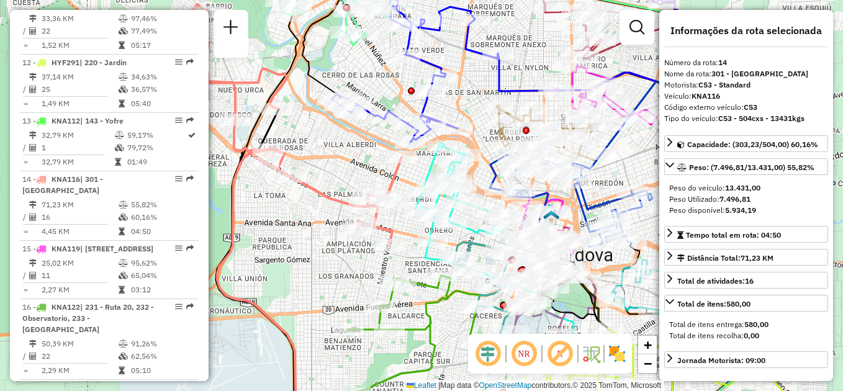
drag, startPoint x: 315, startPoint y: 273, endPoint x: 302, endPoint y: 235, distance: 40.9
click at [302, 235] on div "Janela de atendimento Grade de atendimento Capacidade Transportadoras Veículos …" at bounding box center [421, 195] width 843 height 391
drag, startPoint x: 294, startPoint y: 276, endPoint x: 287, endPoint y: 276, distance: 7.5
click at [289, 276] on div "Janela de atendimento Grade de atendimento Capacidade Transportadoras Veículos …" at bounding box center [421, 195] width 843 height 391
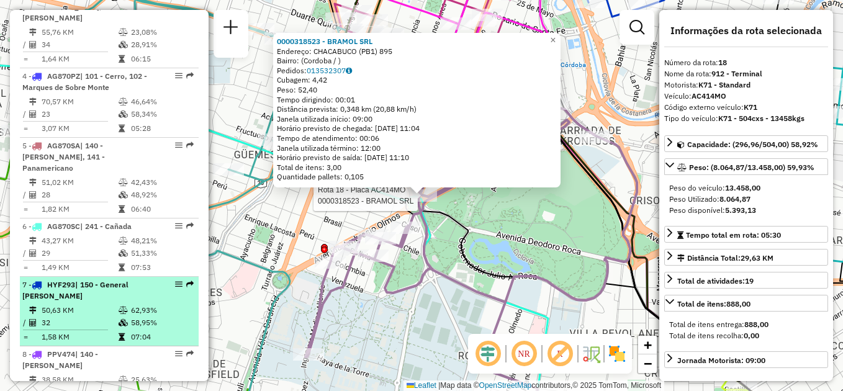
scroll to position [594, 0]
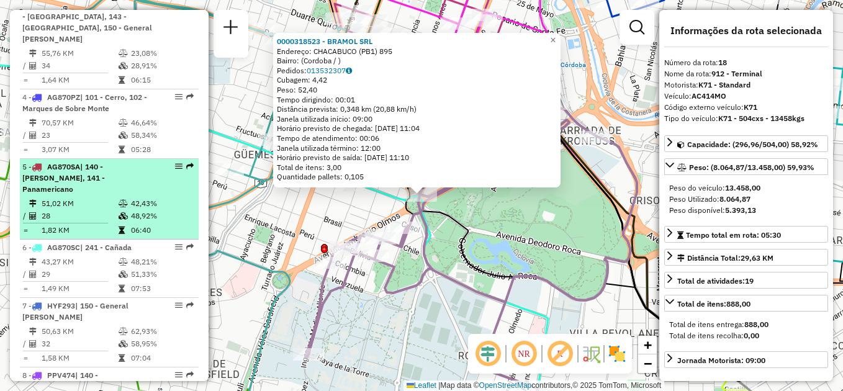
click at [89, 174] on li "5 - AG870SA | 140 - [PERSON_NAME], 141 - Panamericano 51,02 KM 42,43% / 28 48,9…" at bounding box center [109, 199] width 179 height 81
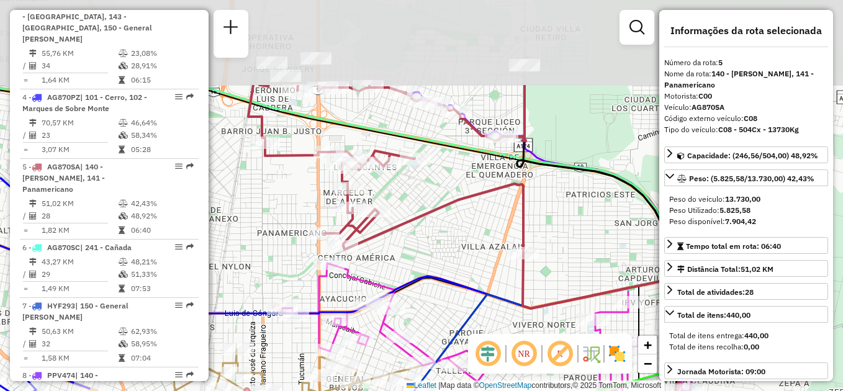
drag, startPoint x: 459, startPoint y: 107, endPoint x: 438, endPoint y: 237, distance: 131.5
click at [441, 237] on div "Janela de atendimento Grade de atendimento Capacidade Transportadoras Veículos …" at bounding box center [421, 195] width 843 height 391
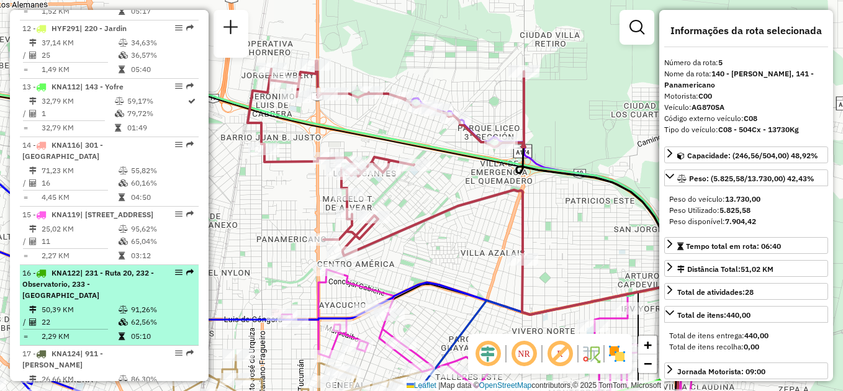
scroll to position [1215, 0]
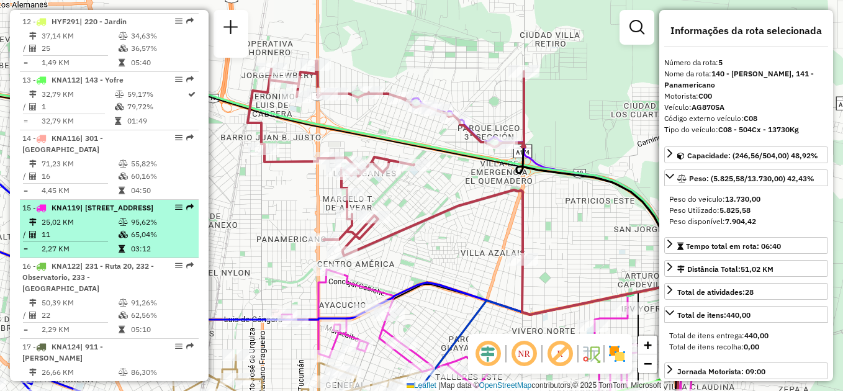
click at [88, 216] on td "25,02 KM" at bounding box center [79, 222] width 77 height 12
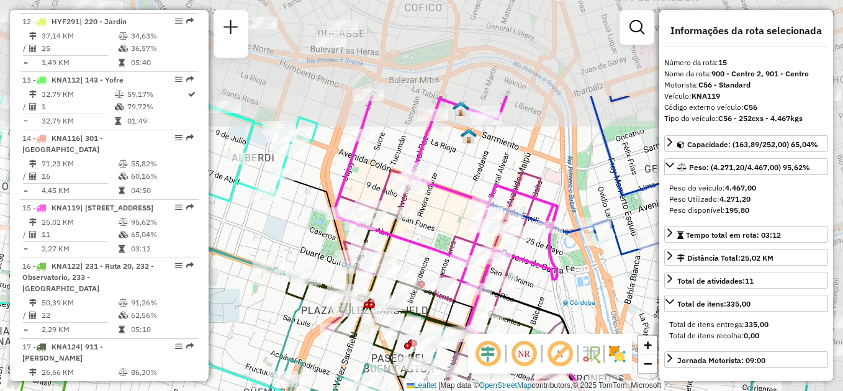
drag, startPoint x: 372, startPoint y: 86, endPoint x: 261, endPoint y: 219, distance: 173.3
click at [263, 221] on div "Janela de atendimento Grade de atendimento Capacidade Transportadoras Veículos …" at bounding box center [421, 195] width 843 height 391
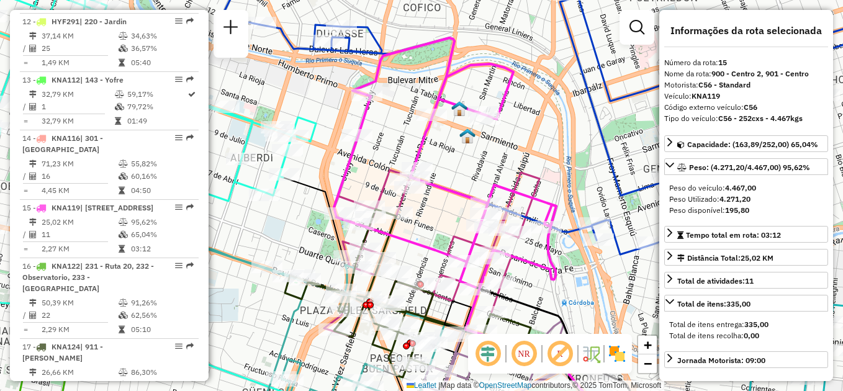
click at [450, 155] on div "Janela de atendimento Grade de atendimento Capacidade Transportadoras Veículos …" at bounding box center [421, 195] width 843 height 391
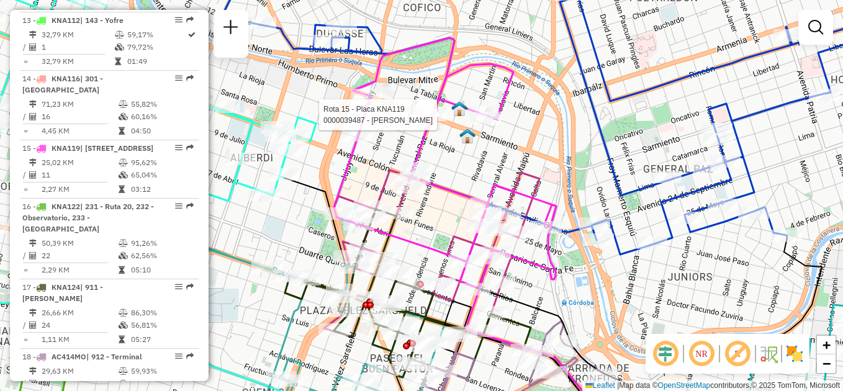
select select "**********"
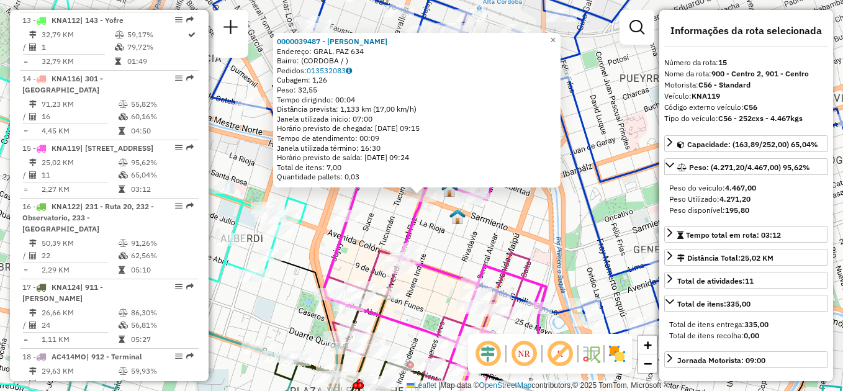
scroll to position [1277, 0]
click at [507, 235] on div "0000039487 - Quispe Carmen Endereço: GRAL. PAZ 634 Bairro: (CORDOBA / ) Pedidos…" at bounding box center [421, 195] width 843 height 391
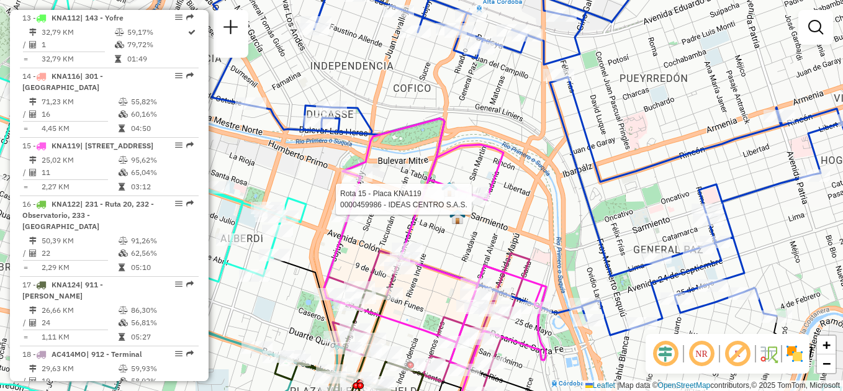
select select "**********"
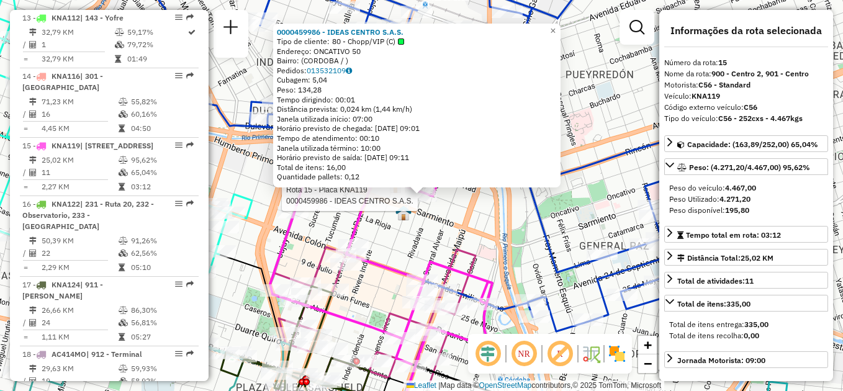
click at [260, 251] on div "Rota 15 - Placa KNA119 0000459986 - IDEAS CENTRO S.A.S. 0000459986 - IDEAS CENT…" at bounding box center [421, 195] width 843 height 391
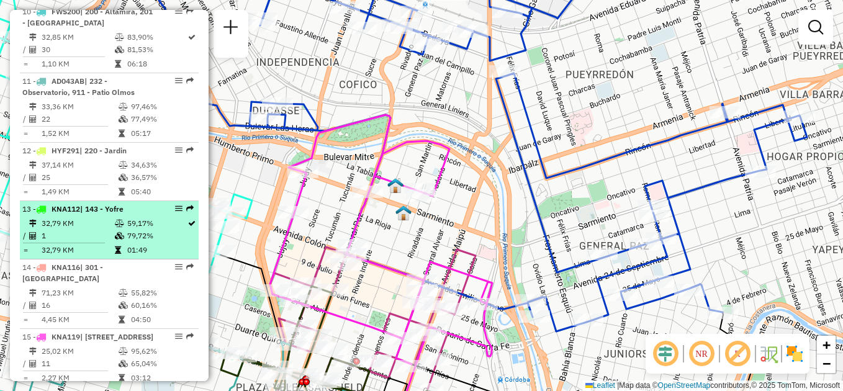
scroll to position [1090, 0]
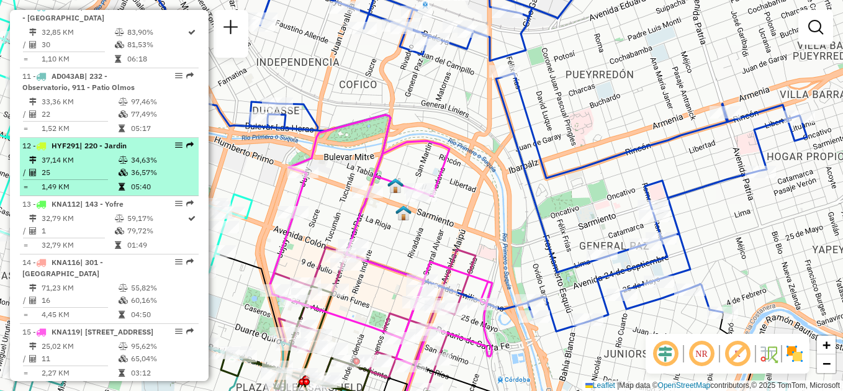
click at [89, 154] on td "37,14 KM" at bounding box center [79, 160] width 77 height 12
select select "**********"
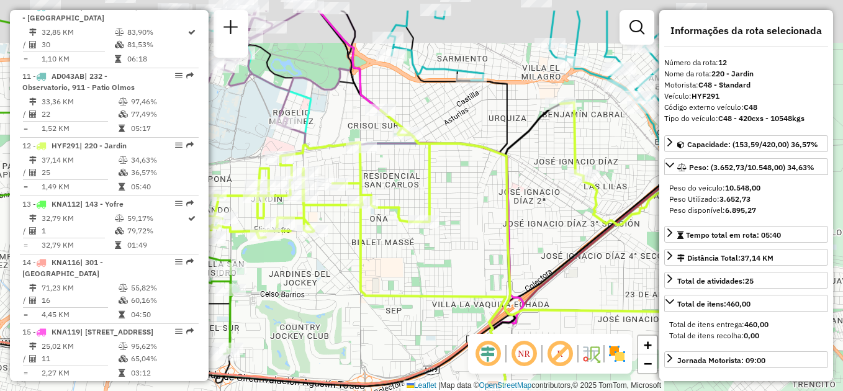
drag, startPoint x: 446, startPoint y: 264, endPoint x: 477, endPoint y: 286, distance: 37.4
click at [476, 286] on div "Janela de atendimento Grade de atendimento Capacidade Transportadoras Veículos …" at bounding box center [421, 195] width 843 height 391
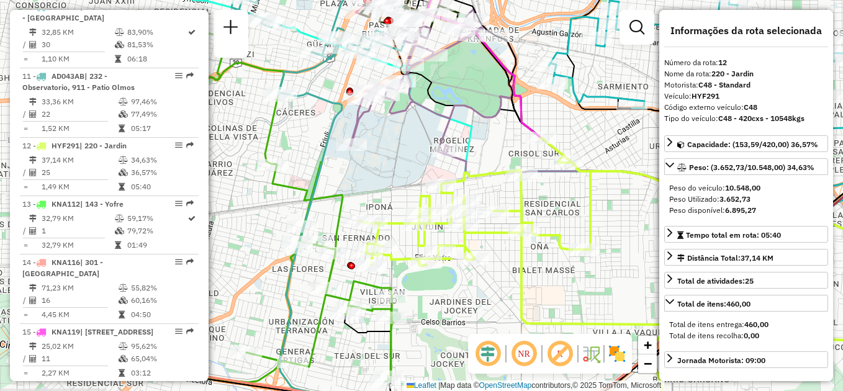
drag, startPoint x: 422, startPoint y: 274, endPoint x: 491, endPoint y: 280, distance: 68.6
click at [491, 280] on div "Janela de atendimento Grade de atendimento Capacidade Transportadoras Veículos …" at bounding box center [421, 195] width 843 height 391
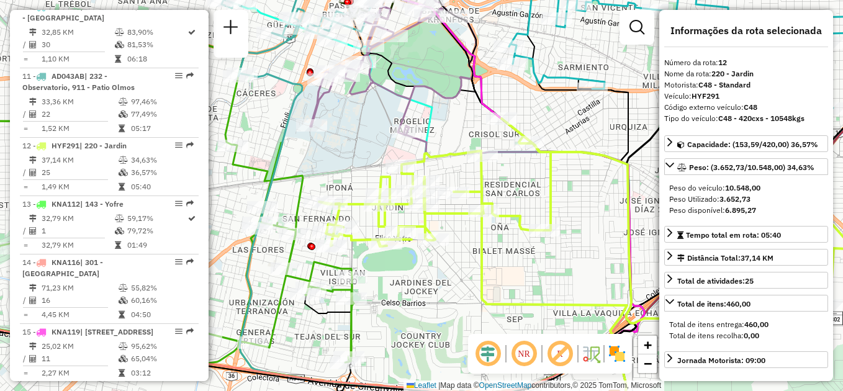
drag, startPoint x: 548, startPoint y: 269, endPoint x: 508, endPoint y: 250, distance: 44.2
click at [508, 250] on div "Janela de atendimento Grade de atendimento Capacidade Transportadoras Veículos …" at bounding box center [421, 195] width 843 height 391
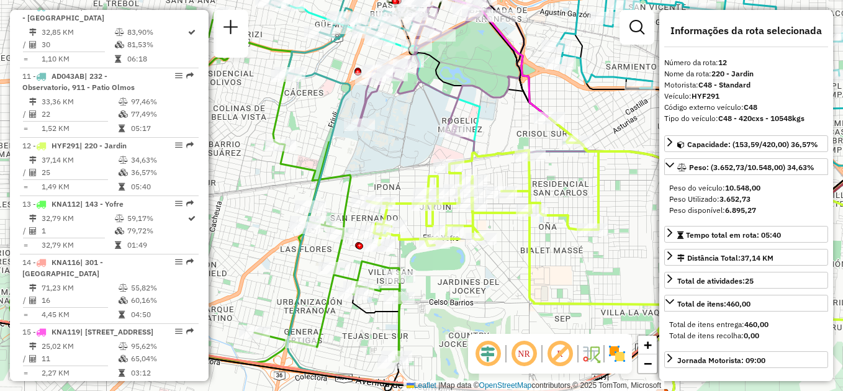
drag, startPoint x: 489, startPoint y: 298, endPoint x: 507, endPoint y: 298, distance: 17.4
click at [507, 298] on div "Janela de atendimento Grade de atendimento Capacidade Transportadoras Veículos …" at bounding box center [421, 195] width 843 height 391
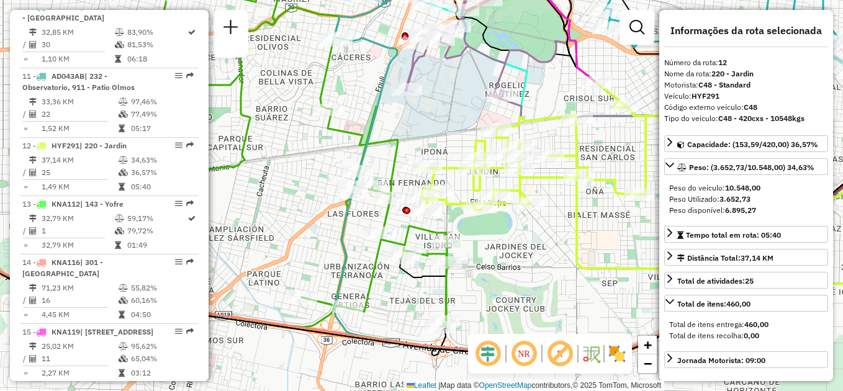
drag, startPoint x: 449, startPoint y: 289, endPoint x: 442, endPoint y: 239, distance: 50.1
click at [483, 243] on div "Janela de atendimento Grade de atendimento Capacidade Transportadoras Veículos …" at bounding box center [421, 195] width 843 height 391
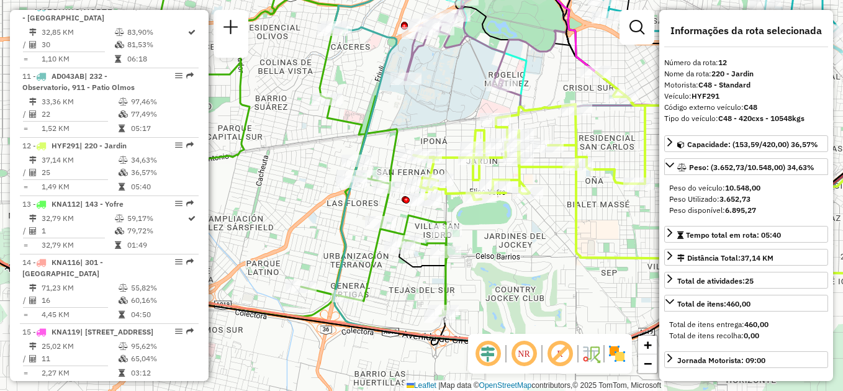
drag, startPoint x: 263, startPoint y: 208, endPoint x: 270, endPoint y: 208, distance: 7.5
click at [270, 208] on div "Janela de atendimento Grade de atendimento Capacidade Transportadoras Veículos …" at bounding box center [421, 195] width 843 height 391
click at [545, 292] on div "Janela de atendimento Grade de atendimento Capacidade Transportadoras Veículos …" at bounding box center [421, 195] width 843 height 391
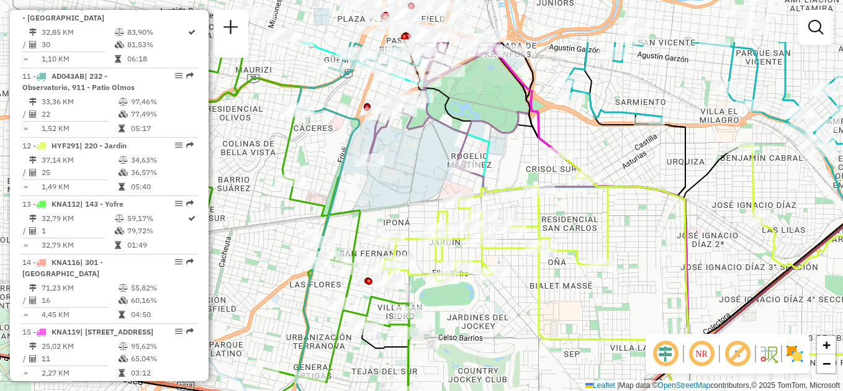
drag, startPoint x: 509, startPoint y: 261, endPoint x: 467, endPoint y: 352, distance: 100.0
click at [467, 352] on div "Janela de atendimento Grade de atendimento Capacidade Transportadoras Veículos …" at bounding box center [421, 195] width 843 height 391
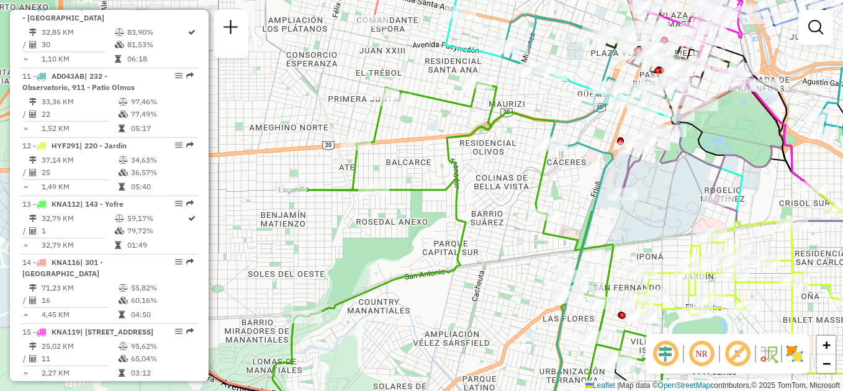
drag, startPoint x: 579, startPoint y: 321, endPoint x: 738, endPoint y: 315, distance: 158.4
click at [836, 346] on div "Janela de atendimento Grade de atendimento Capacidade Transportadoras Veículos …" at bounding box center [421, 195] width 843 height 391
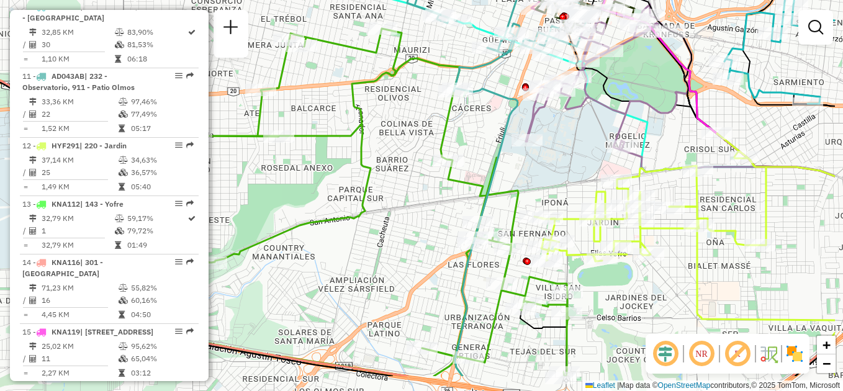
drag, startPoint x: 541, startPoint y: 296, endPoint x: 449, endPoint y: 242, distance: 106.6
click at [449, 242] on div "Janela de atendimento Grade de atendimento Capacidade Transportadoras Veículos …" at bounding box center [421, 195] width 843 height 391
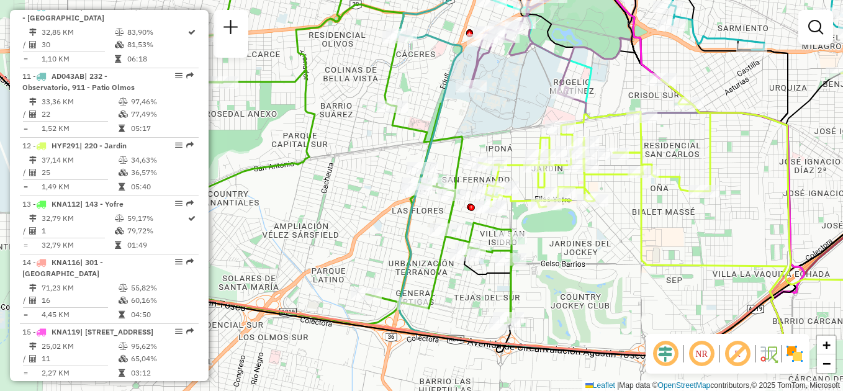
drag, startPoint x: 401, startPoint y: 242, endPoint x: 344, endPoint y: 188, distance: 78.2
click at [344, 188] on div "Janela de atendimento Grade de atendimento Capacidade Transportadoras Veículos …" at bounding box center [421, 195] width 843 height 391
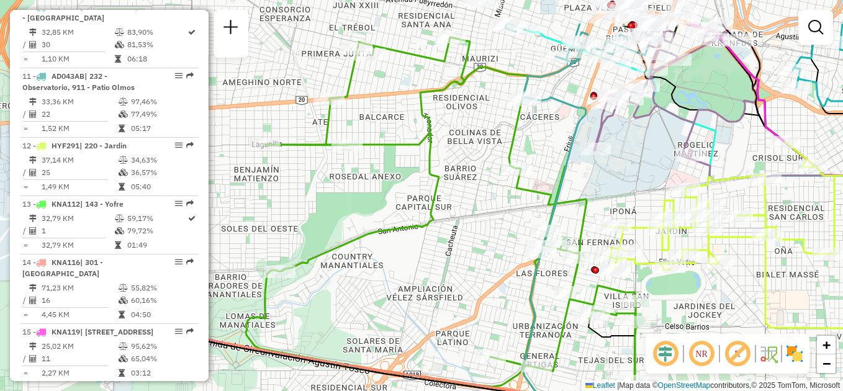
drag, startPoint x: 608, startPoint y: 273, endPoint x: 622, endPoint y: 277, distance: 14.3
click at [733, 335] on hb-router-mapa "Informações da Sessão 1230698 - [DATE] Criação: [DATE] 14:41 Depósito: SAZ AR C…" at bounding box center [421, 195] width 843 height 391
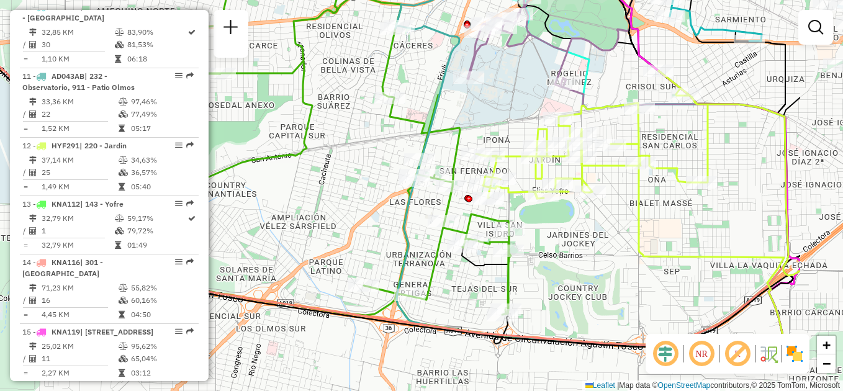
drag, startPoint x: 448, startPoint y: 233, endPoint x: 319, endPoint y: 159, distance: 149.1
click at [319, 160] on div "Janela de atendimento Grade de atendimento Capacidade Transportadoras Veículos …" at bounding box center [421, 195] width 843 height 391
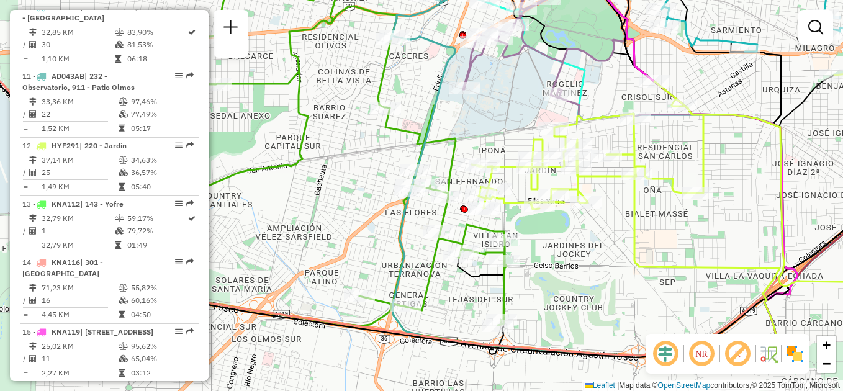
drag, startPoint x: 582, startPoint y: 263, endPoint x: 684, endPoint y: 357, distance: 138.8
click at [684, 357] on hb-router-mapa "Informações da Sessão 1230698 - [DATE] Criação: [DATE] 14:41 Depósito: SAZ AR C…" at bounding box center [421, 195] width 843 height 391
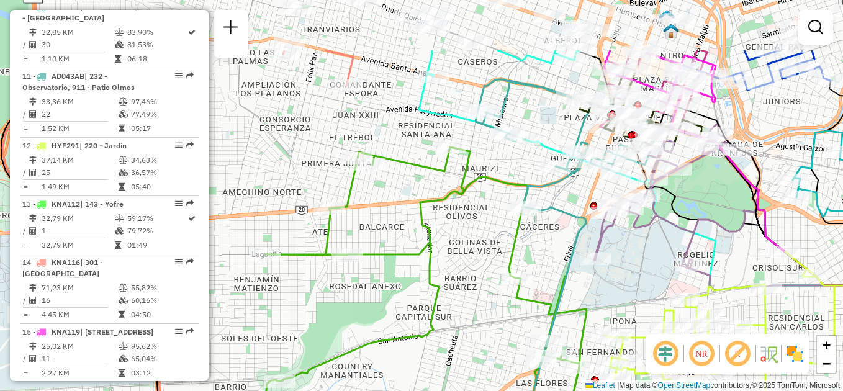
drag, startPoint x: 446, startPoint y: 238, endPoint x: 469, endPoint y: 389, distance: 152.6
click at [471, 388] on div "Janela de atendimento Grade de atendimento Capacidade Transportadoras Veículos …" at bounding box center [421, 195] width 843 height 391
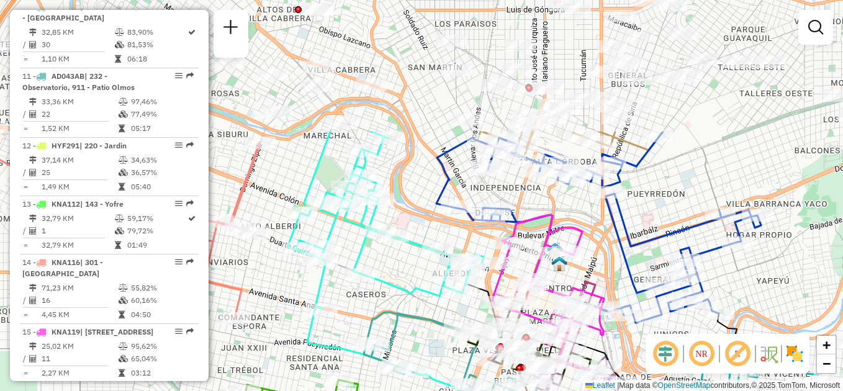
drag, startPoint x: 496, startPoint y: 222, endPoint x: 380, endPoint y: 337, distance: 163.3
click at [381, 386] on div "Janela de atendimento Grade de atendimento Capacidade Transportadoras Veículos …" at bounding box center [421, 195] width 843 height 391
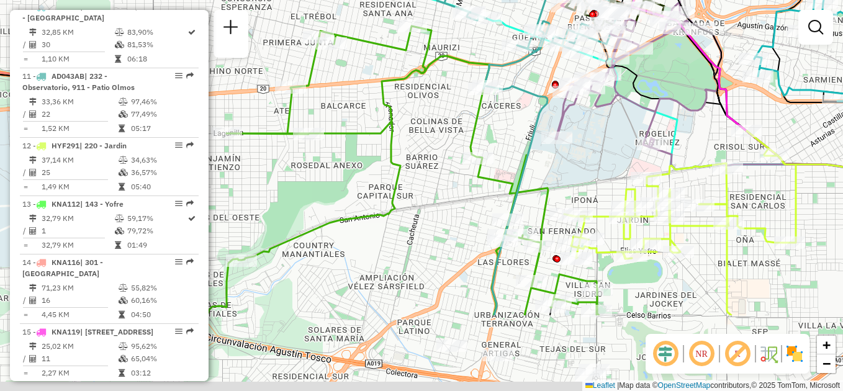
drag, startPoint x: 387, startPoint y: 212, endPoint x: 379, endPoint y: 35, distance: 176.5
click at [381, 37] on icon at bounding box center [403, 170] width 392 height 289
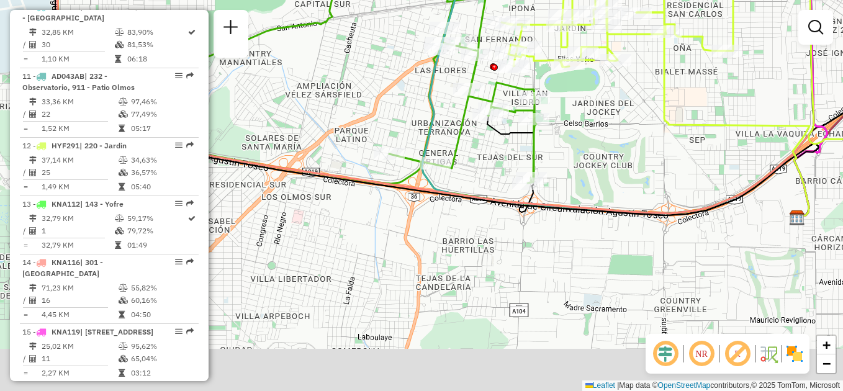
drag, startPoint x: 399, startPoint y: 183, endPoint x: 350, endPoint y: 102, distance: 95.0
click at [350, 102] on div "Rota 7 - Placa HYF293 0000527315 - Potosi Bebidas S.A.S. Rota 2 - Placa AG870PR…" at bounding box center [421, 195] width 843 height 391
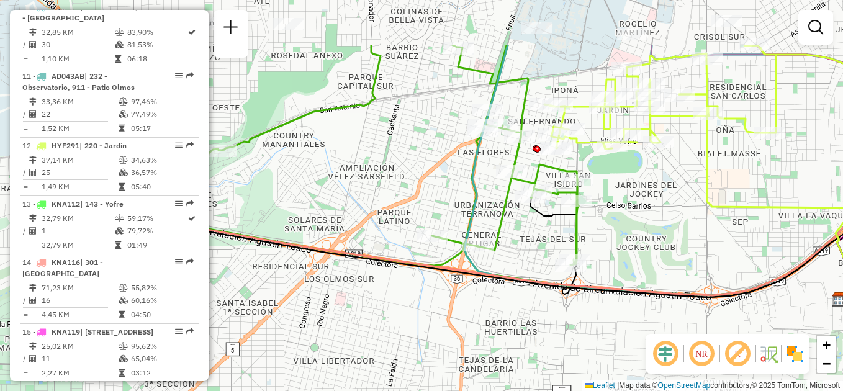
drag, startPoint x: 365, startPoint y: 242, endPoint x: 427, endPoint y: 273, distance: 69.7
click at [405, 351] on div "Rota 7 - Placa HYF293 0000527315 - Potosi Bebidas S.A.S. Rota 2 - Placa AG870PR…" at bounding box center [421, 195] width 843 height 391
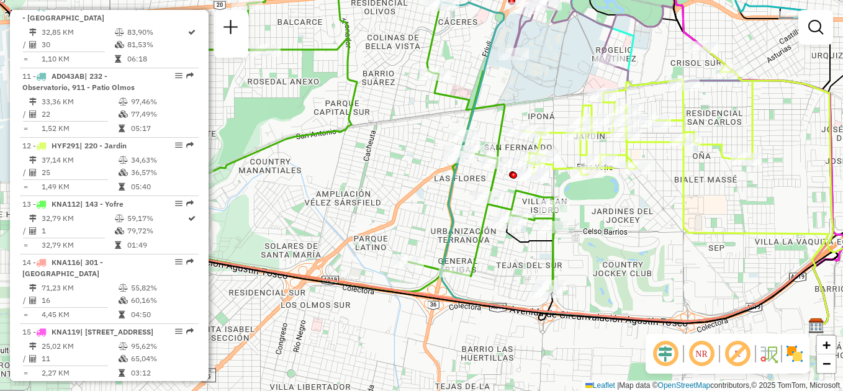
click at [416, 192] on div "Rota 7 - Placa HYF293 0000527315 - Potosi Bebidas S.A.S. Rota 2 - Placa AG870PR…" at bounding box center [421, 195] width 843 height 391
select select "**********"
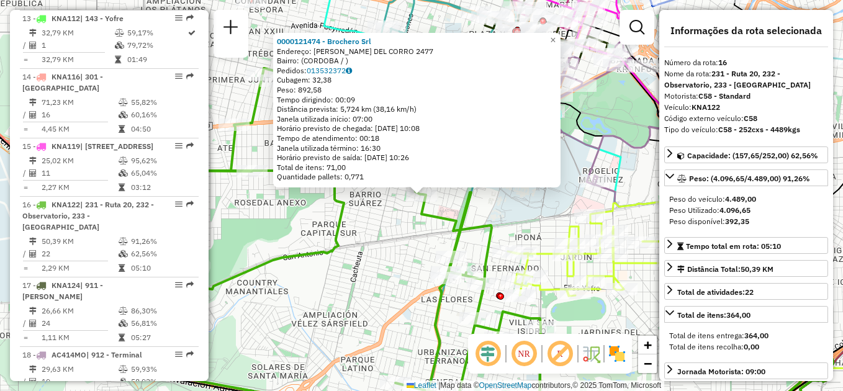
scroll to position [1277, 0]
click at [363, 238] on div "0000121474 - Brochero Srl Endereço: [PERSON_NAME] DEL CORRO 2477 Bairro: (CORDO…" at bounding box center [421, 195] width 843 height 391
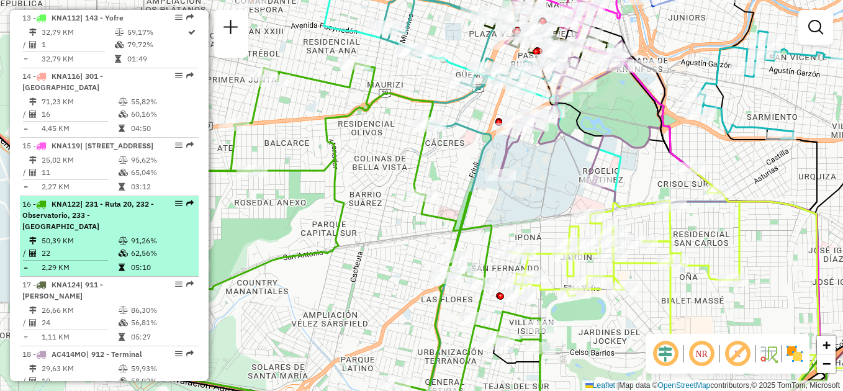
click at [109, 199] on li "16 - KNA122 | 231 - Ruta 20, 232 - Observatorio, 233 - Los Platanos 50,39 KM 91…" at bounding box center [109, 236] width 179 height 81
select select "**********"
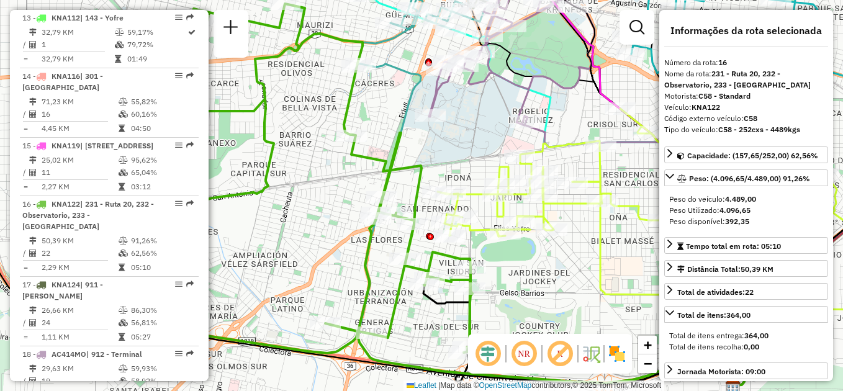
click at [306, 214] on div "Janela de atendimento Grade de atendimento Capacidade Transportadoras Veículos …" at bounding box center [421, 195] width 843 height 391
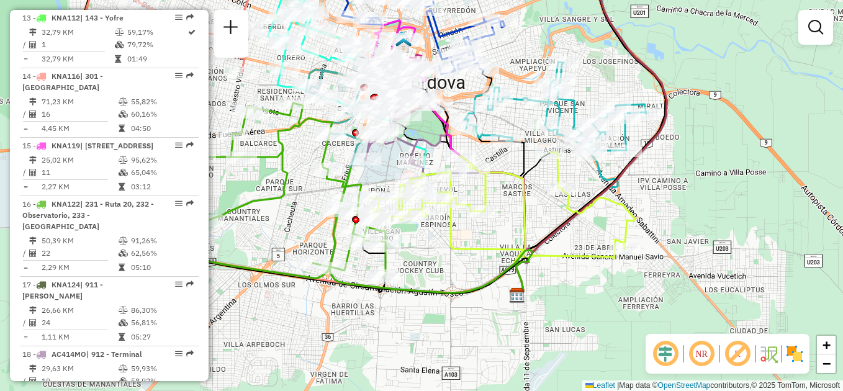
click at [269, 197] on icon at bounding box center [289, 190] width 196 height 175
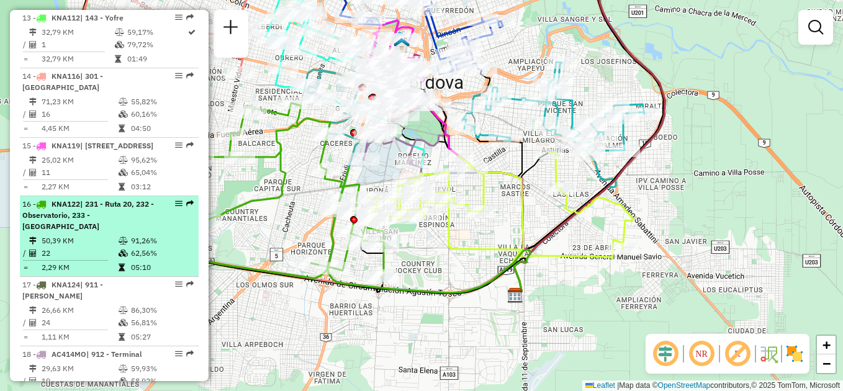
click at [110, 199] on div "16 - KNA122 | 231 - Ruta 20, 232 - Observatorio, 233 - Los Platanos" at bounding box center [88, 216] width 132 height 34
select select "**********"
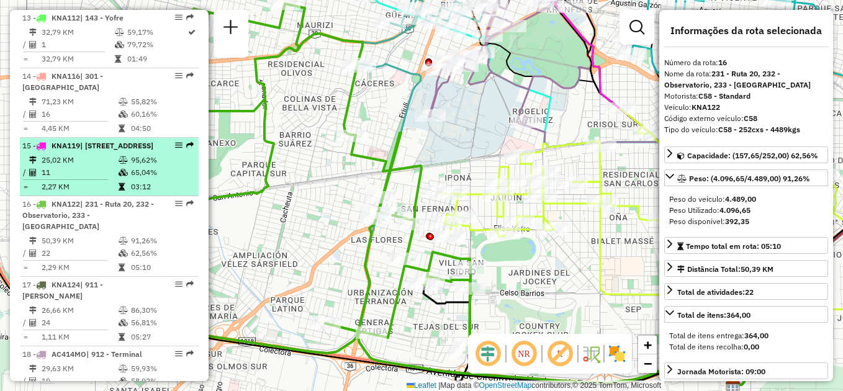
click at [107, 154] on td "25,02 KM" at bounding box center [79, 160] width 77 height 12
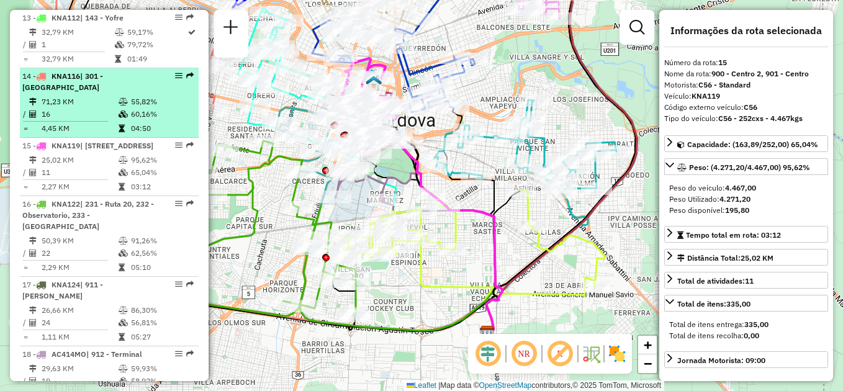
click at [101, 96] on td "71,23 KM" at bounding box center [79, 102] width 77 height 12
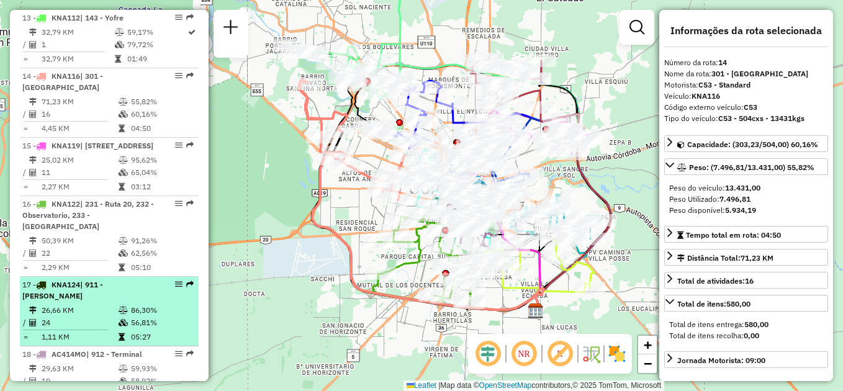
click at [119, 307] on icon at bounding box center [123, 310] width 9 height 7
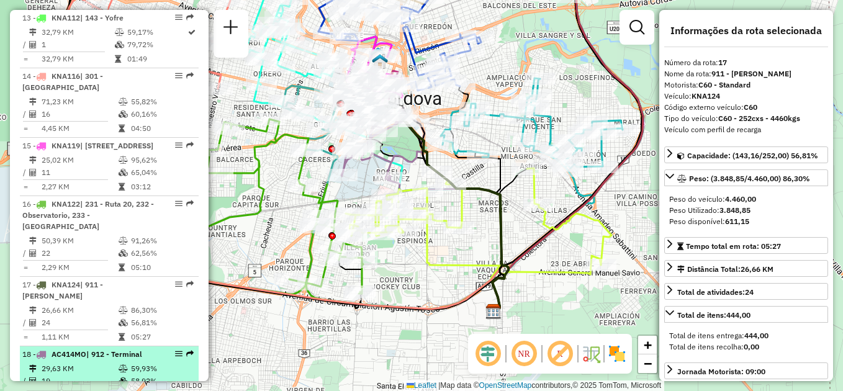
click at [103, 363] on td "29,63 KM" at bounding box center [79, 369] width 77 height 12
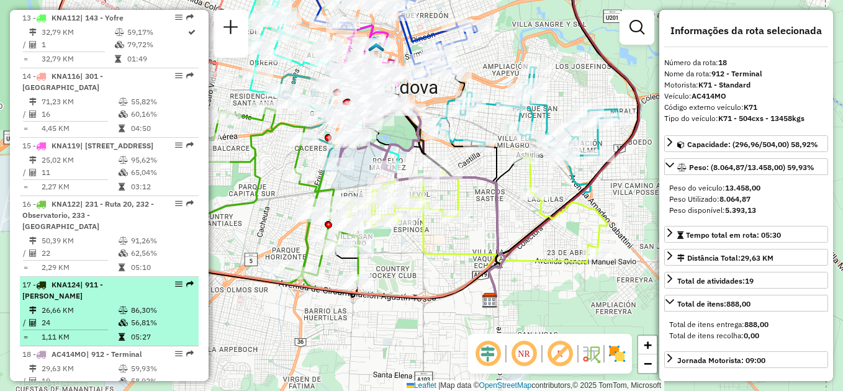
click at [103, 317] on td "24" at bounding box center [79, 323] width 77 height 12
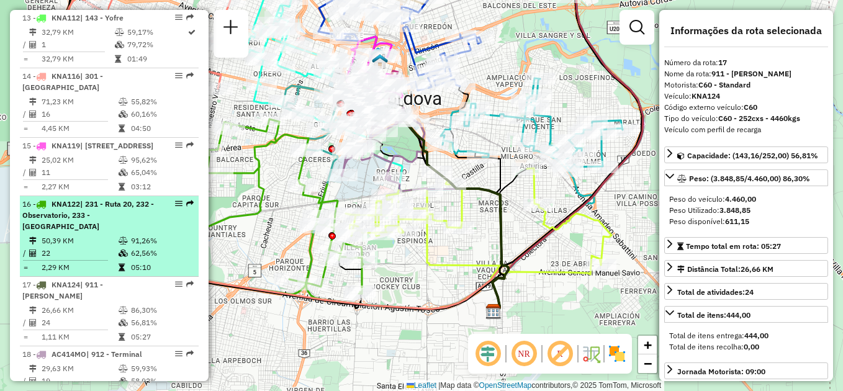
click at [108, 235] on td "50,39 KM" at bounding box center [79, 241] width 77 height 12
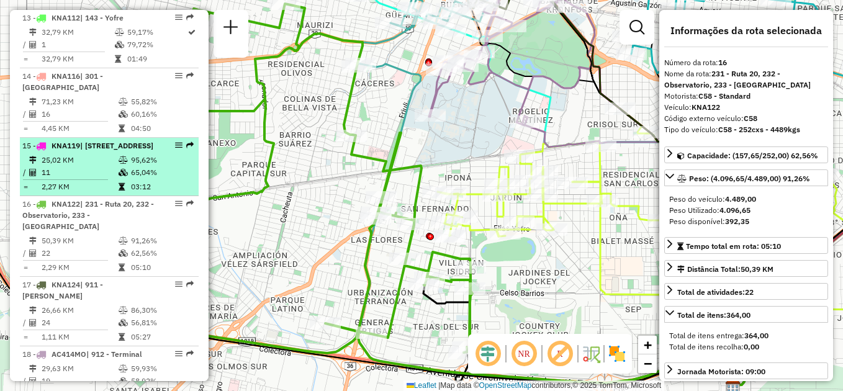
click at [94, 154] on td "25,02 KM" at bounding box center [79, 160] width 77 height 12
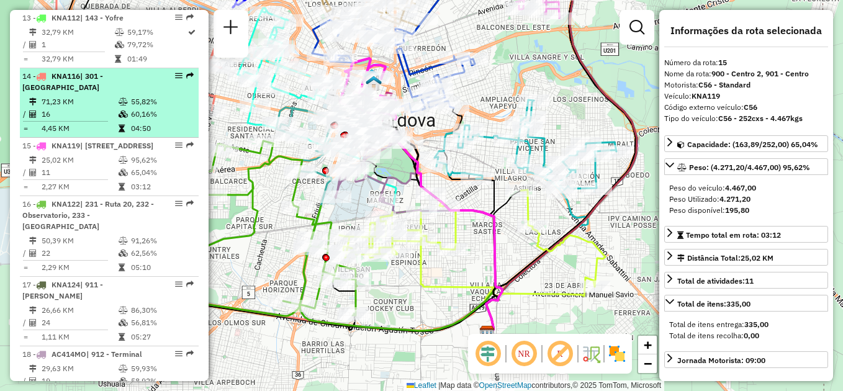
click at [112, 108] on td "16" at bounding box center [79, 114] width 77 height 12
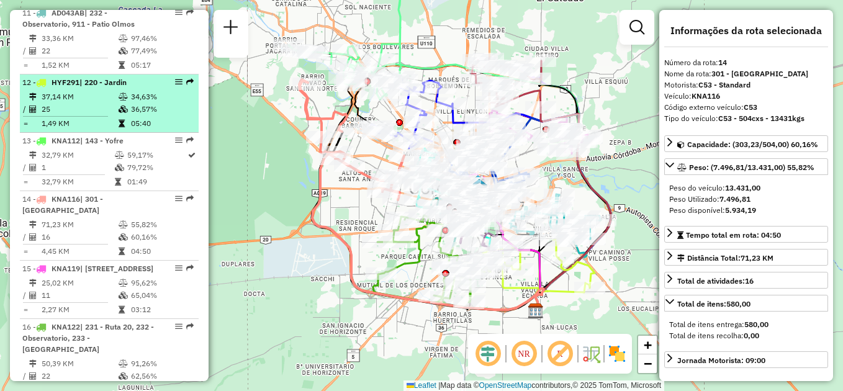
scroll to position [1152, 0]
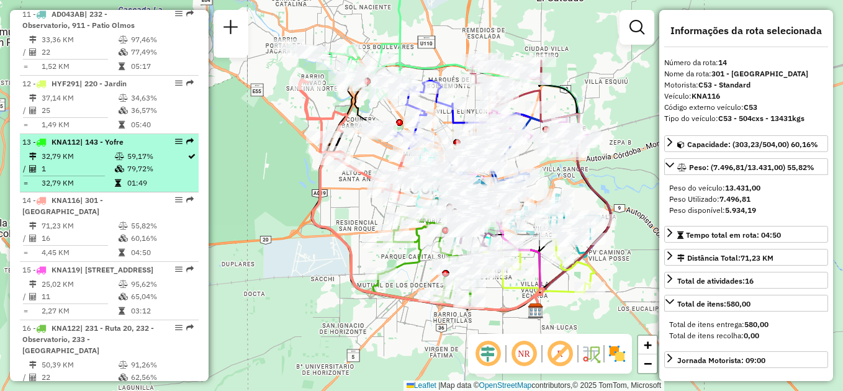
click at [114, 163] on td at bounding box center [120, 169] width 12 height 12
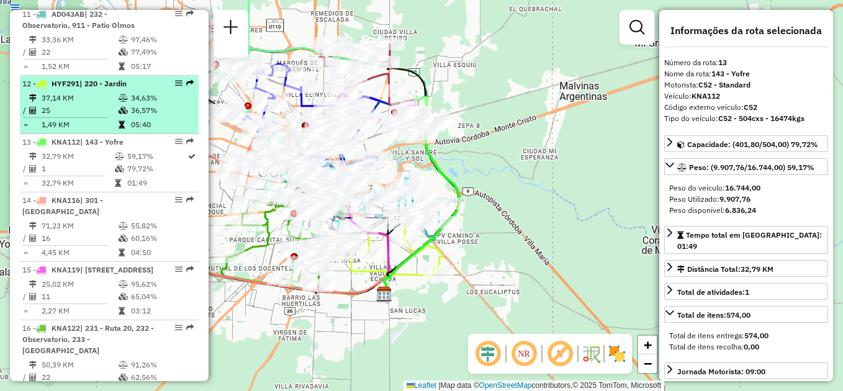
click at [118, 92] on td at bounding box center [124, 98] width 12 height 12
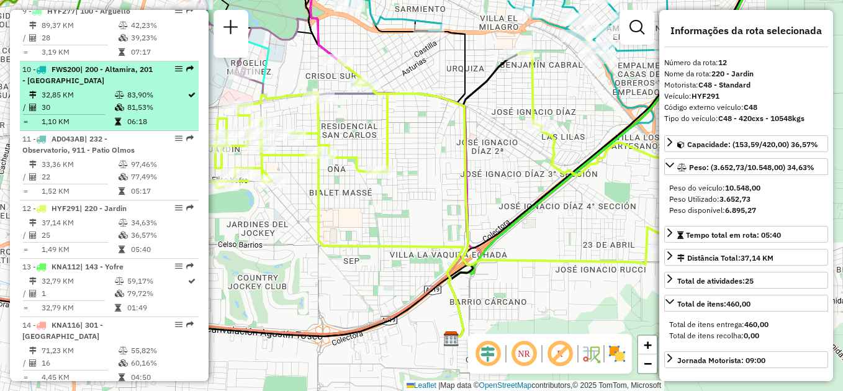
scroll to position [966, 0]
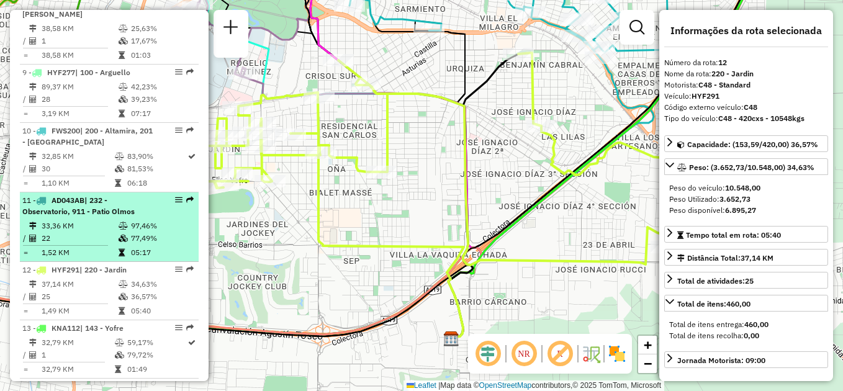
click at [108, 192] on li "11 - AD043AB | 232 - Observatorio, 911 - [GEOGRAPHIC_DATA] 33,36 KM 97,46% / 22…" at bounding box center [109, 227] width 179 height 70
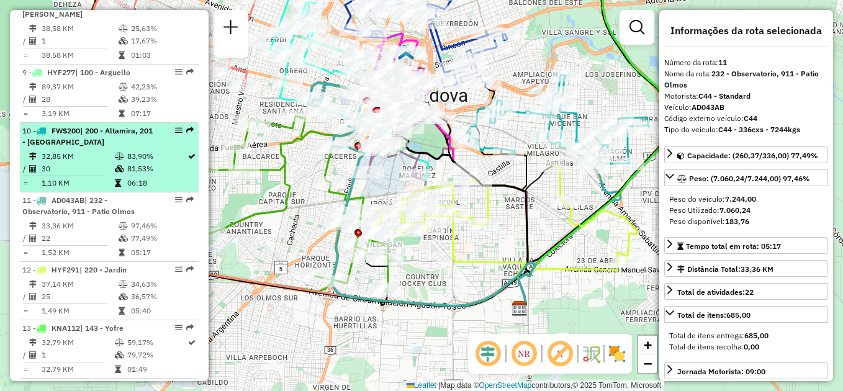
click at [105, 123] on li "10 - FWS200 | 200 - Altamira, 201 - San Vicente 32,85 KM 83,90% / 30 81,53% = 1…" at bounding box center [109, 158] width 179 height 70
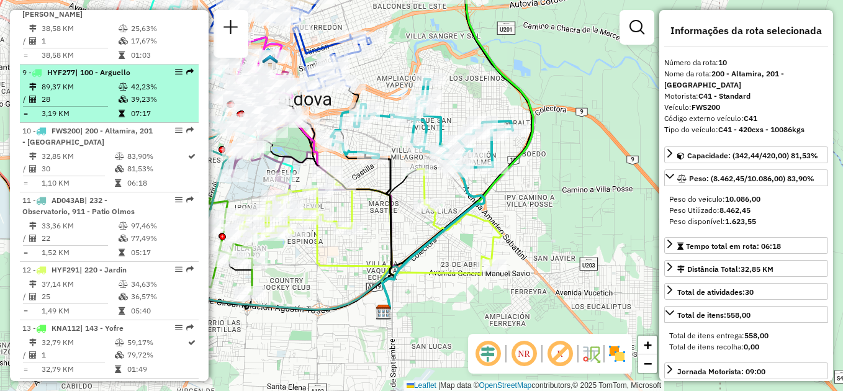
click at [113, 93] on td "28" at bounding box center [79, 99] width 77 height 12
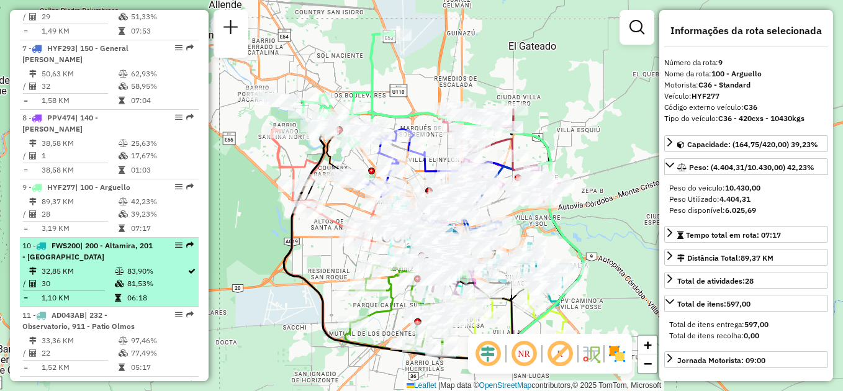
scroll to position [842, 0]
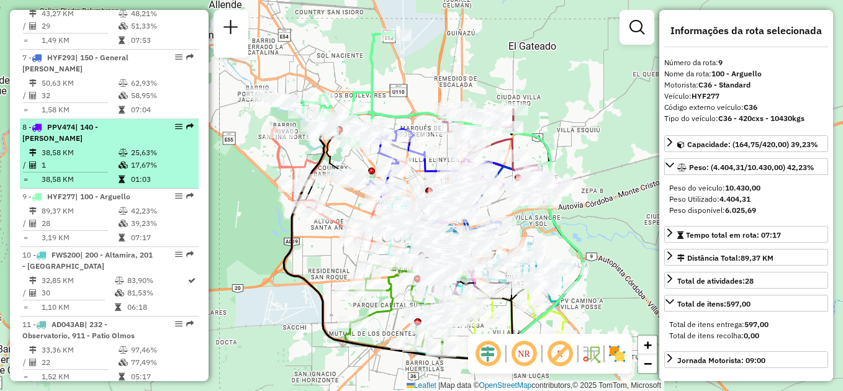
click at [106, 122] on div "8 - PPV474 | 140 - Mariano Fragueiro" at bounding box center [88, 133] width 132 height 22
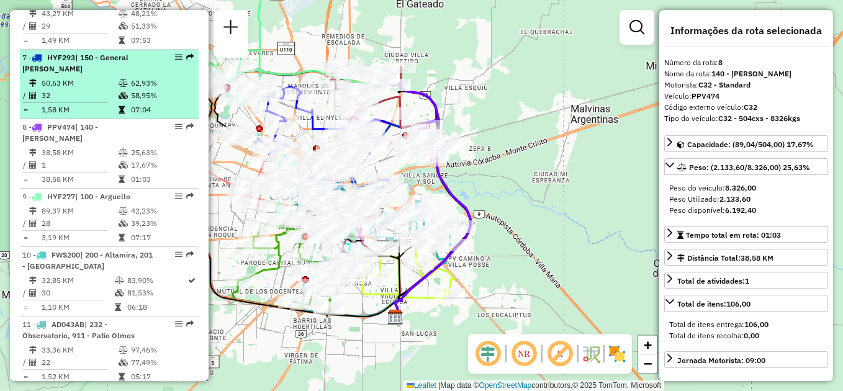
click at [107, 77] on td "50,63 KM" at bounding box center [79, 83] width 77 height 12
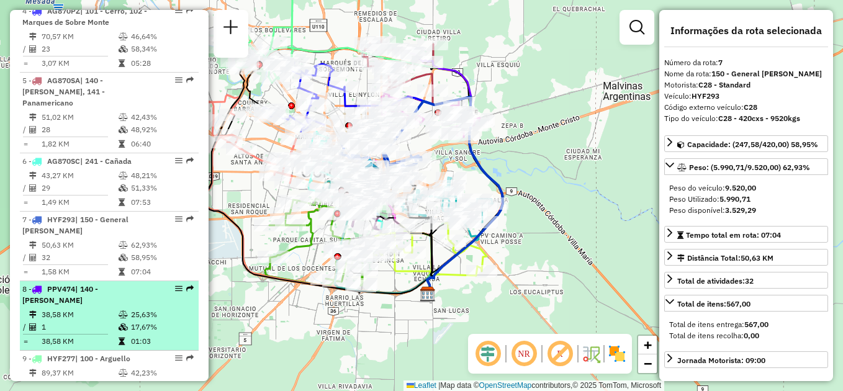
scroll to position [656, 0]
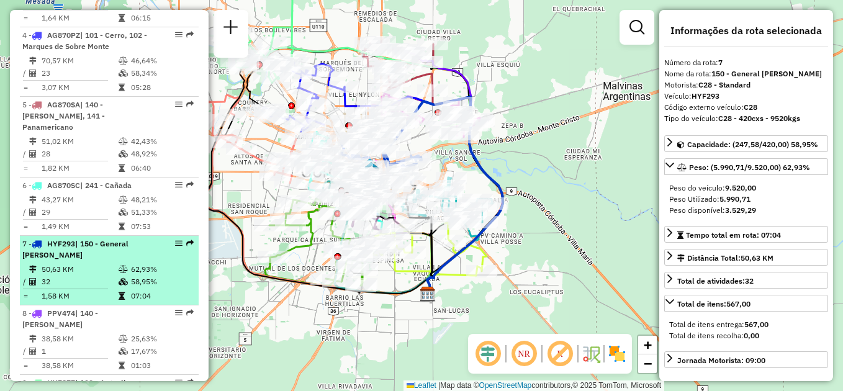
click at [91, 276] on td "32" at bounding box center [79, 282] width 77 height 12
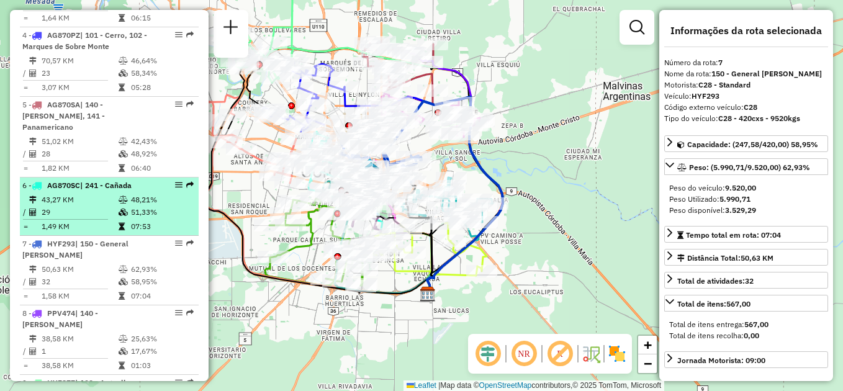
click at [99, 206] on td "29" at bounding box center [79, 212] width 77 height 12
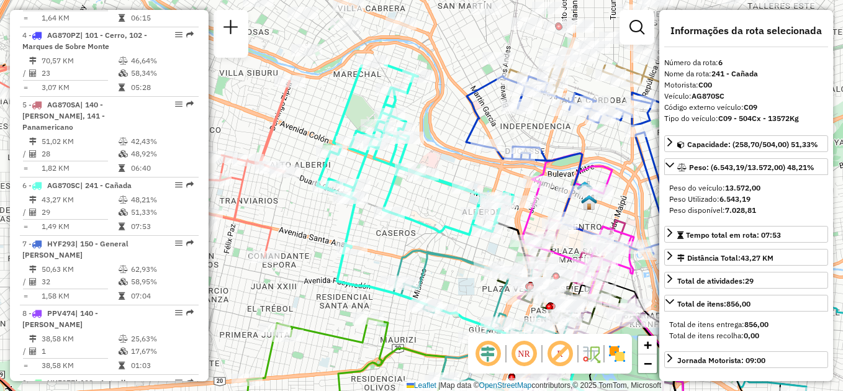
drag, startPoint x: 347, startPoint y: 155, endPoint x: 299, endPoint y: 229, distance: 88.0
click at [299, 232] on div "Janela de atendimento Grade de atendimento Capacidade Transportadoras Veículos …" at bounding box center [421, 195] width 843 height 391
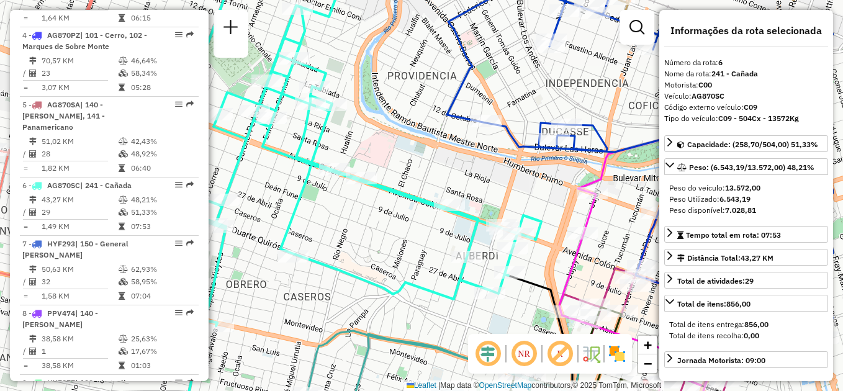
drag, startPoint x: 491, startPoint y: 202, endPoint x: 398, endPoint y: 225, distance: 95.9
click at [398, 225] on div "Janela de atendimento Grade de atendimento Capacidade Transportadoras Veículos …" at bounding box center [421, 195] width 843 height 391
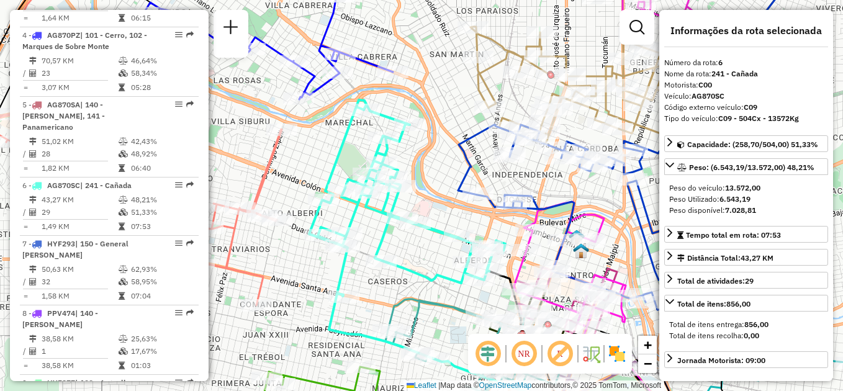
drag, startPoint x: 369, startPoint y: 226, endPoint x: 420, endPoint y: 251, distance: 57.5
click at [420, 251] on div "Janela de atendimento Grade de atendimento Capacidade Transportadoras Veículos …" at bounding box center [421, 195] width 843 height 391
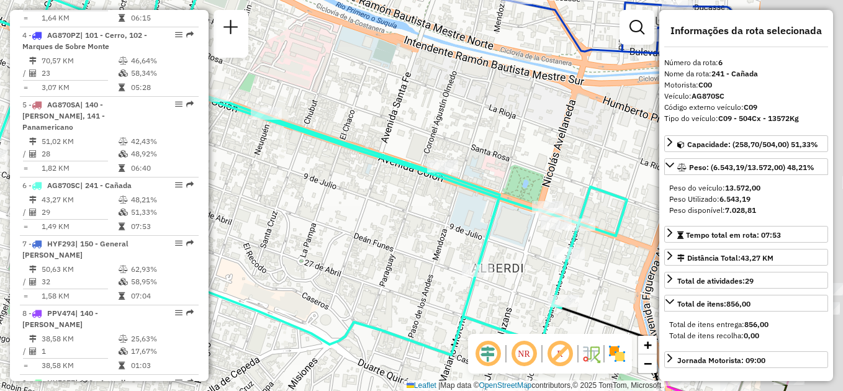
drag, startPoint x: 559, startPoint y: 257, endPoint x: 350, endPoint y: 220, distance: 213.2
click at [350, 220] on div "Janela de atendimento Grade de atendimento Capacidade Transportadoras Veículos …" at bounding box center [421, 195] width 843 height 391
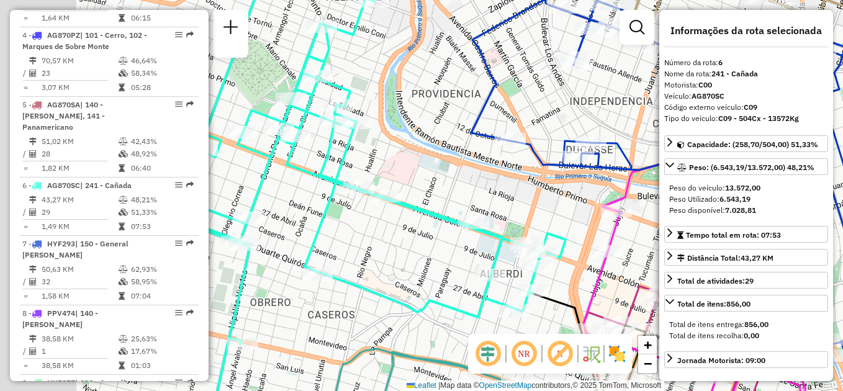
drag, startPoint x: 332, startPoint y: 234, endPoint x: 450, endPoint y: 258, distance: 120.3
click at [450, 258] on div "Janela de atendimento Grade de atendimento Capacidade Transportadoras Veículos …" at bounding box center [421, 195] width 843 height 391
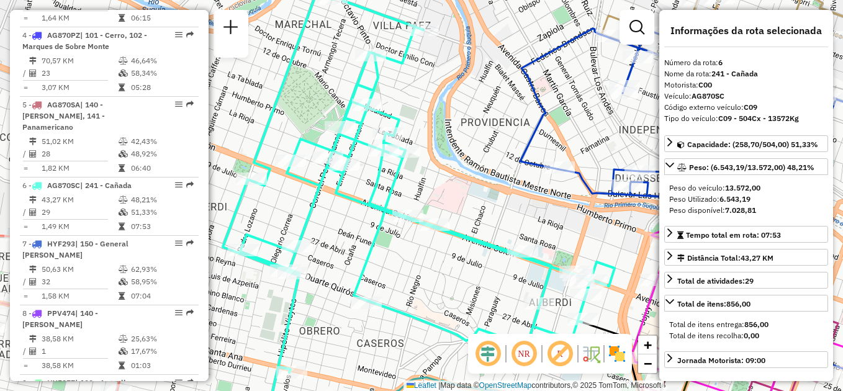
drag, startPoint x: 390, startPoint y: 225, endPoint x: 472, endPoint y: 274, distance: 95.8
click at [472, 274] on div "Janela de atendimento Grade de atendimento Capacidade Transportadoras Veículos …" at bounding box center [421, 195] width 843 height 391
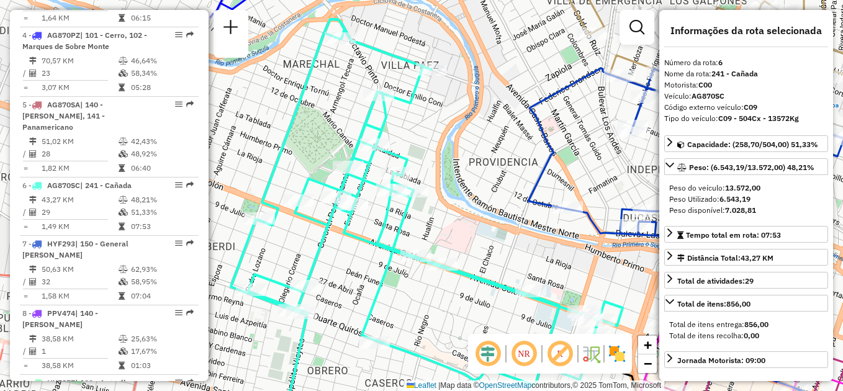
drag, startPoint x: 461, startPoint y: 296, endPoint x: 424, endPoint y: 315, distance: 41.4
click at [424, 315] on div "Janela de atendimento Grade de atendimento Capacidade Transportadoras Veículos …" at bounding box center [421, 195] width 843 height 391
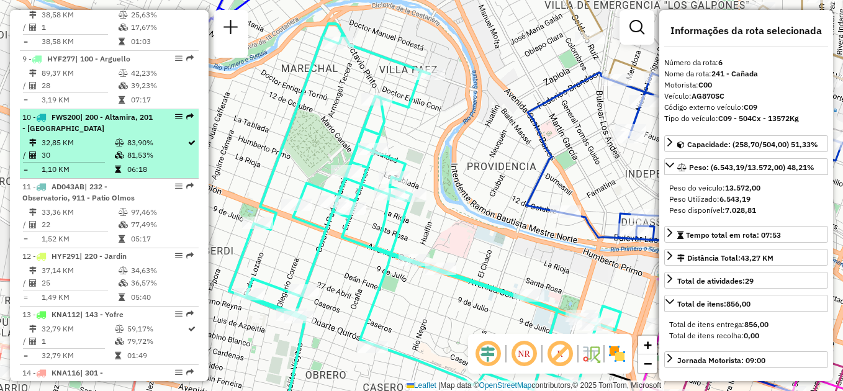
scroll to position [1028, 0]
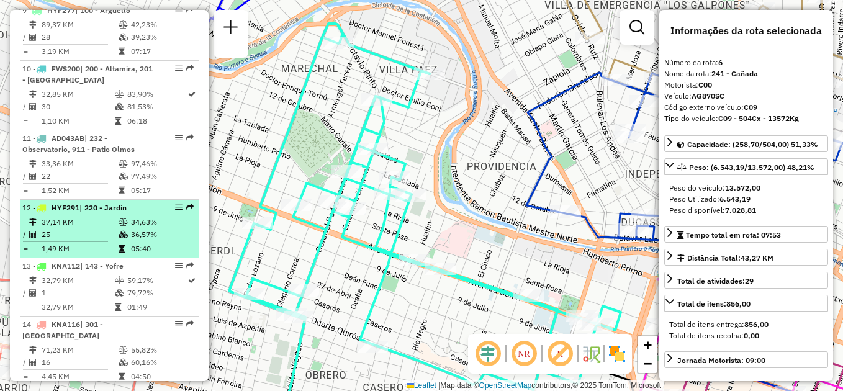
click at [84, 229] on td "25" at bounding box center [79, 235] width 77 height 12
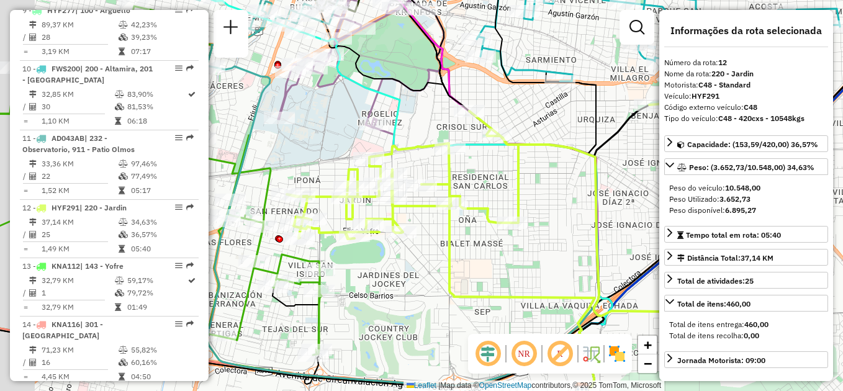
drag, startPoint x: 426, startPoint y: 169, endPoint x: 481, endPoint y: 189, distance: 58.4
click at [481, 189] on div "Janela de atendimento Grade de atendimento Capacidade Transportadoras Veículos …" at bounding box center [421, 195] width 843 height 391
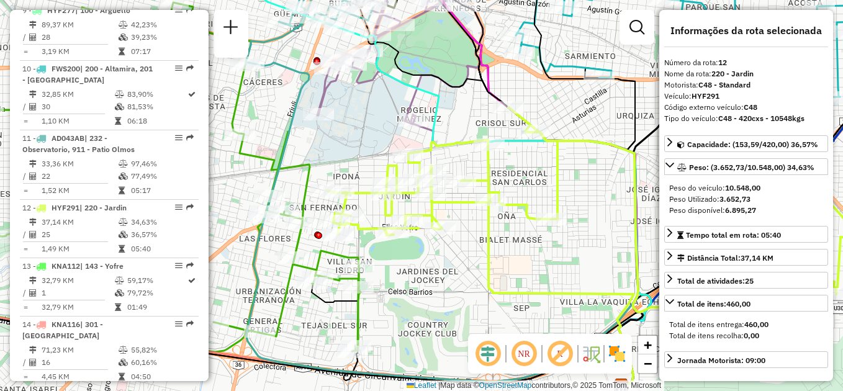
drag, startPoint x: 499, startPoint y: 202, endPoint x: 535, endPoint y: 194, distance: 36.8
click at [535, 194] on div "Janela de atendimento Grade de atendimento Capacidade Transportadoras Veículos …" at bounding box center [421, 195] width 843 height 391
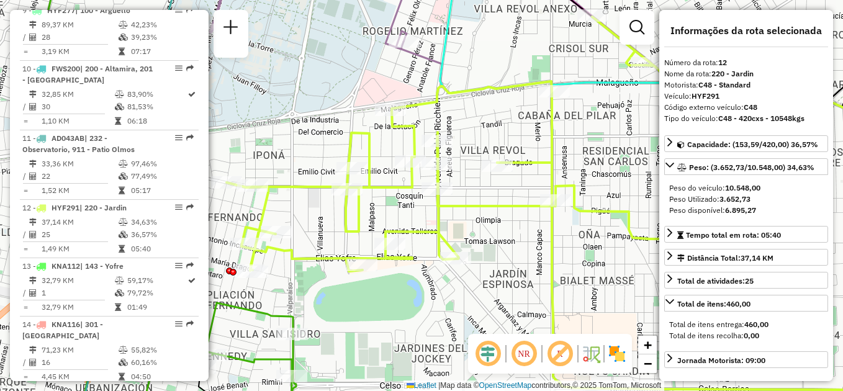
drag, startPoint x: 520, startPoint y: 208, endPoint x: 478, endPoint y: 190, distance: 45.9
click at [478, 190] on div "Janela de atendimento Grade de atendimento Capacidade Transportadoras Veículos …" at bounding box center [421, 195] width 843 height 391
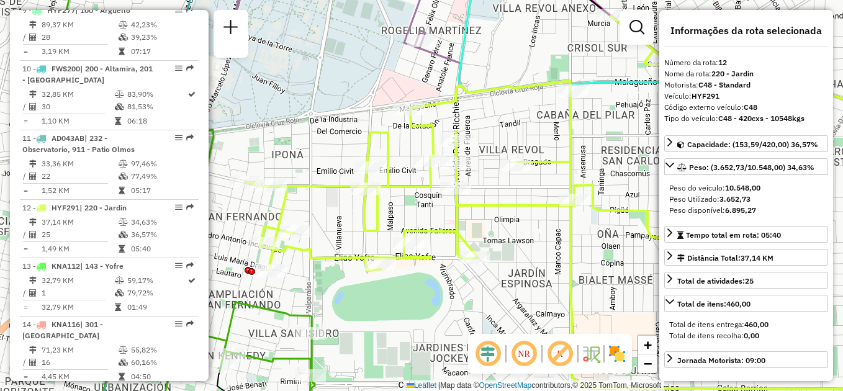
drag, startPoint x: 384, startPoint y: 312, endPoint x: 445, endPoint y: 297, distance: 63.3
click at [445, 297] on div "Janela de atendimento Grade de atendimento Capacidade Transportadoras Veículos …" at bounding box center [421, 195] width 843 height 391
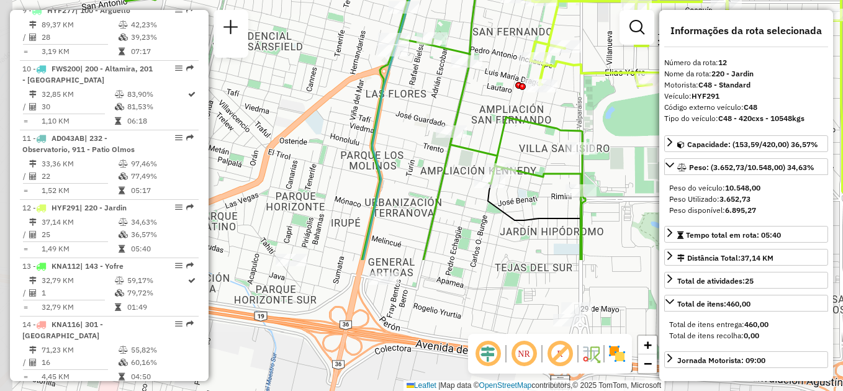
drag, startPoint x: 422, startPoint y: 304, endPoint x: 627, endPoint y: 149, distance: 256.2
click at [637, 144] on div "Janela de atendimento Grade de atendimento Capacidade Transportadoras Veículos …" at bounding box center [421, 195] width 843 height 391
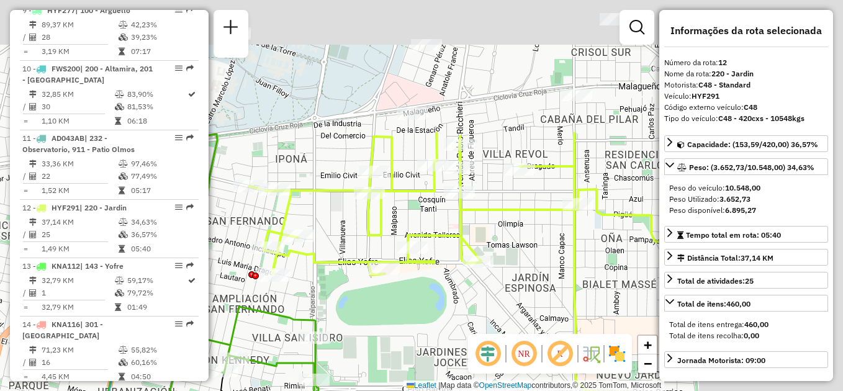
drag, startPoint x: 559, startPoint y: 163, endPoint x: 335, endPoint y: 385, distance: 315.3
click at [337, 385] on div "Janela de atendimento Grade de atendimento Capacidade Transportadoras Veículos …" at bounding box center [421, 195] width 843 height 391
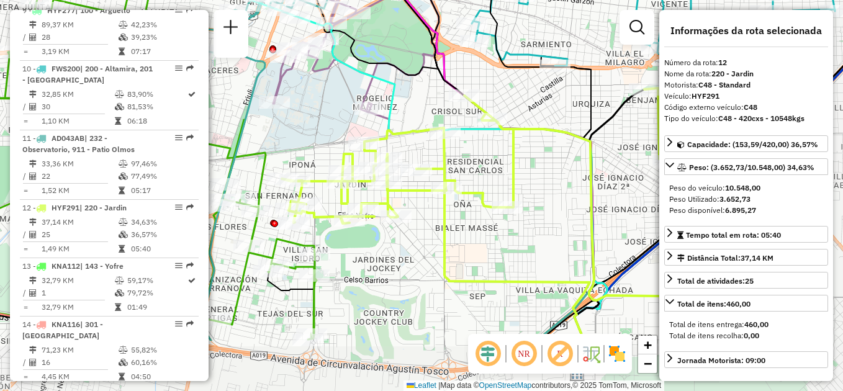
drag, startPoint x: 471, startPoint y: 289, endPoint x: 421, endPoint y: 199, distance: 103.1
click at [421, 199] on div "Janela de atendimento Grade de atendimento Capacidade Transportadoras Veículos …" at bounding box center [421, 195] width 843 height 391
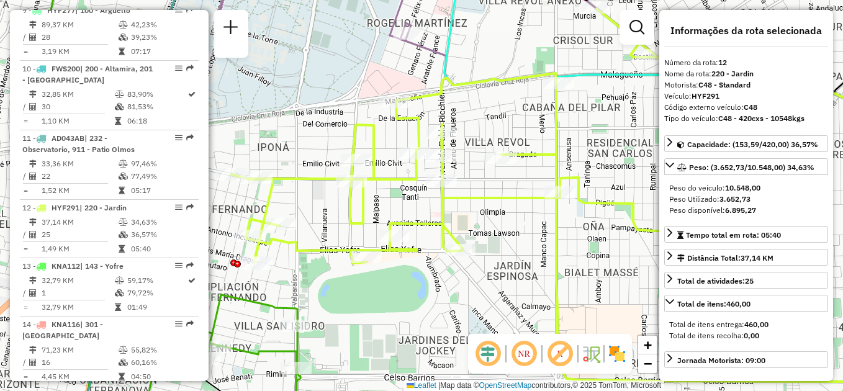
drag, startPoint x: 447, startPoint y: 202, endPoint x: 517, endPoint y: 238, distance: 78.9
click at [518, 238] on div "Janela de atendimento Grade de atendimento Capacidade Transportadoras Veículos …" at bounding box center [421, 195] width 843 height 391
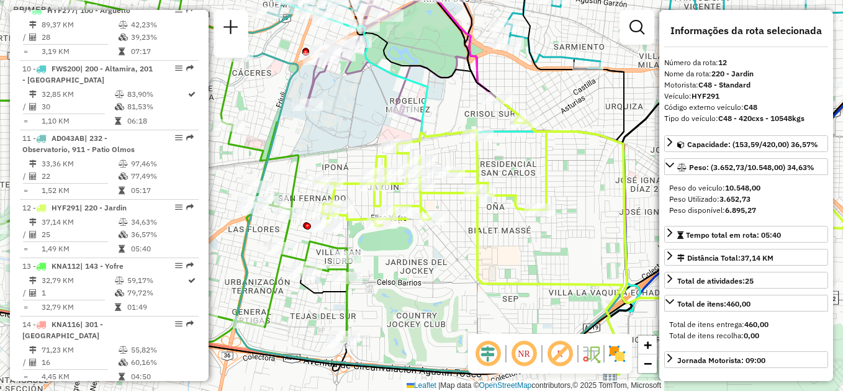
drag, startPoint x: 496, startPoint y: 230, endPoint x: 448, endPoint y: 195, distance: 59.6
click at [448, 196] on div "Janela de atendimento Grade de atendimento Capacidade Transportadoras Veículos …" at bounding box center [421, 195] width 843 height 391
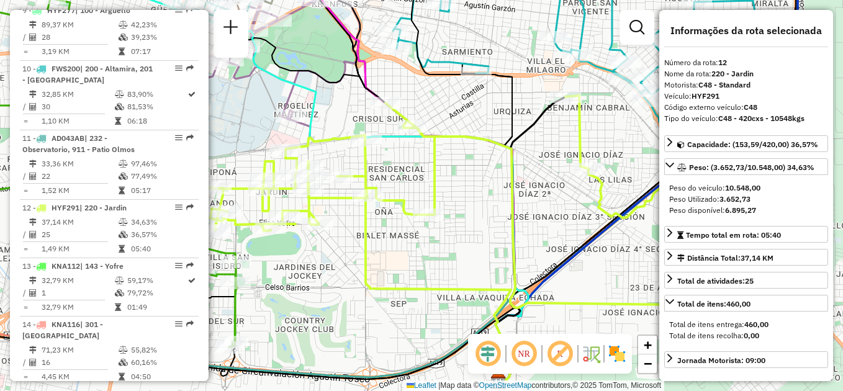
drag, startPoint x: 487, startPoint y: 222, endPoint x: 417, endPoint y: 251, distance: 76.0
click at [417, 251] on div "Janela de atendimento Grade de atendimento Capacidade Transportadoras Veículos …" at bounding box center [421, 195] width 843 height 391
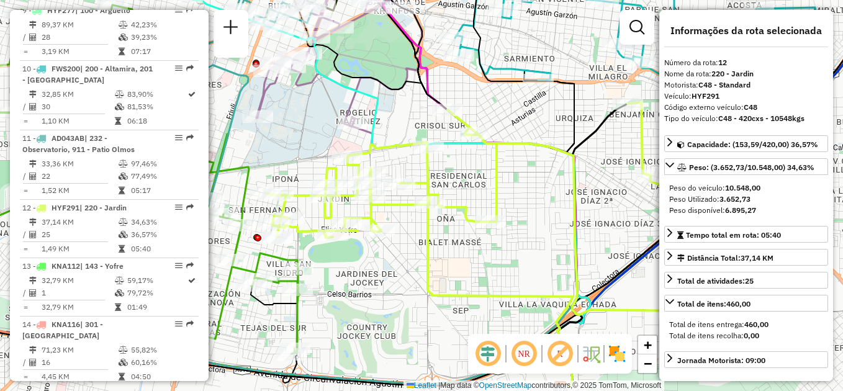
drag, startPoint x: 412, startPoint y: 242, endPoint x: 474, endPoint y: 248, distance: 62.5
click at [474, 248] on div "Janela de atendimento Grade de atendimento Capacidade Transportadoras Veículos …" at bounding box center [421, 195] width 843 height 391
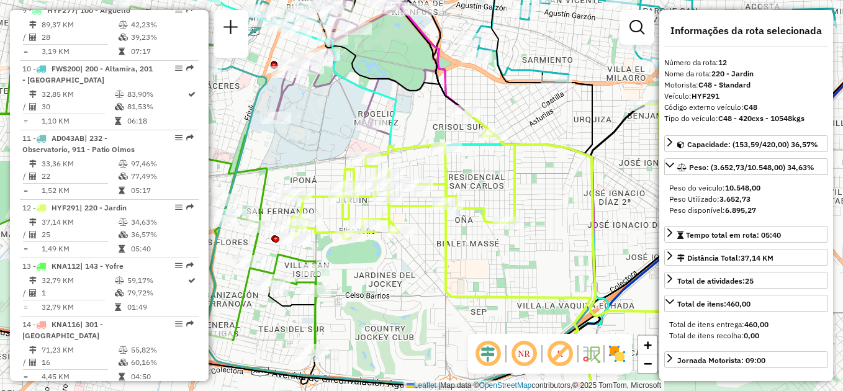
drag, startPoint x: 447, startPoint y: 250, endPoint x: 473, endPoint y: 252, distance: 25.5
click at [473, 252] on div "Janela de atendimento Grade de atendimento Capacidade Transportadoras Veículos …" at bounding box center [421, 195] width 843 height 391
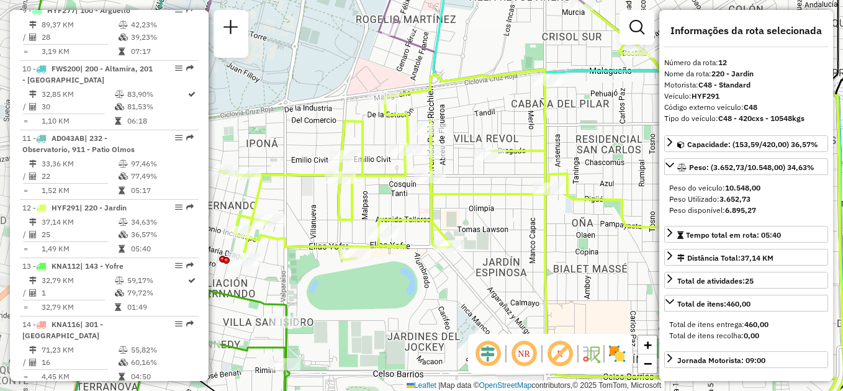
drag, startPoint x: 359, startPoint y: 229, endPoint x: 454, endPoint y: 254, distance: 98.2
click at [454, 253] on div at bounding box center [448, 246] width 31 height 12
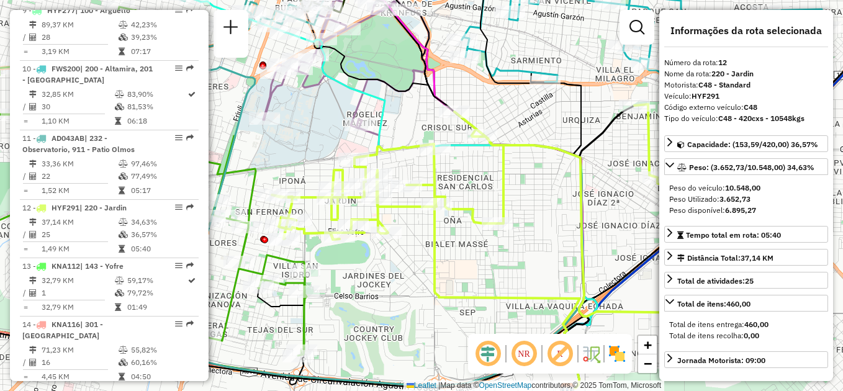
drag, startPoint x: 539, startPoint y: 281, endPoint x: 468, endPoint y: 275, distance: 71.6
click at [468, 275] on div "Janela de atendimento Grade de atendimento Capacidade Transportadoras Veículos …" at bounding box center [421, 195] width 843 height 391
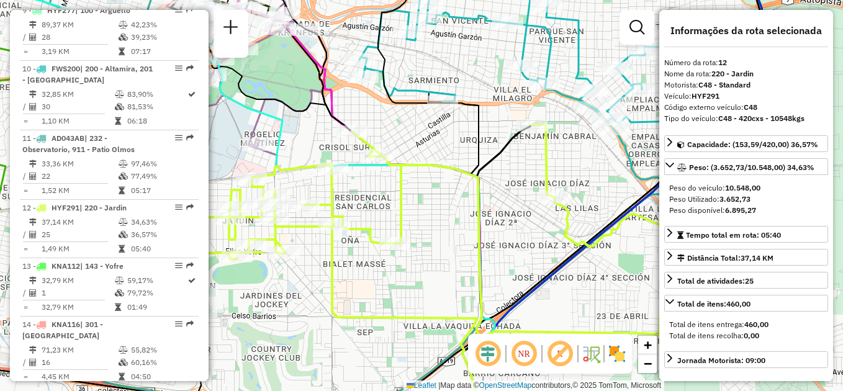
drag, startPoint x: 528, startPoint y: 222, endPoint x: 426, endPoint y: 242, distance: 104.4
click at [426, 242] on div "Janela de atendimento Grade de atendimento Capacidade Transportadoras Veículos …" at bounding box center [421, 195] width 843 height 391
click at [736, 103] on div "Código externo veículo: C48" at bounding box center [746, 107] width 164 height 11
drag, startPoint x: 689, startPoint y: 106, endPoint x: 782, endPoint y: 106, distance: 93.1
click at [782, 106] on div "Código externo veículo: C48" at bounding box center [746, 107] width 164 height 11
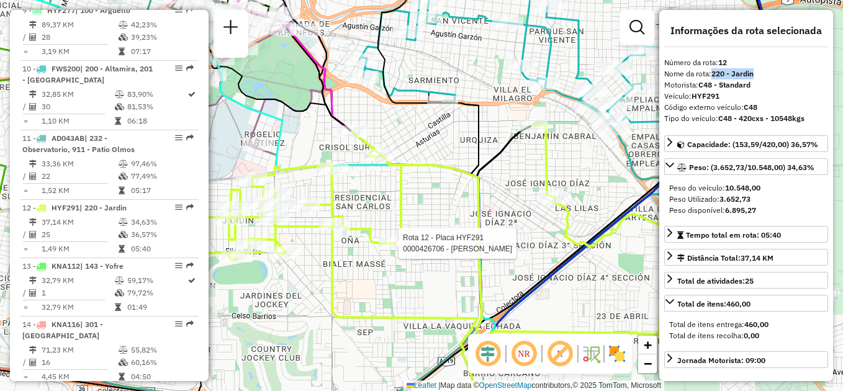
drag, startPoint x: 782, startPoint y: 106, endPoint x: 758, endPoint y: 76, distance: 38.0
click at [758, 76] on div "Nome da rota: 220 - Jardin" at bounding box center [746, 73] width 164 height 11
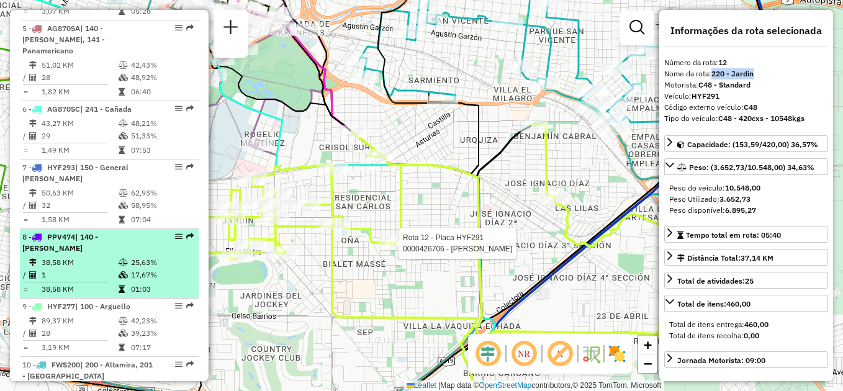
scroll to position [718, 0]
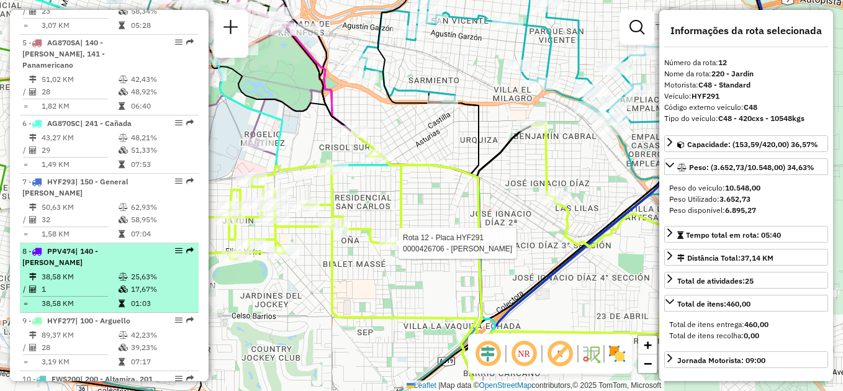
click at [106, 246] on div "8 - PPV474 | 140 - Mariano Fragueiro" at bounding box center [88, 257] width 132 height 22
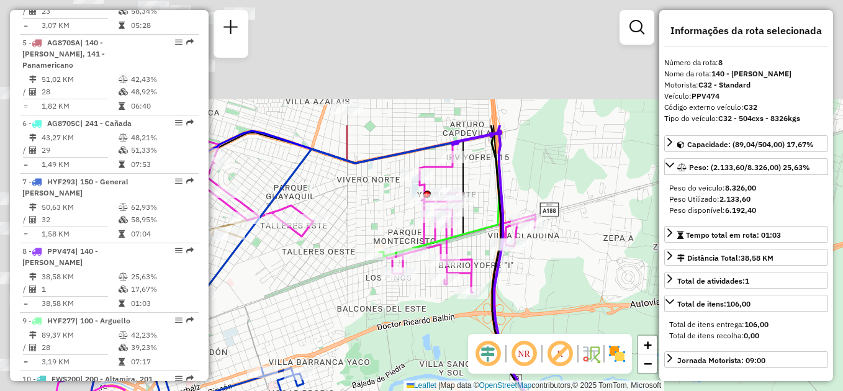
drag, startPoint x: 492, startPoint y: 124, endPoint x: 652, endPoint y: 335, distance: 264.6
click at [657, 361] on div "Rota 12 - Placa HYF291 0000426706 - Oyola Monica Viviana Janela de atendimento …" at bounding box center [421, 195] width 843 height 391
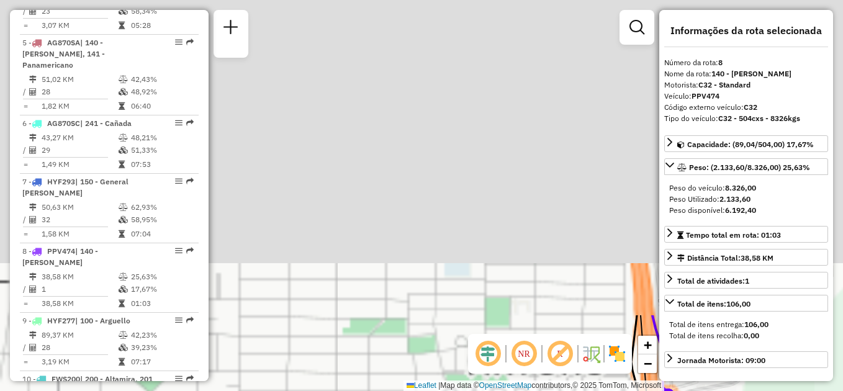
drag, startPoint x: 346, startPoint y: 53, endPoint x: 555, endPoint y: 412, distance: 415.5
click at [555, 391] on html "Aguarde... Pop-up bloqueado! Seu navegador bloqueou automáticamente a abertura …" at bounding box center [421, 195] width 843 height 391
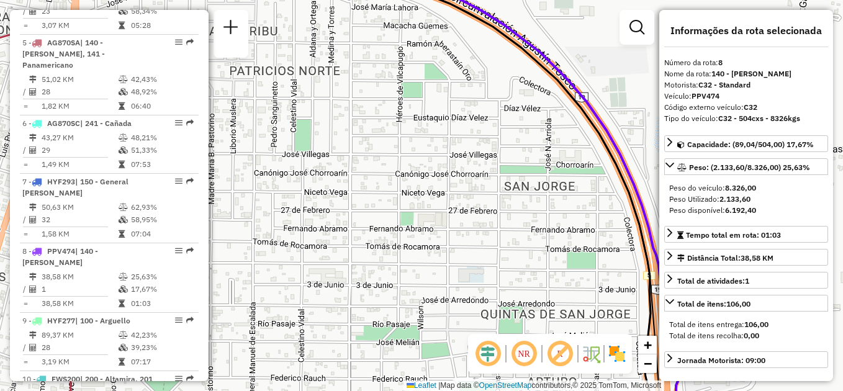
drag, startPoint x: 407, startPoint y: 148, endPoint x: 541, endPoint y: 412, distance: 296.0
click at [541, 391] on html "Aguarde... Pop-up bloqueado! Seu navegador bloqueou automáticamente a abertura …" at bounding box center [421, 195] width 843 height 391
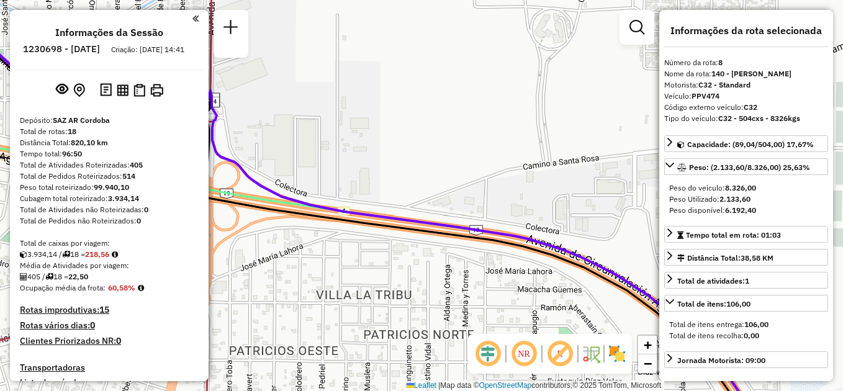
select select "**********"
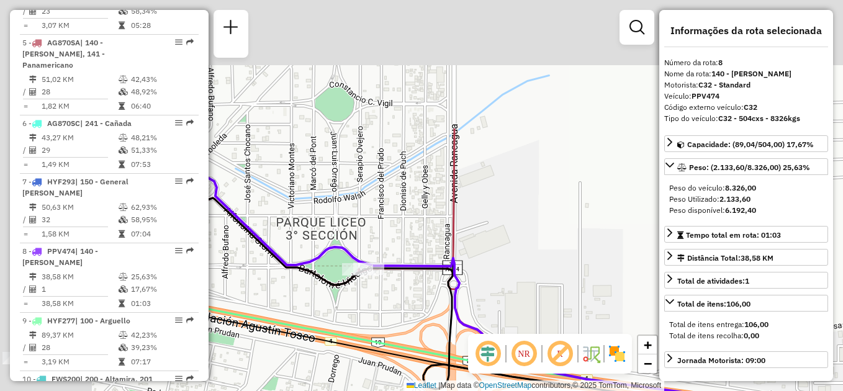
drag, startPoint x: 0, startPoint y: 0, endPoint x: 623, endPoint y: 320, distance: 700.7
click at [623, 320] on div "Rota 12 - Placa HYF291 0000426706 - Oyola Monica Viviana Janela de atendimento …" at bounding box center [421, 195] width 843 height 391
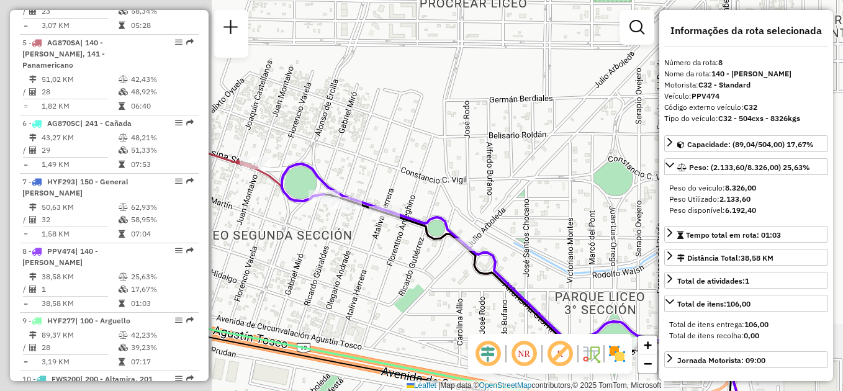
drag, startPoint x: 368, startPoint y: 195, endPoint x: 583, endPoint y: 247, distance: 221.7
click at [584, 251] on div "Rota 12 - Placa HYF291 0000426706 - Oyola Monica Viviana Janela de atendimento …" at bounding box center [421, 195] width 843 height 391
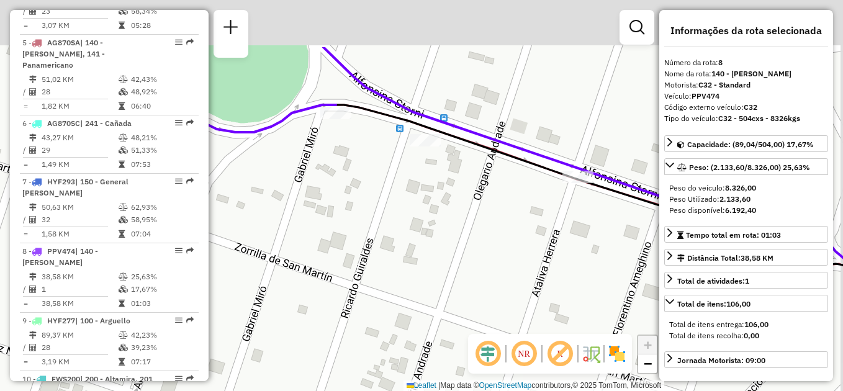
drag, startPoint x: 373, startPoint y: 137, endPoint x: 370, endPoint y: 224, distance: 86.3
click at [370, 224] on div "Rota 12 - Placa HYF291 0000426706 - Oyola Monica Viviana Janela de atendimento …" at bounding box center [421, 195] width 843 height 391
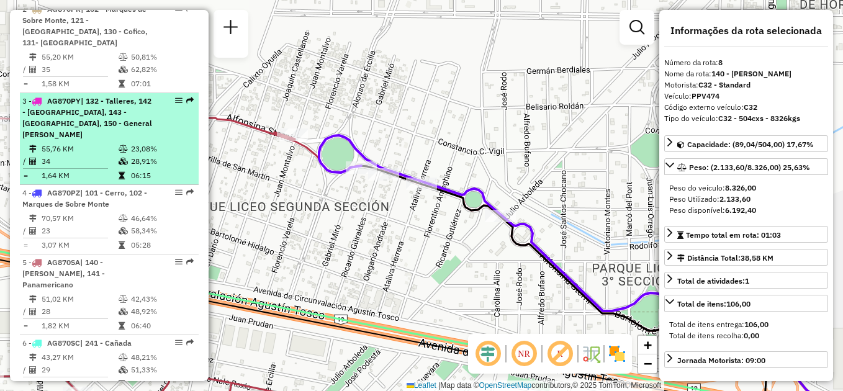
scroll to position [594, 0]
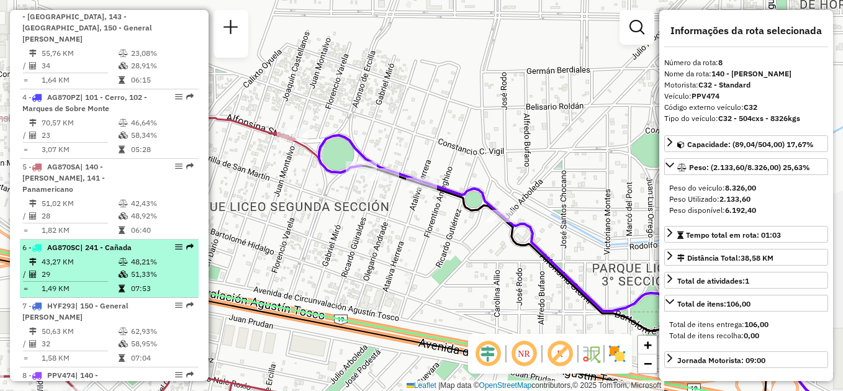
click at [100, 256] on td "43,27 KM" at bounding box center [79, 262] width 77 height 12
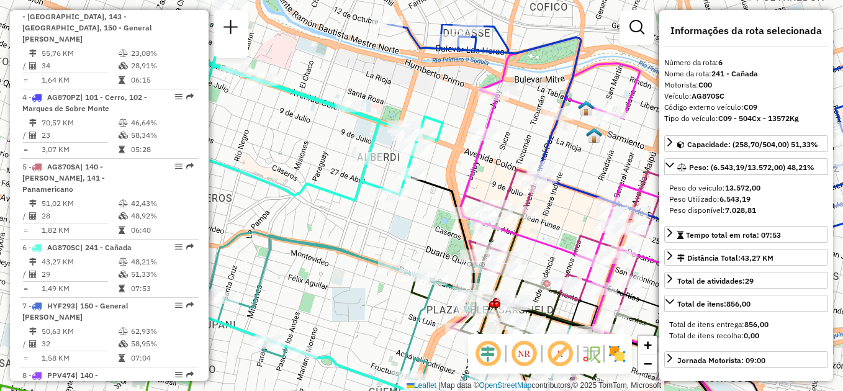
drag, startPoint x: 344, startPoint y: 130, endPoint x: 352, endPoint y: 179, distance: 50.3
click at [350, 194] on icon at bounding box center [247, 125] width 392 height 203
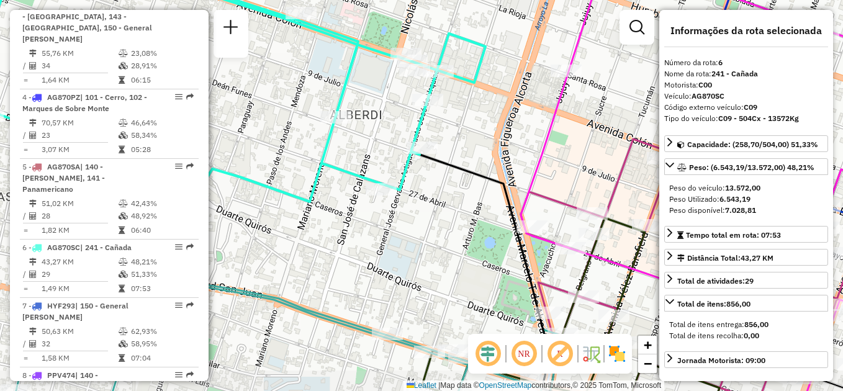
drag, startPoint x: 464, startPoint y: 206, endPoint x: 437, endPoint y: 192, distance: 30.3
click at [437, 192] on div "Rota 12 - Placa HYF291 0000426706 - Oyola Monica Viviana Janela de atendimento …" at bounding box center [421, 195] width 843 height 391
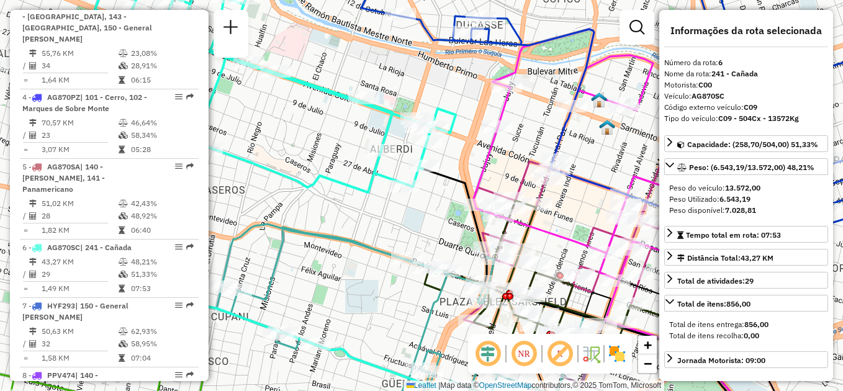
click at [438, 227] on div "Rota 12 - Placa HYF291 0000426706 - Oyola Monica Viviana Janela de atendimento …" at bounding box center [421, 195] width 843 height 391
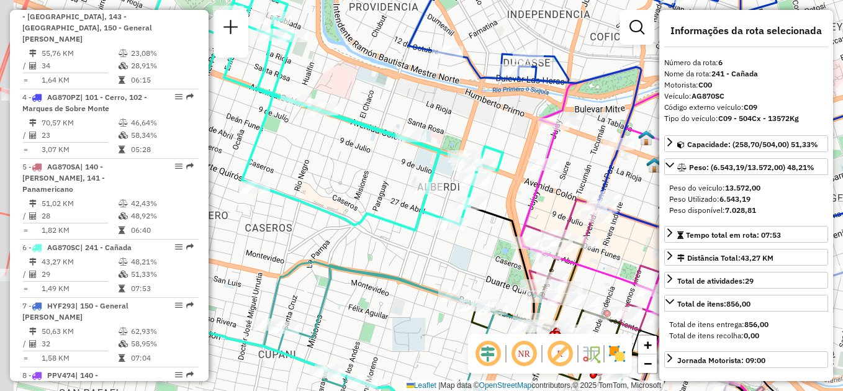
drag, startPoint x: 408, startPoint y: 204, endPoint x: 474, endPoint y: 258, distance: 85.2
click at [474, 258] on div "Rota 12 - Placa HYF291 0000426706 - Oyola Monica Viviana Janela de atendimento …" at bounding box center [421, 195] width 843 height 391
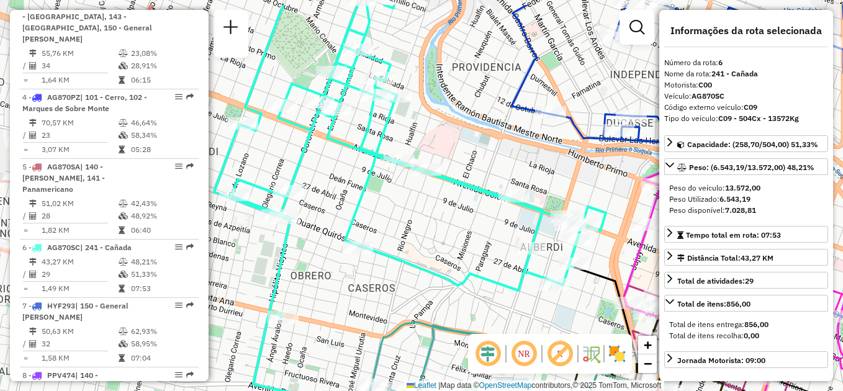
drag, startPoint x: 361, startPoint y: 198, endPoint x: 447, endPoint y: 248, distance: 99.9
click at [447, 248] on div "Rota 12 - Placa HYF291 0000426706 - Oyola Monica Viviana Janela de atendimento …" at bounding box center [421, 195] width 843 height 391
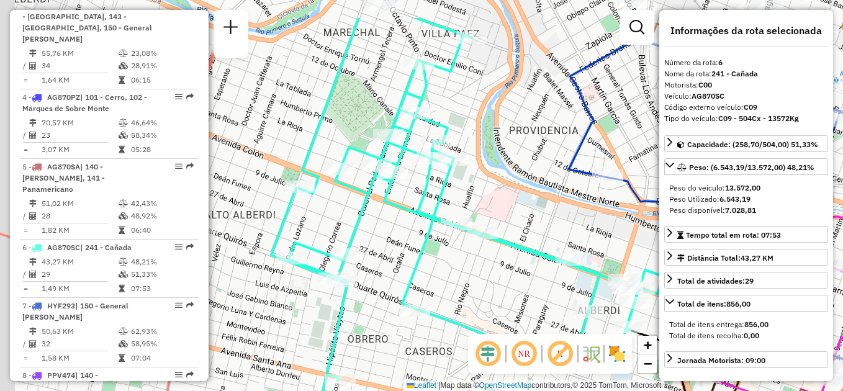
drag, startPoint x: 413, startPoint y: 220, endPoint x: 468, endPoint y: 275, distance: 77.7
click at [469, 279] on div "Rota 12 - Placa HYF291 0000426706 - Oyola Monica Viviana Janela de atendimento …" at bounding box center [421, 195] width 843 height 391
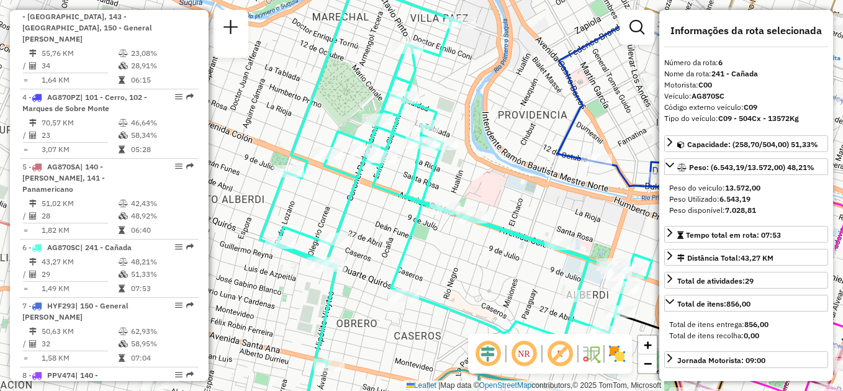
drag, startPoint x: 447, startPoint y: 261, endPoint x: 433, endPoint y: 245, distance: 21.6
click at [433, 245] on div "Rota 12 - Placa HYF291 0000426706 - Oyola Monica Viviana Janela de atendimento …" at bounding box center [421, 195] width 843 height 391
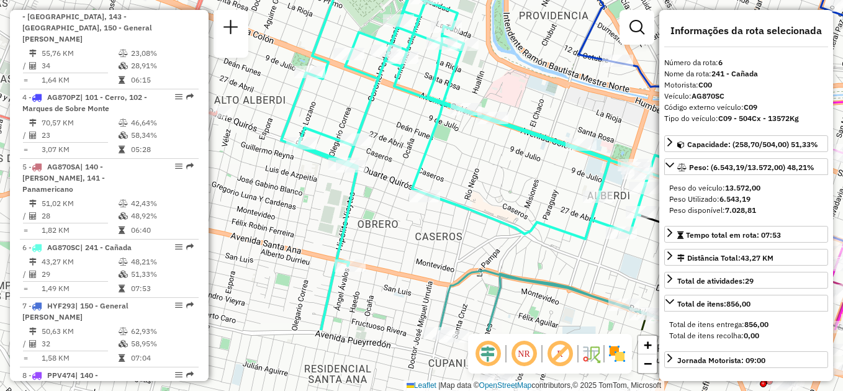
drag, startPoint x: 436, startPoint y: 283, endPoint x: 459, endPoint y: 199, distance: 86.3
click at [459, 199] on icon at bounding box center [477, 69] width 392 height 393
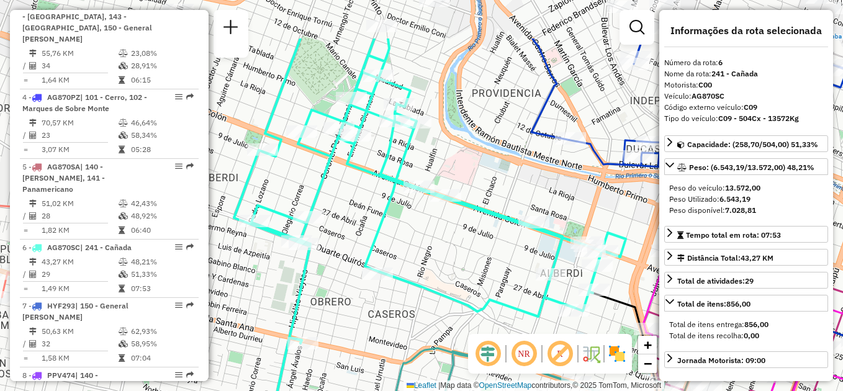
drag, startPoint x: 491, startPoint y: 171, endPoint x: 444, endPoint y: 247, distance: 89.5
click at [444, 247] on div "Rota 12 - Placa HYF291 0000426706 - Oyola Monica Viviana Janela de atendimento …" at bounding box center [421, 195] width 843 height 391
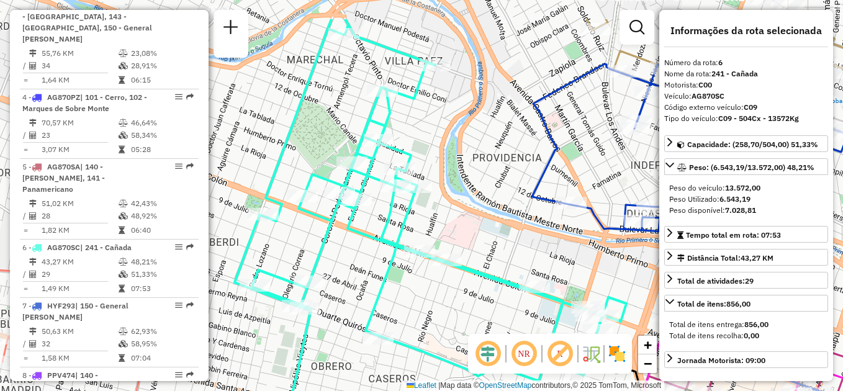
drag, startPoint x: 446, startPoint y: 154, endPoint x: 442, endPoint y: 212, distance: 58.5
click at [442, 212] on div "Rota 12 - Placa HYF291 0000426706 - Oyola Monica Viviana Janela de atendimento …" at bounding box center [421, 195] width 843 height 391
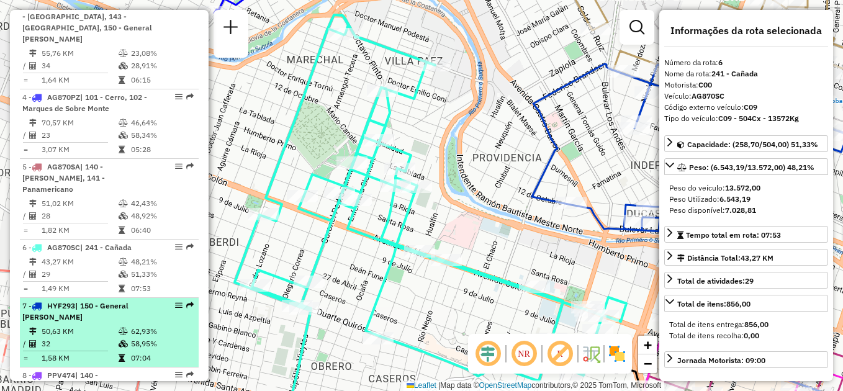
click at [83, 325] on td "50,63 KM" at bounding box center [79, 331] width 77 height 12
